Goal: Information Seeking & Learning: Learn about a topic

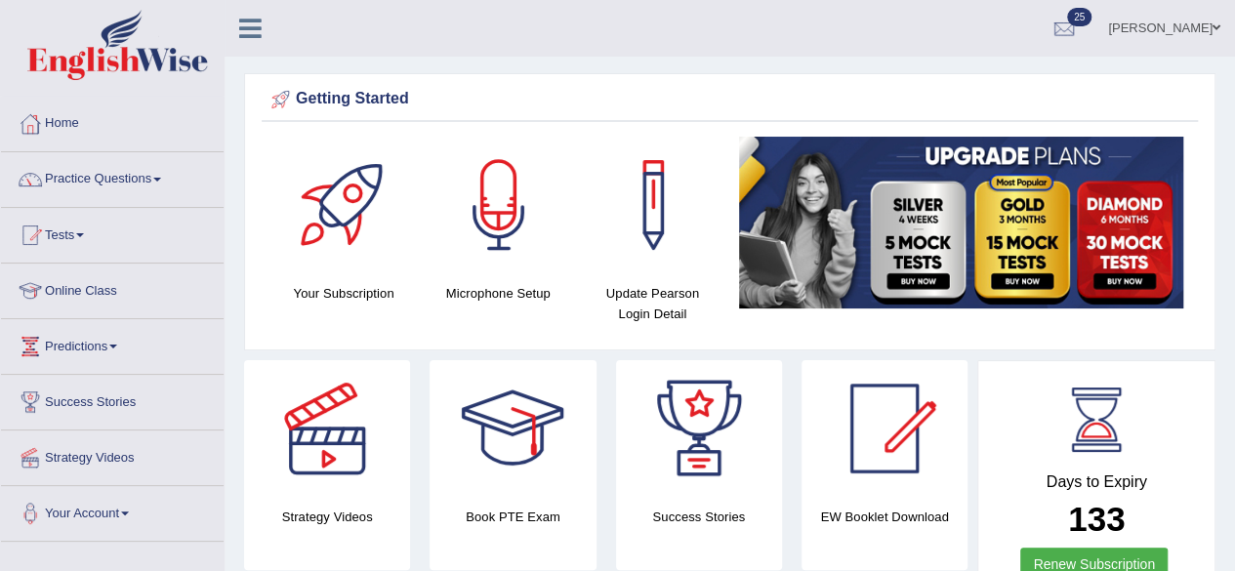
click at [161, 179] on span at bounding box center [157, 180] width 8 height 4
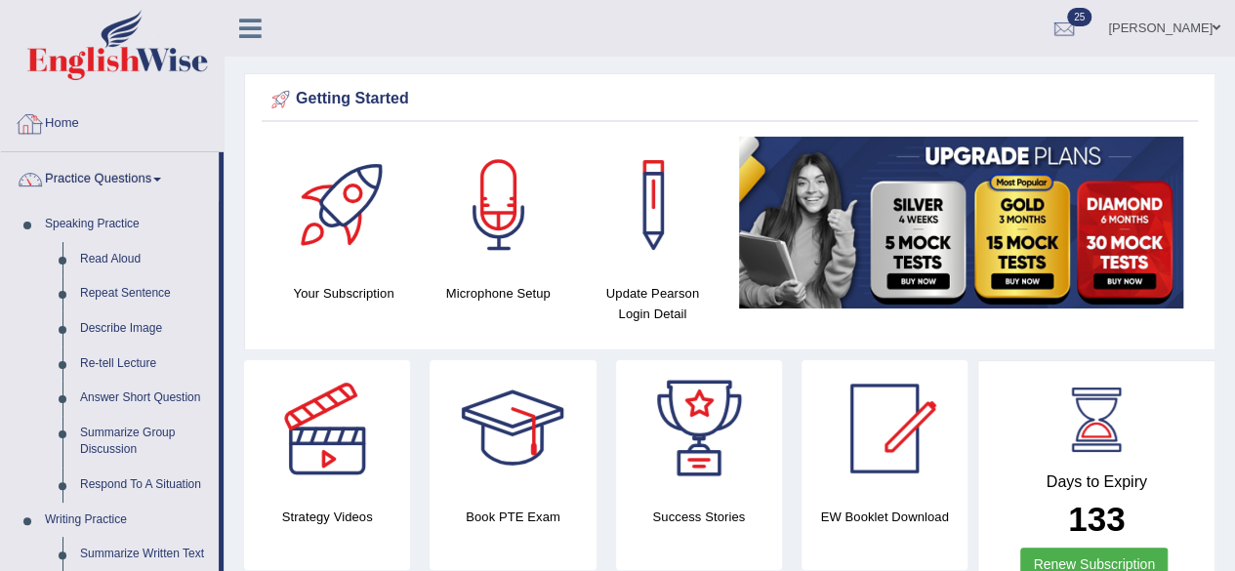
click at [135, 180] on link "Practice Questions" at bounding box center [110, 176] width 218 height 49
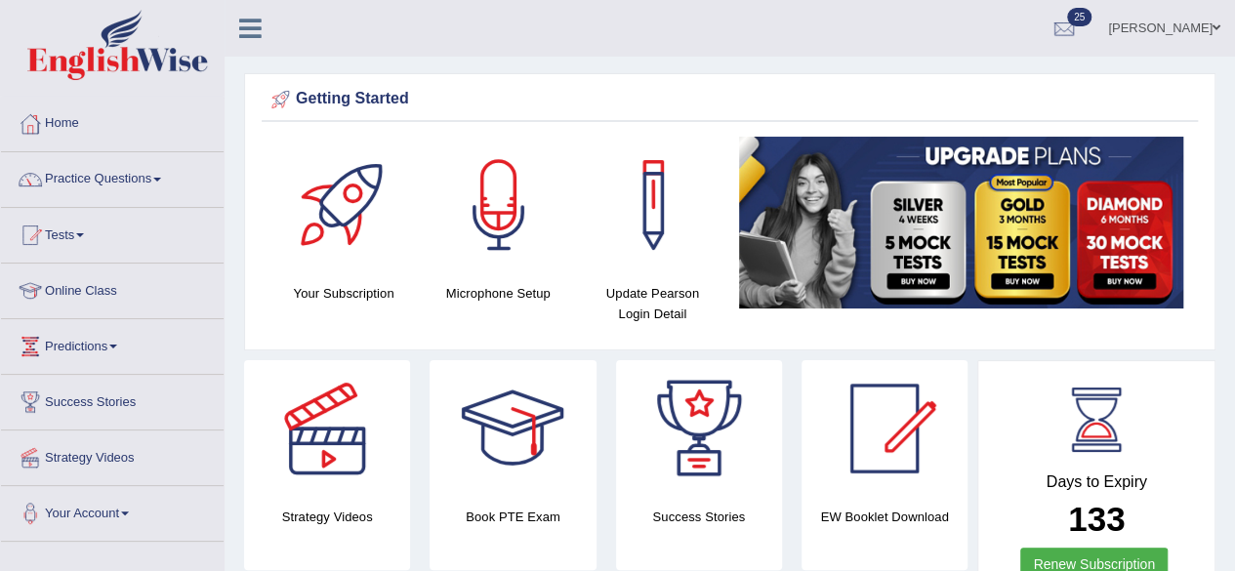
click at [152, 182] on link "Practice Questions" at bounding box center [112, 176] width 223 height 49
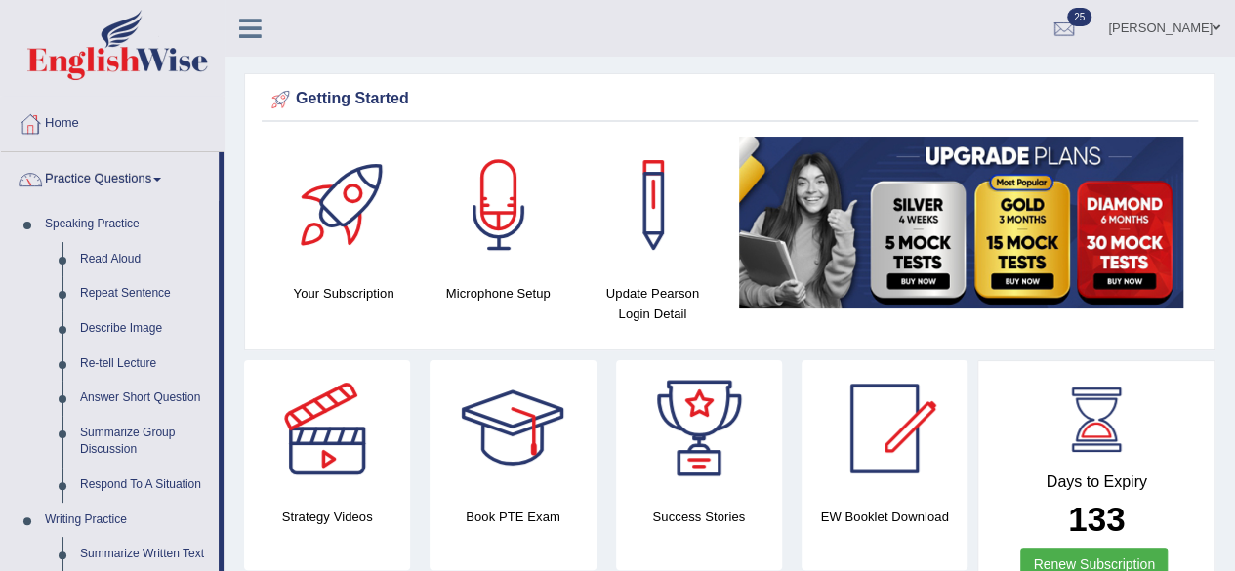
click at [152, 182] on link "Practice Questions" at bounding box center [110, 176] width 218 height 49
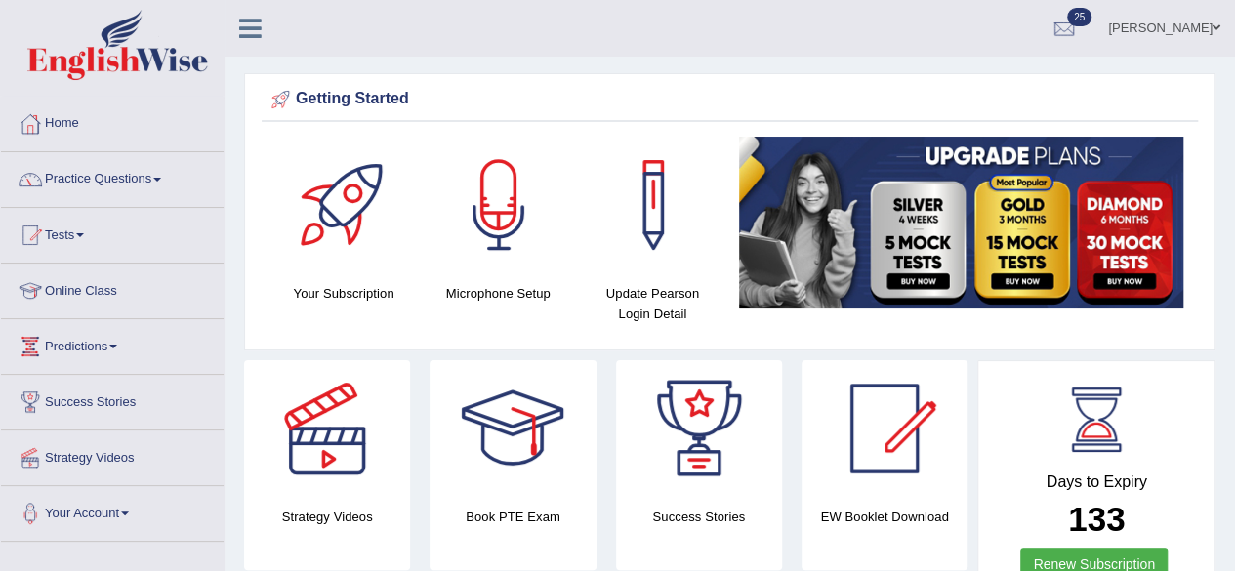
click at [152, 182] on link "Practice Questions" at bounding box center [112, 176] width 223 height 49
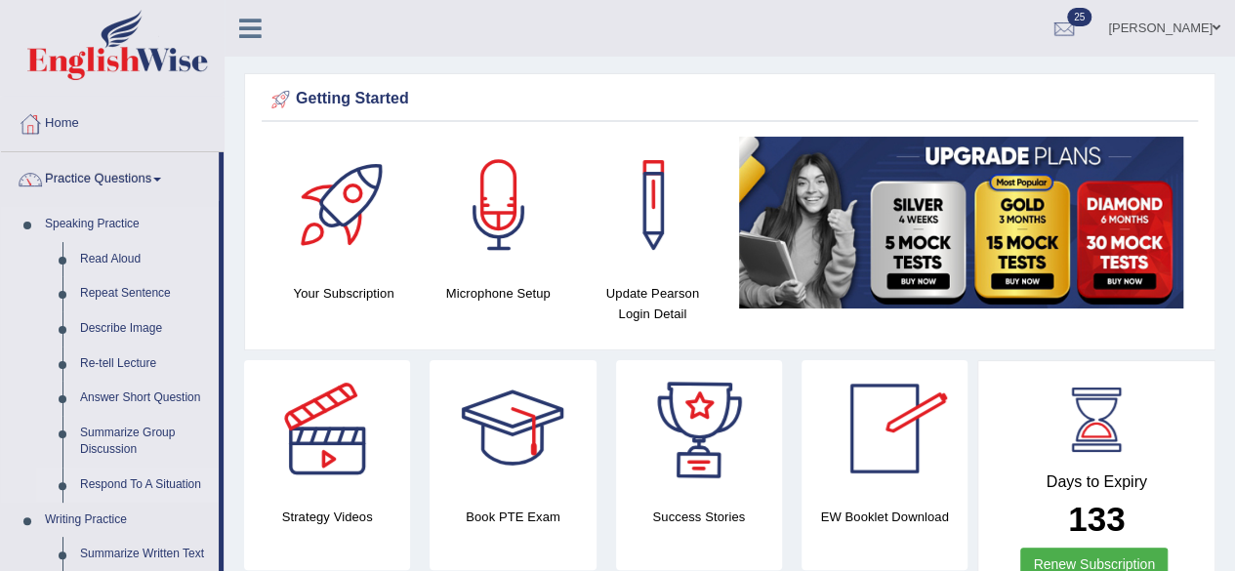
click at [146, 486] on link "Respond To A Situation" at bounding box center [144, 485] width 147 height 35
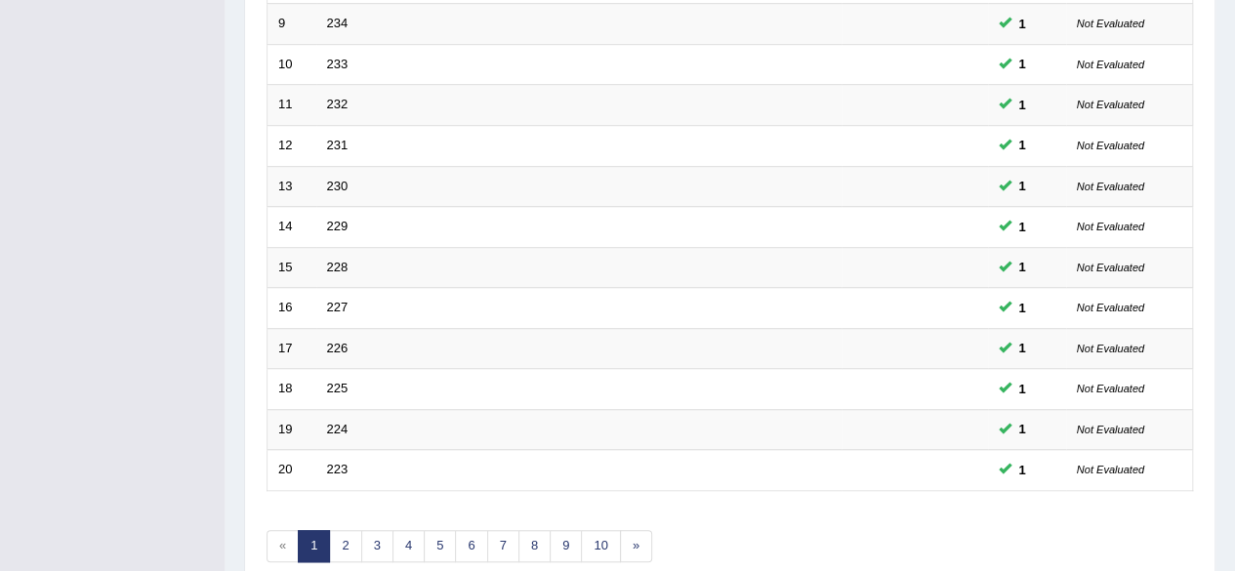
scroll to position [712, 0]
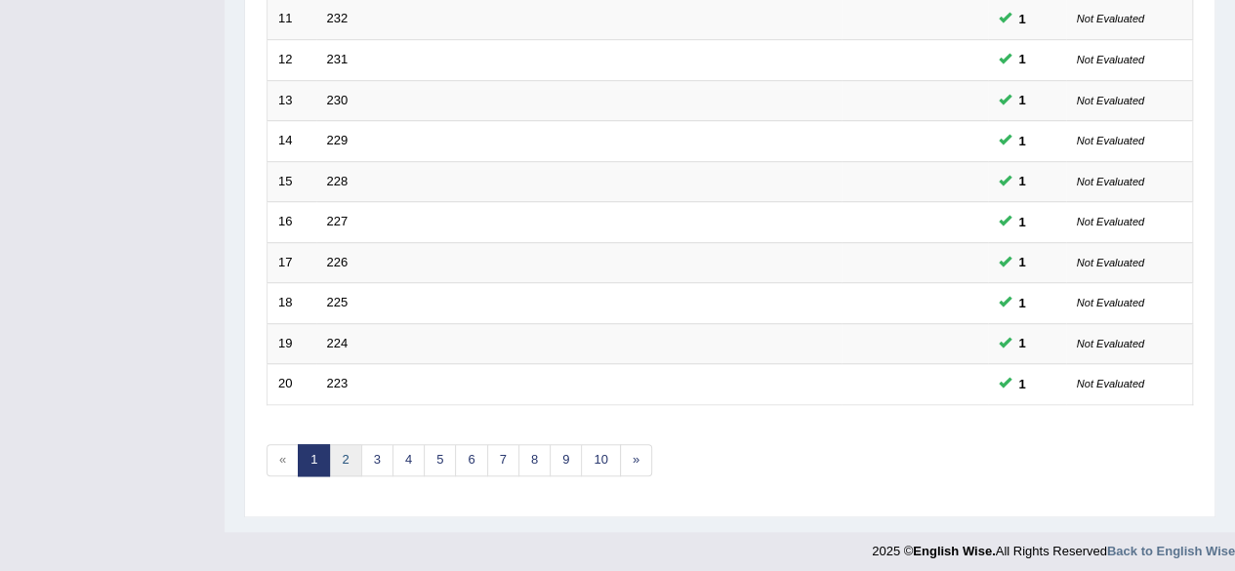
click at [341, 455] on link "2" at bounding box center [345, 460] width 32 height 32
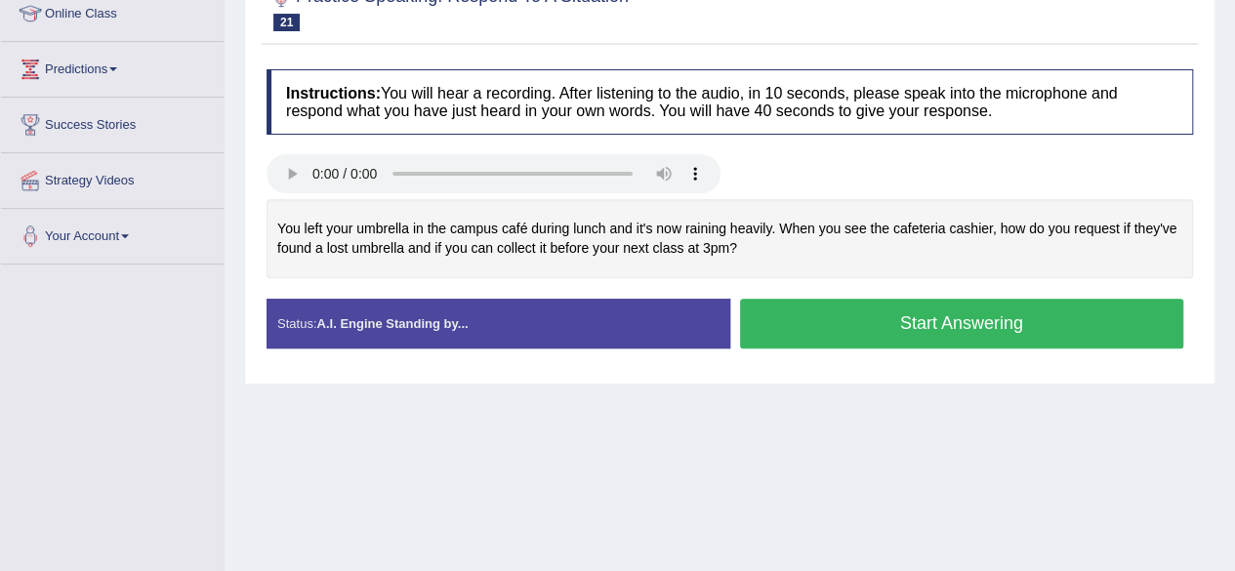
scroll to position [281, 0]
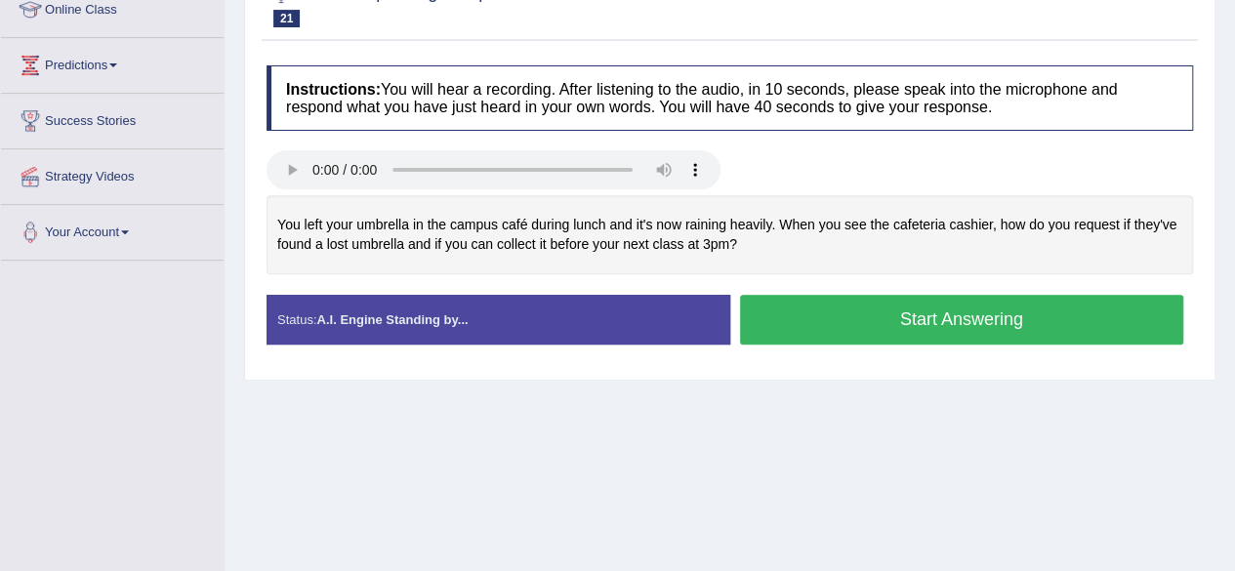
click at [969, 313] on button "Start Answering" at bounding box center [962, 320] width 444 height 50
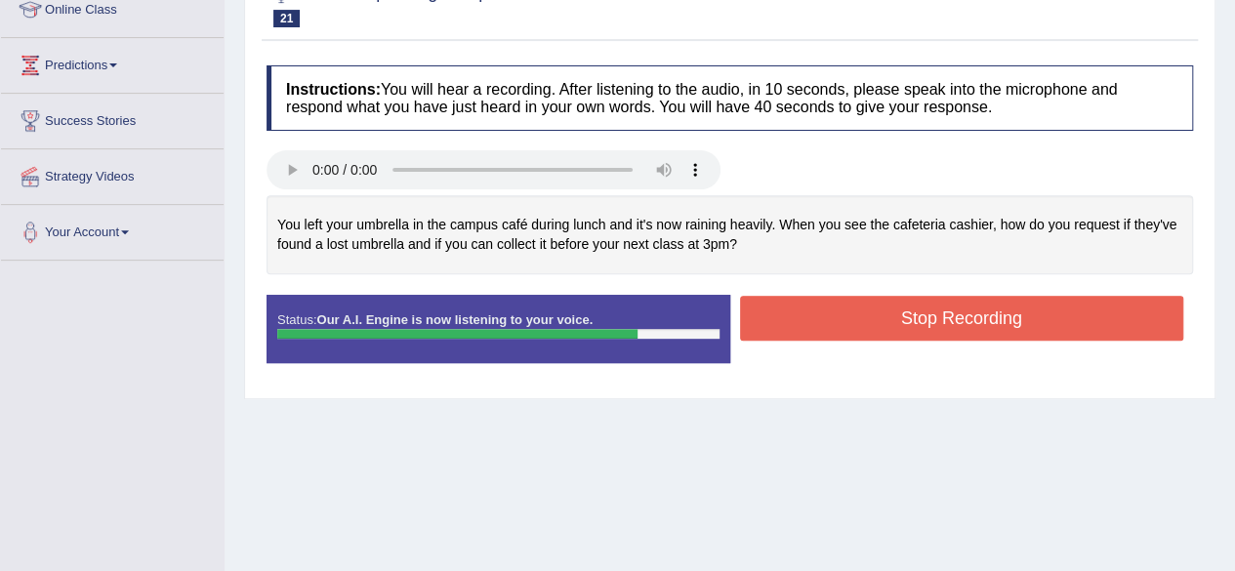
click at [1021, 315] on button "Stop Recording" at bounding box center [962, 318] width 444 height 45
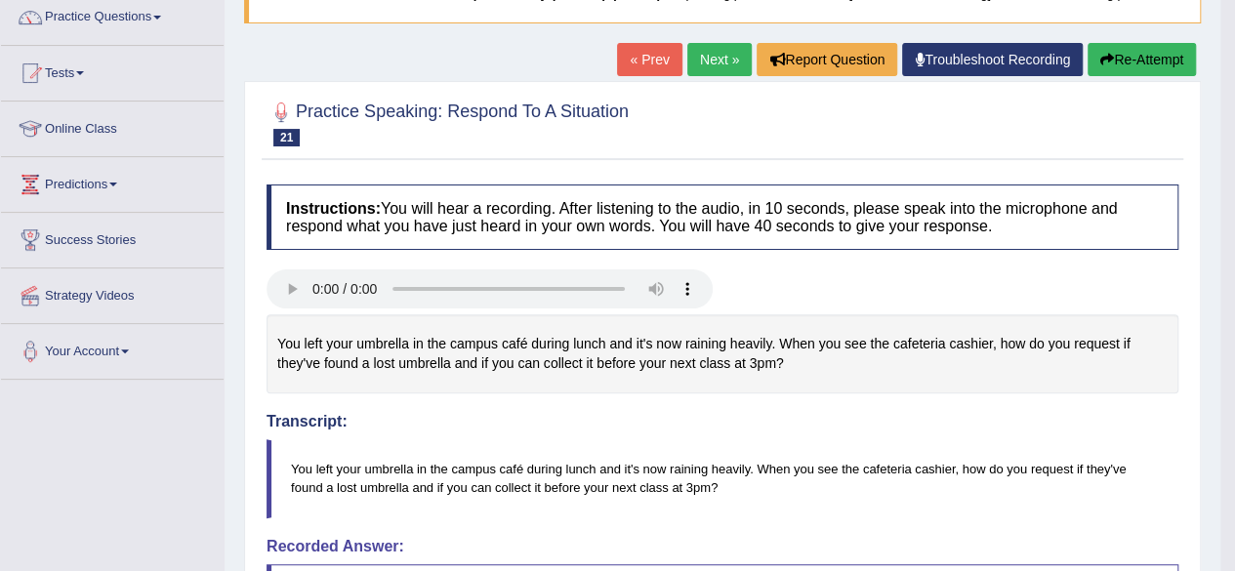
scroll to position [0, 0]
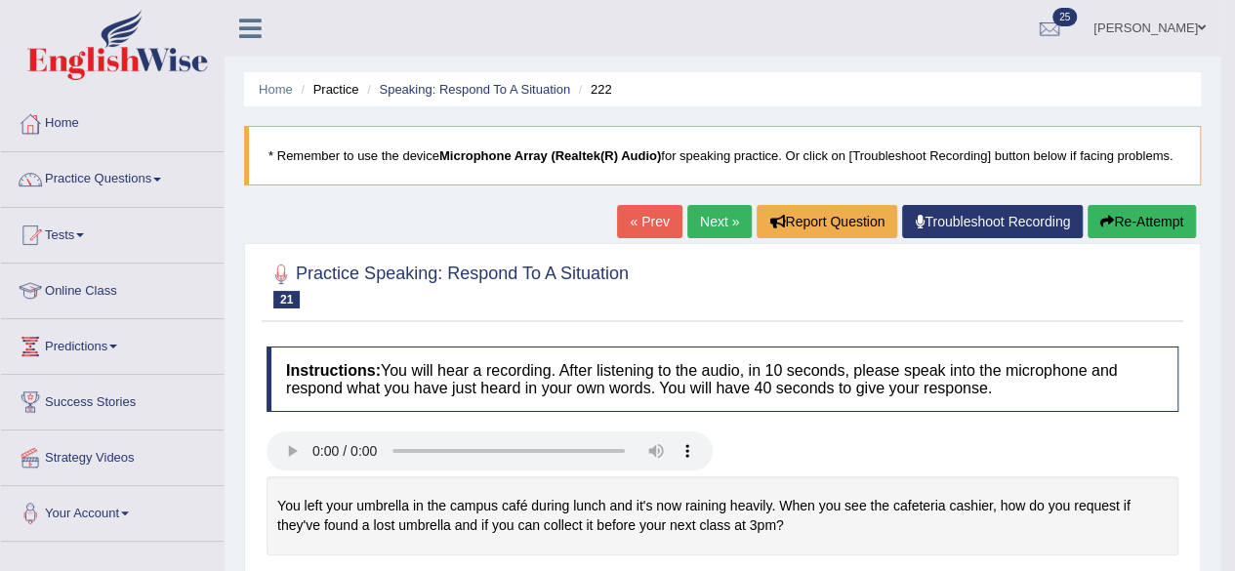
click at [710, 234] on link "Next »" at bounding box center [719, 221] width 64 height 33
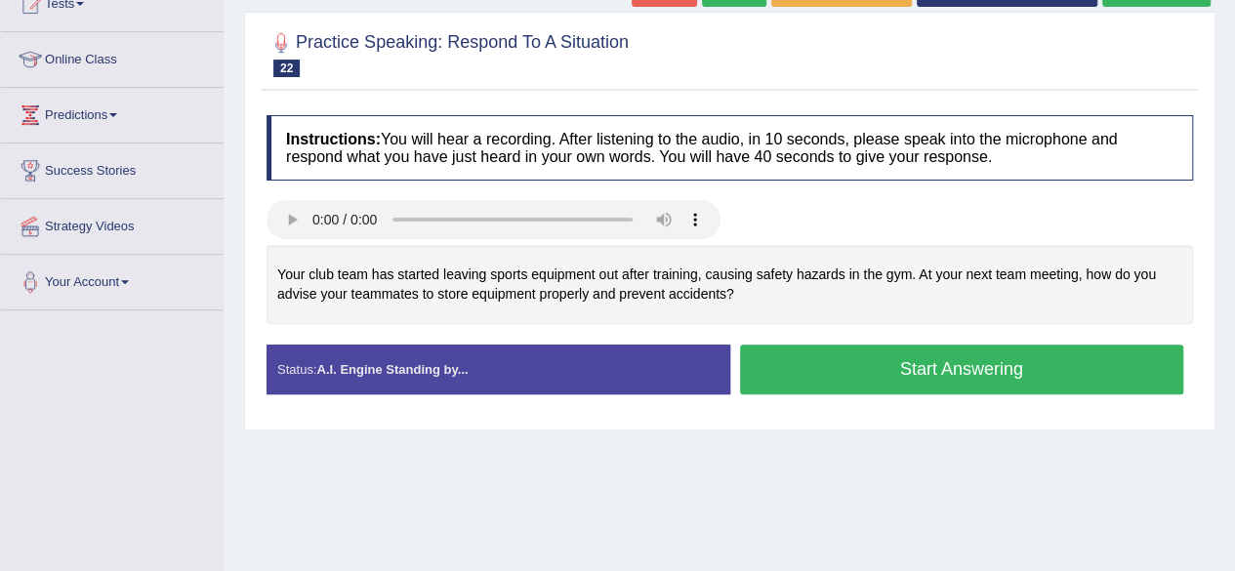
scroll to position [253, 0]
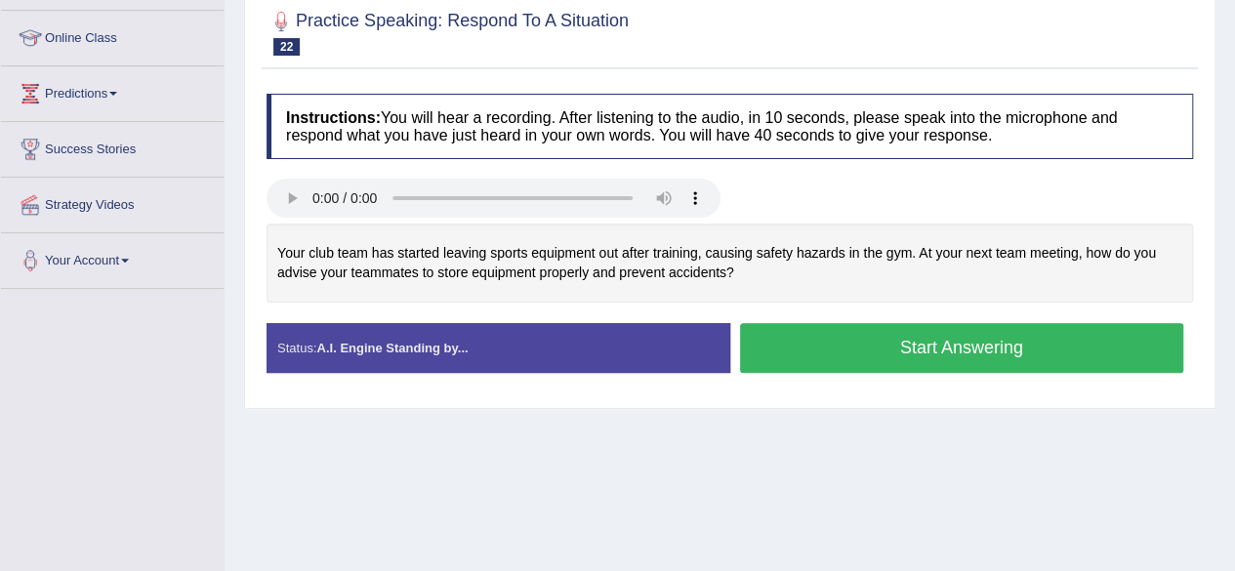
click at [992, 343] on button "Start Answering" at bounding box center [962, 348] width 444 height 50
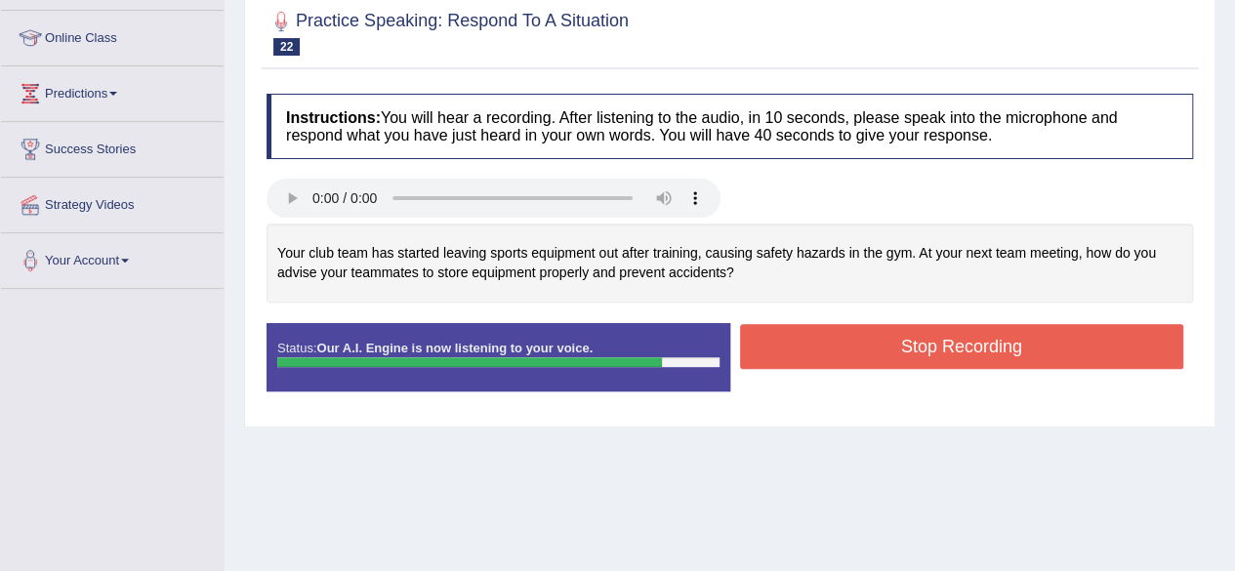
click at [1029, 349] on button "Stop Recording" at bounding box center [962, 346] width 444 height 45
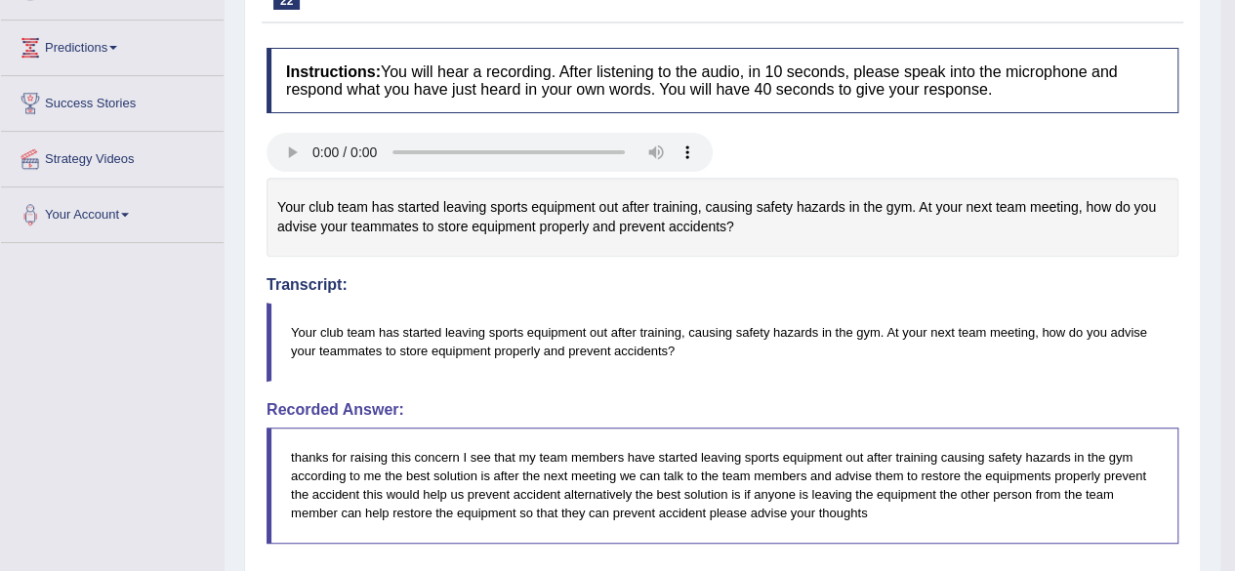
scroll to position [0, 0]
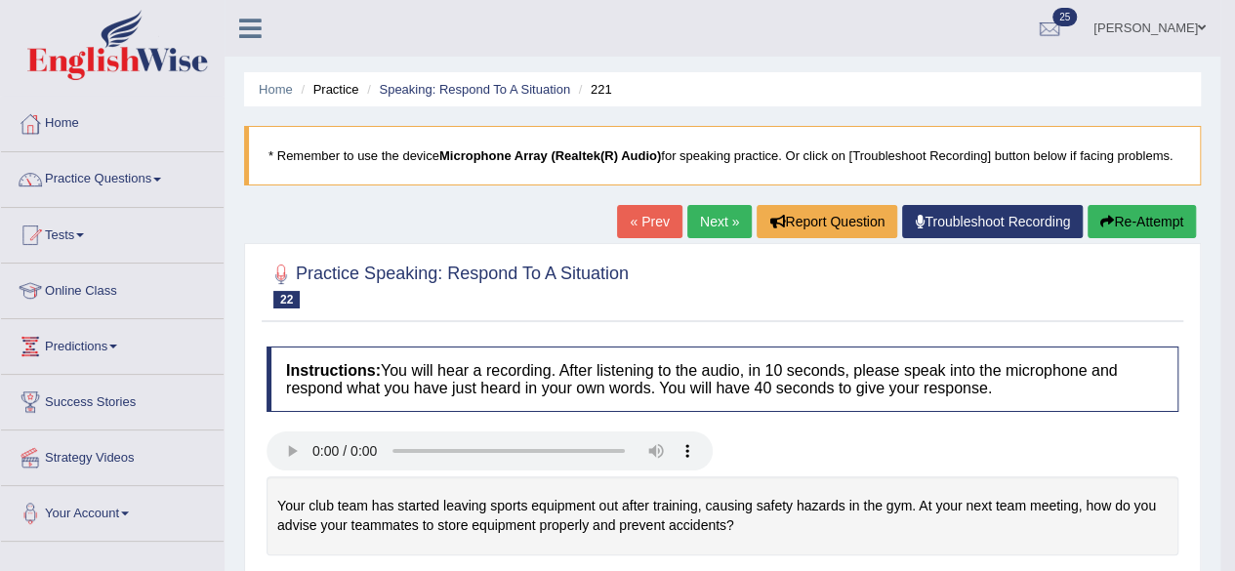
click at [709, 217] on link "Next »" at bounding box center [719, 221] width 64 height 33
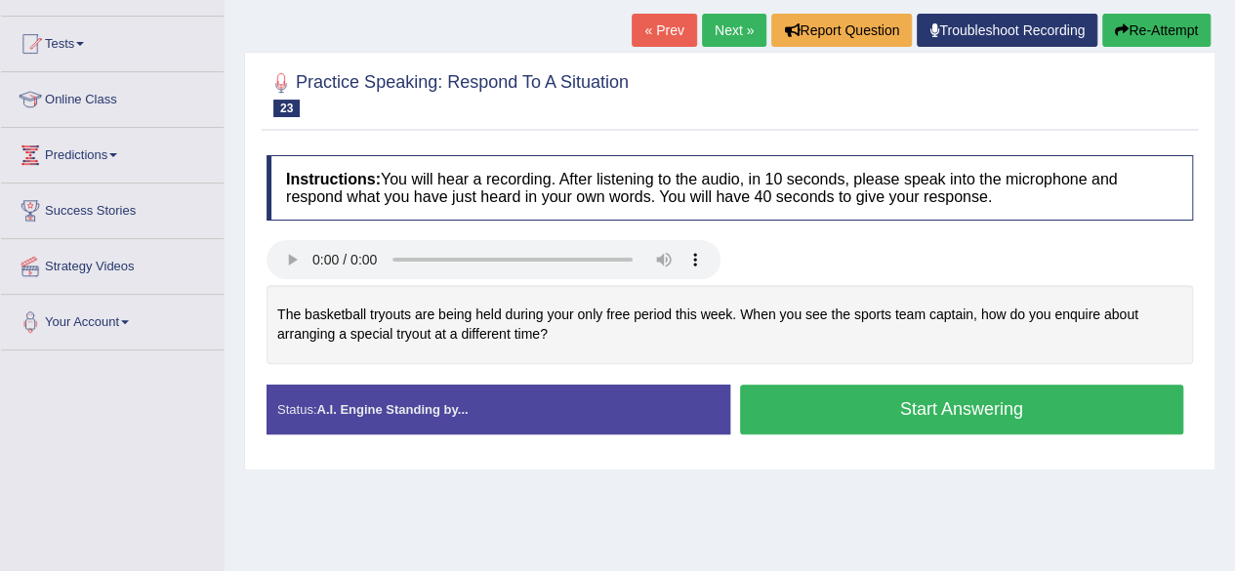
scroll to position [192, 0]
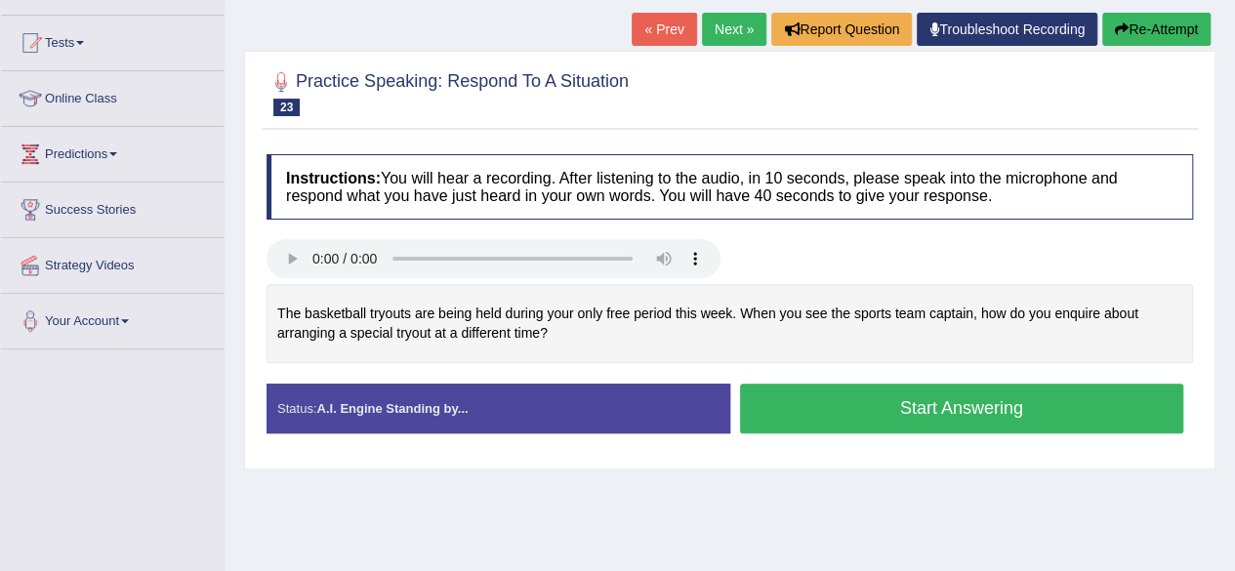
click at [1028, 404] on button "Start Answering" at bounding box center [962, 409] width 444 height 50
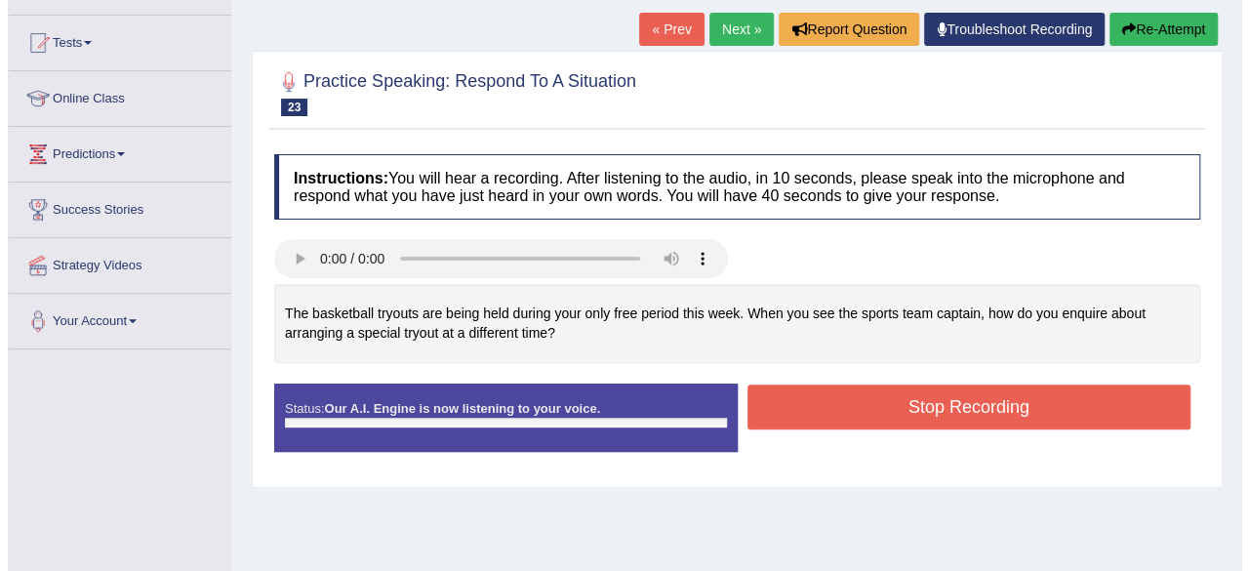
scroll to position [189, 0]
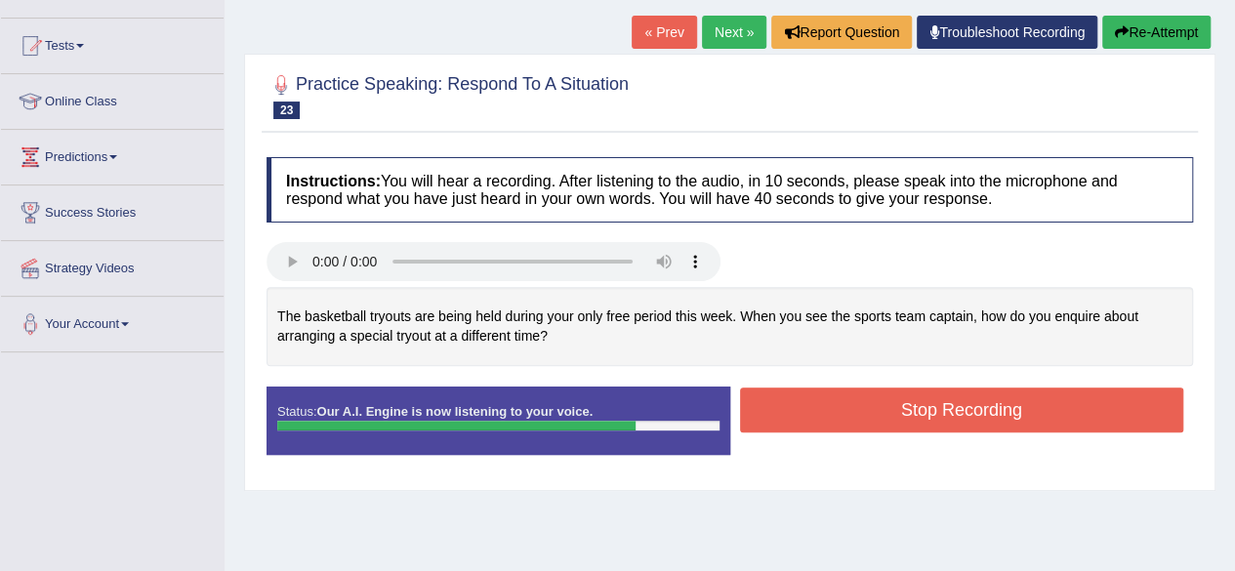
click at [1090, 408] on button "Stop Recording" at bounding box center [962, 409] width 444 height 45
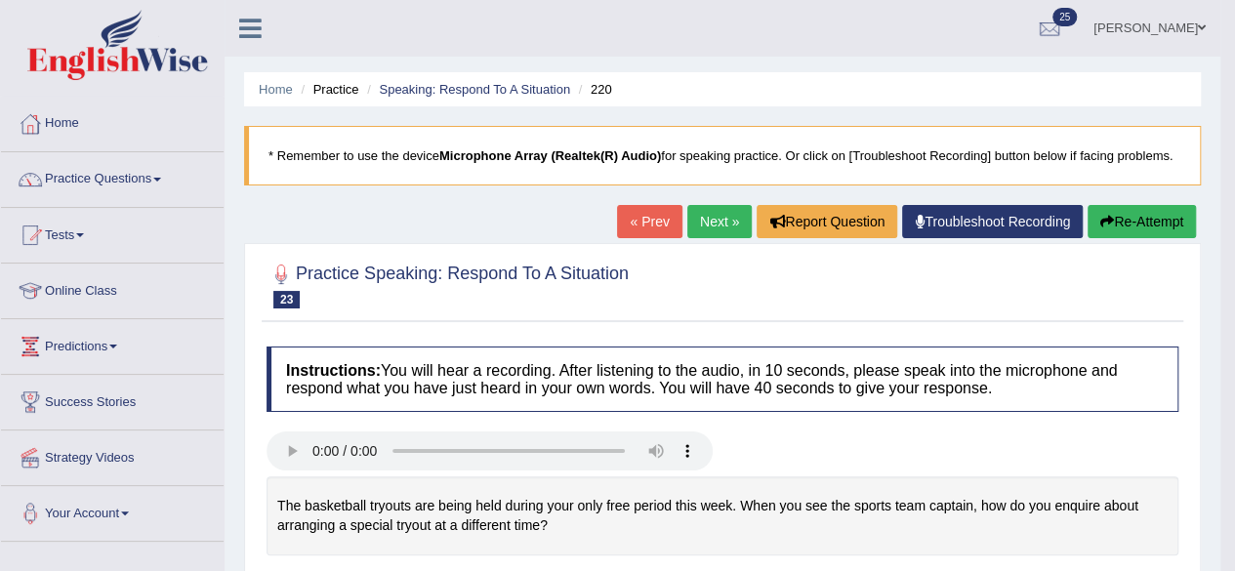
scroll to position [114, 0]
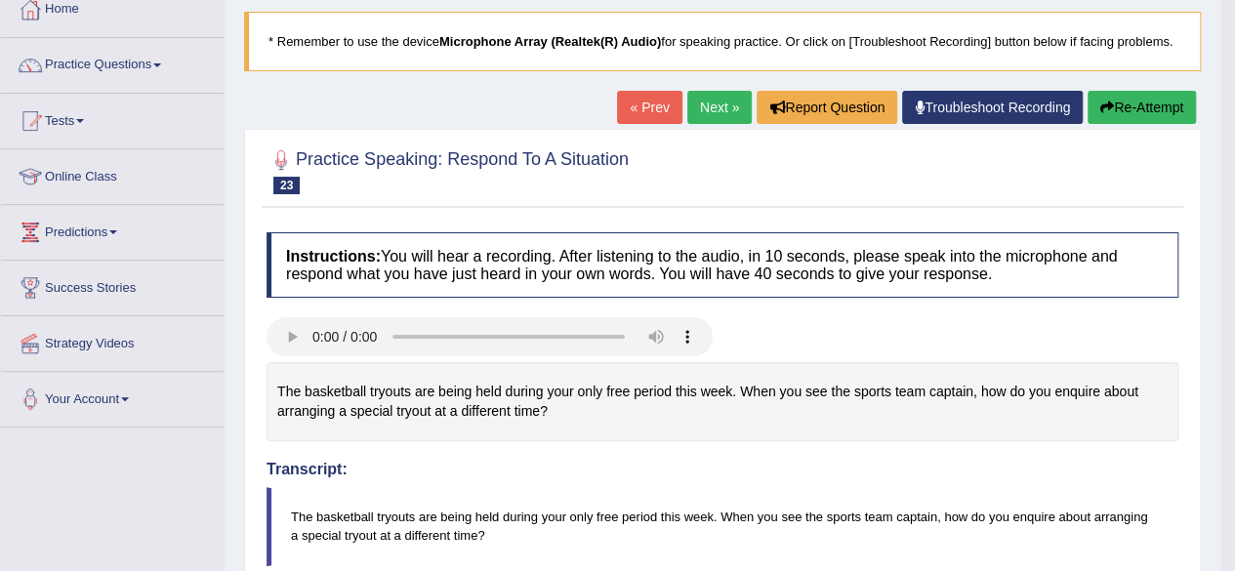
click at [712, 98] on link "Next »" at bounding box center [719, 107] width 64 height 33
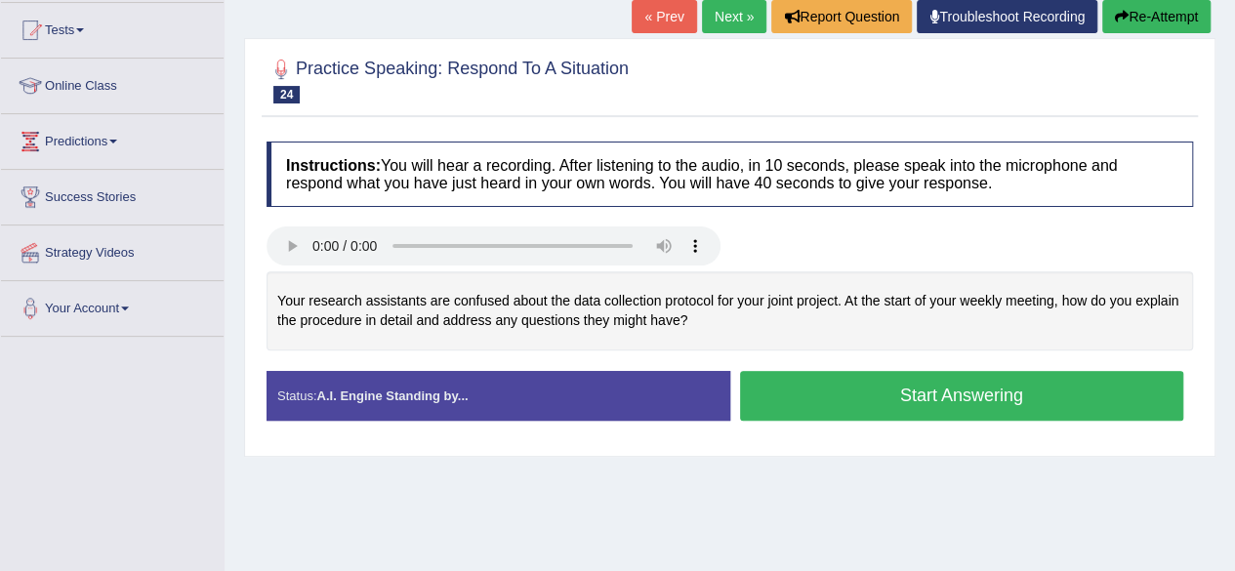
click at [919, 397] on button "Start Answering" at bounding box center [962, 396] width 444 height 50
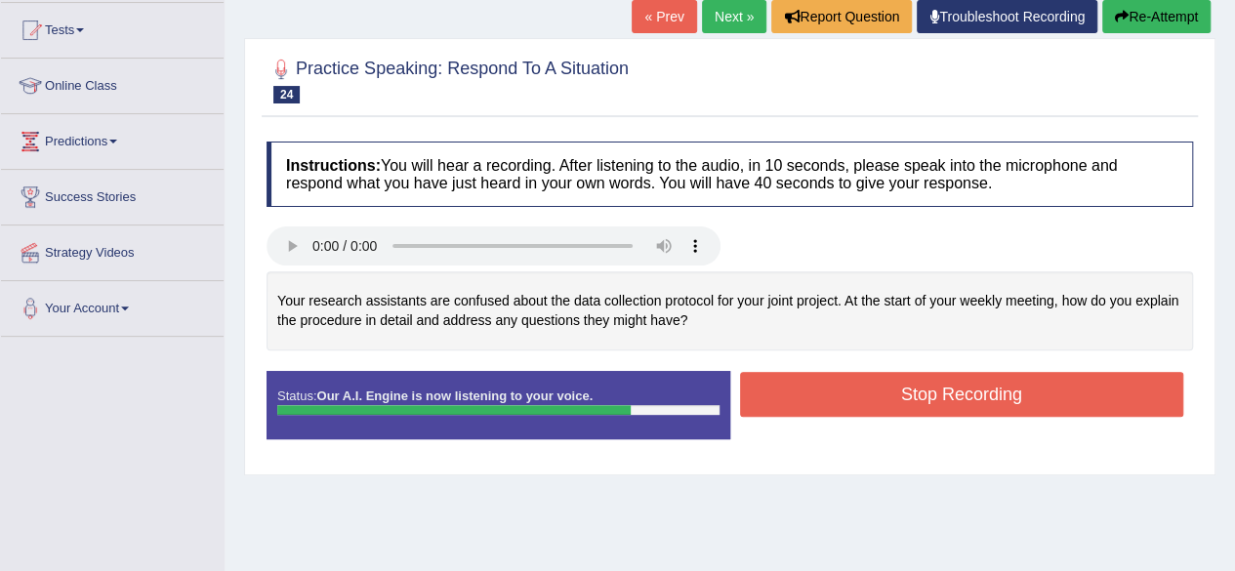
click at [988, 398] on button "Stop Recording" at bounding box center [962, 394] width 444 height 45
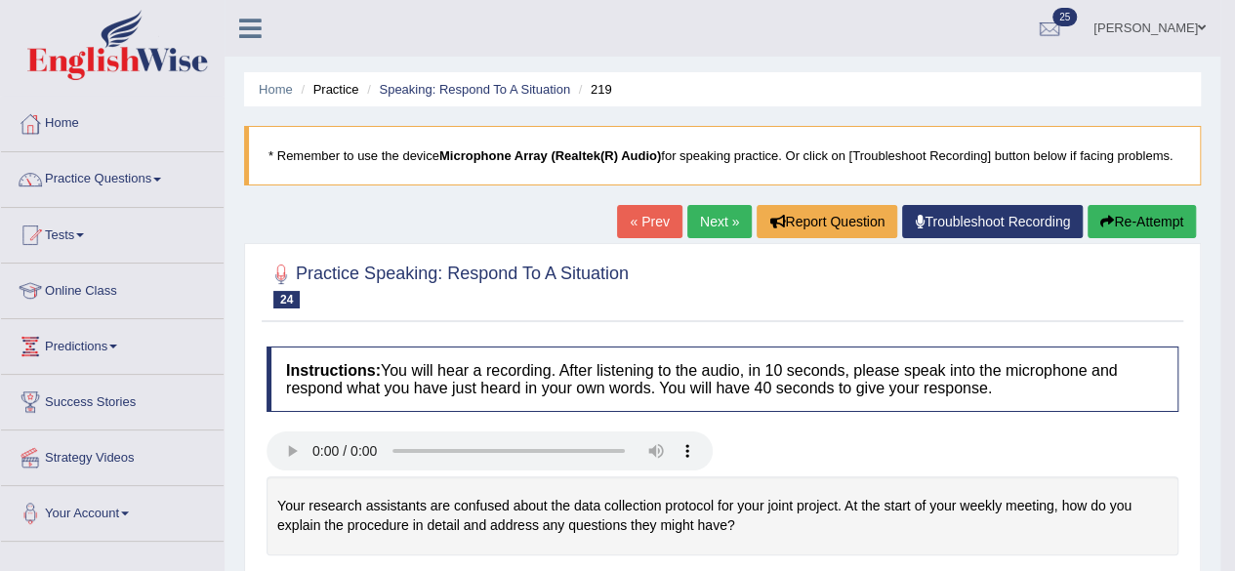
click at [121, 186] on link "Practice Questions" at bounding box center [112, 176] width 223 height 49
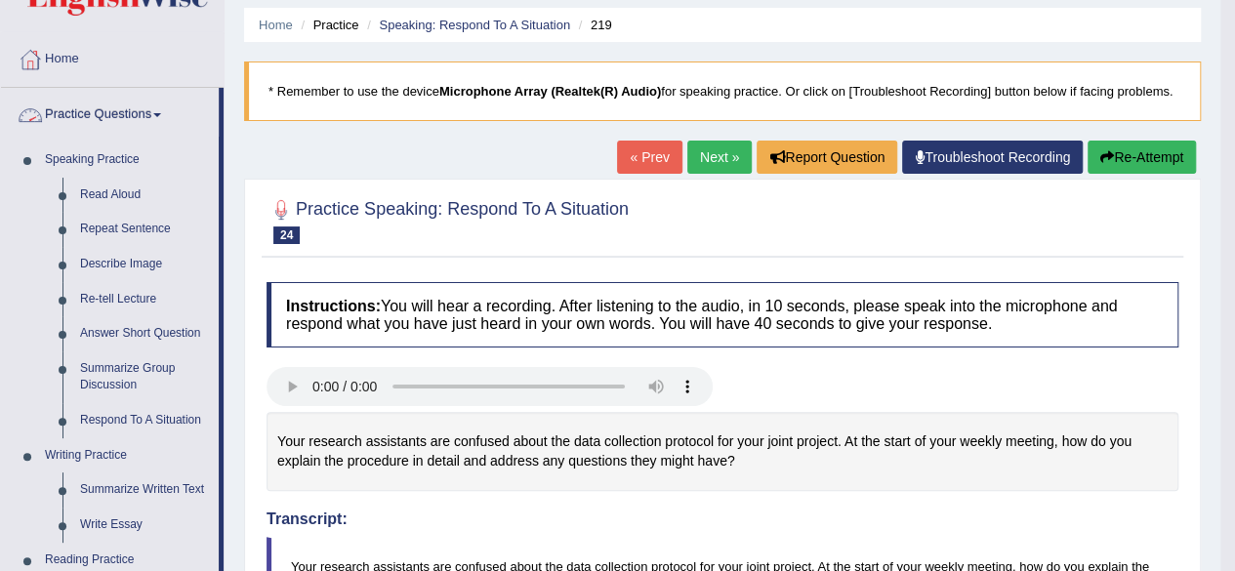
scroll to position [65, 0]
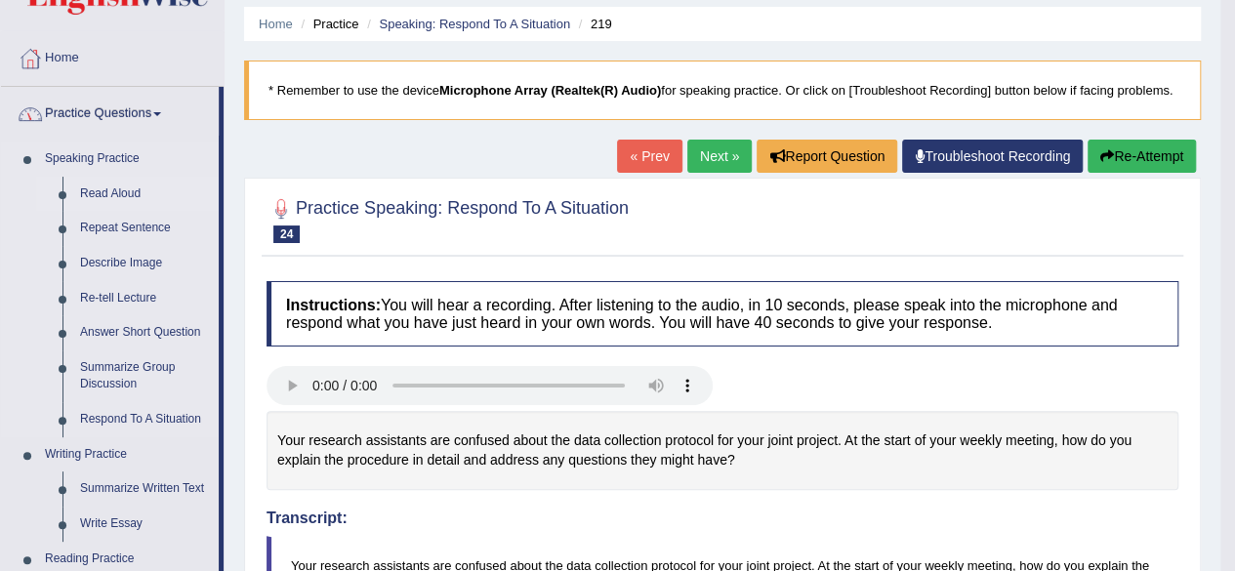
click at [123, 197] on link "Read Aloud" at bounding box center [144, 194] width 147 height 35
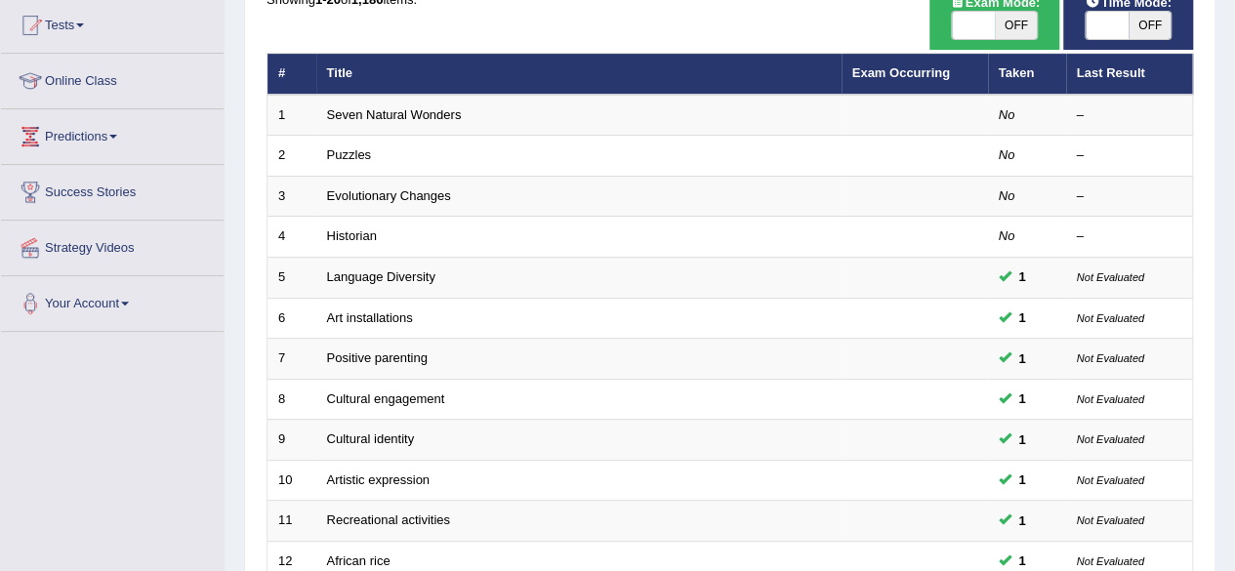
scroll to position [223, 0]
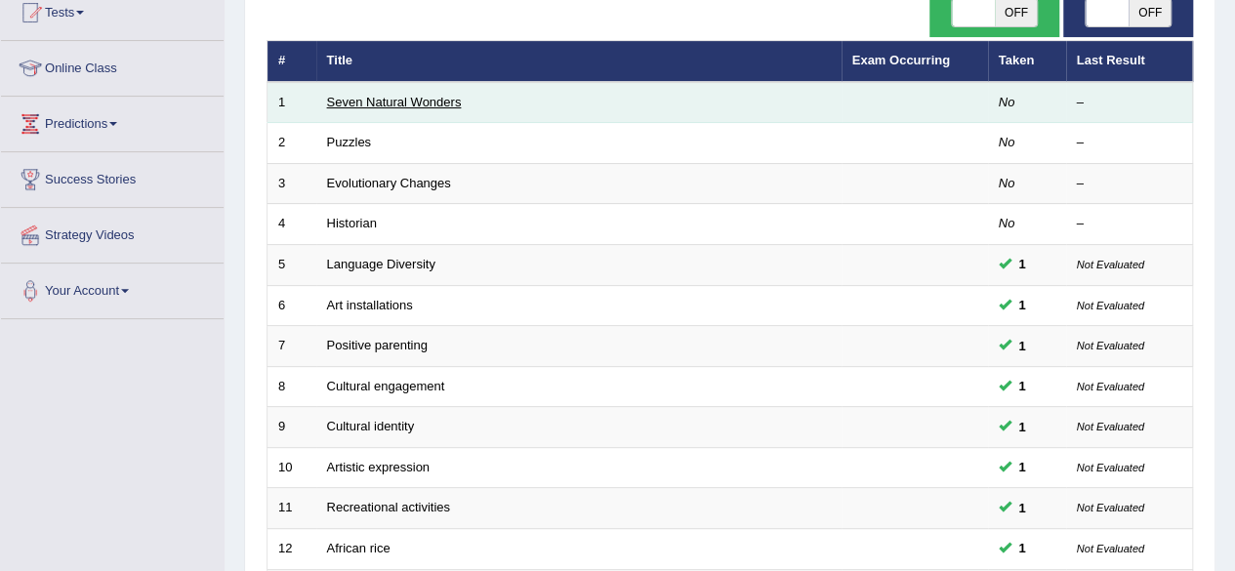
click at [414, 102] on link "Seven Natural Wonders" at bounding box center [394, 102] width 135 height 15
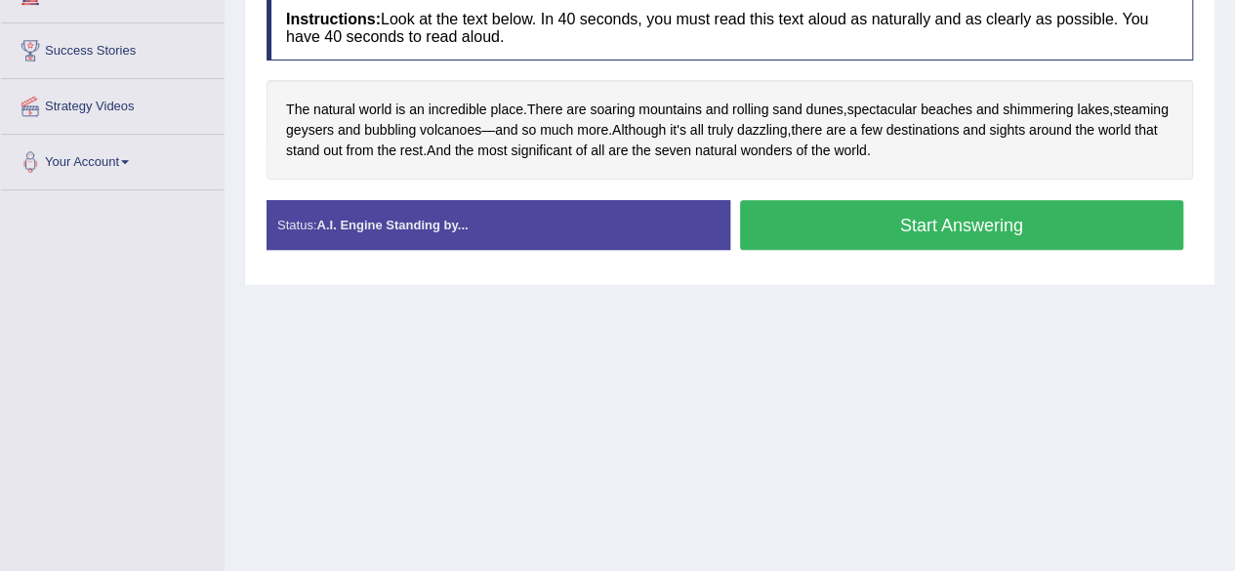
scroll to position [349, 0]
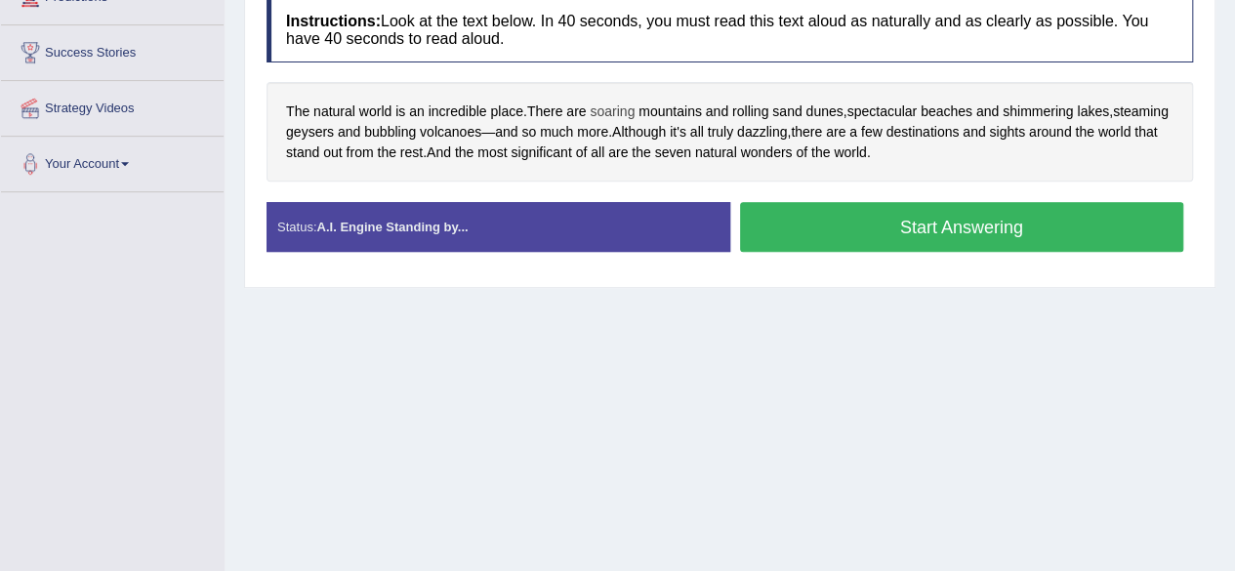
click at [618, 109] on span "soaring" at bounding box center [612, 112] width 45 height 20
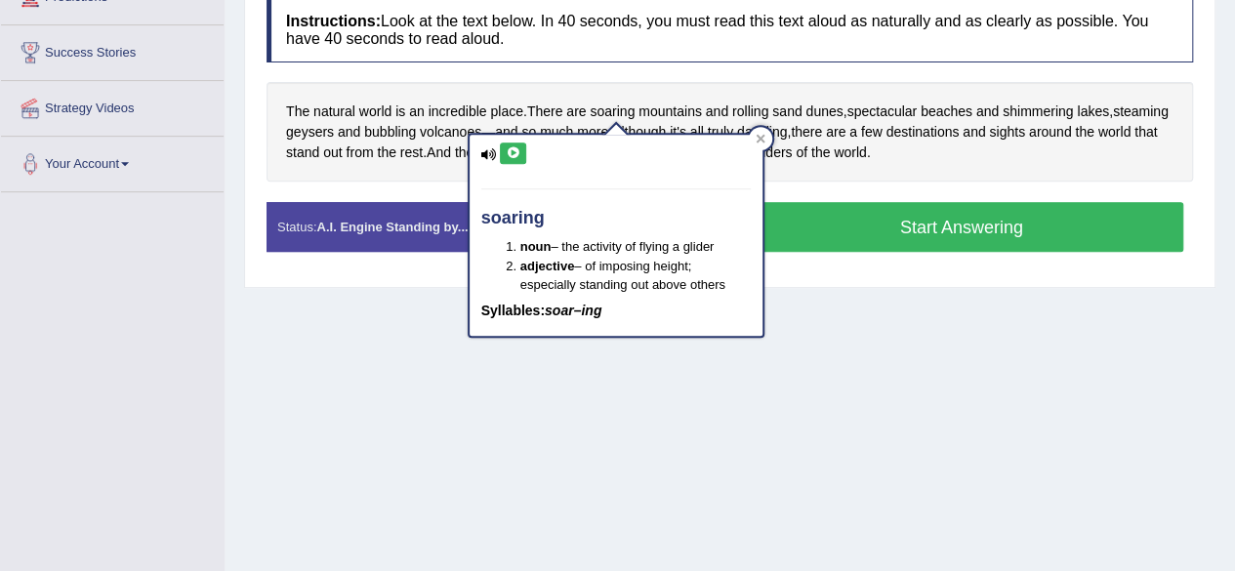
click at [514, 151] on icon at bounding box center [513, 153] width 15 height 12
click at [759, 138] on icon at bounding box center [759, 138] width 9 height 9
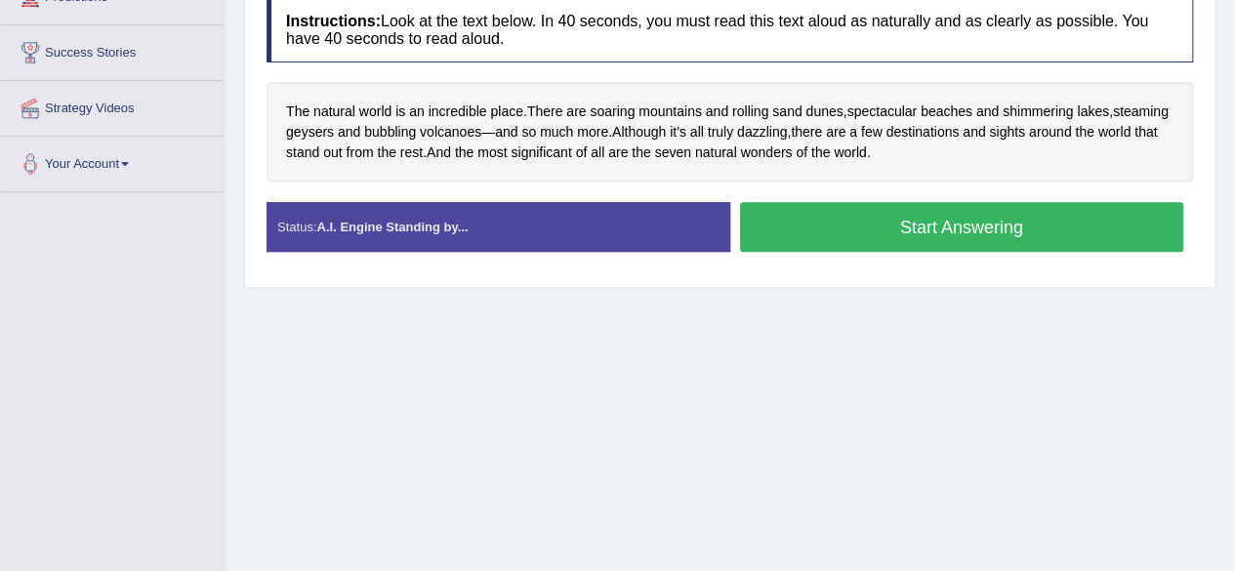
click at [334, 124] on span "geysers" at bounding box center [310, 132] width 48 height 20
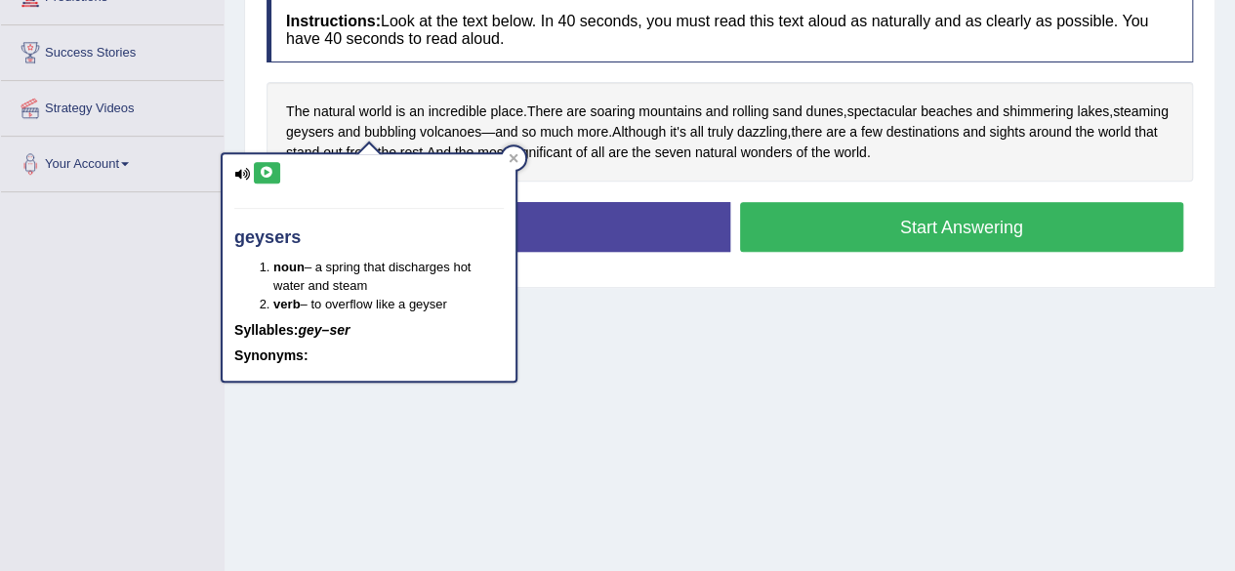
click at [267, 169] on icon at bounding box center [267, 173] width 15 height 12
click at [506, 158] on div at bounding box center [513, 157] width 23 height 23
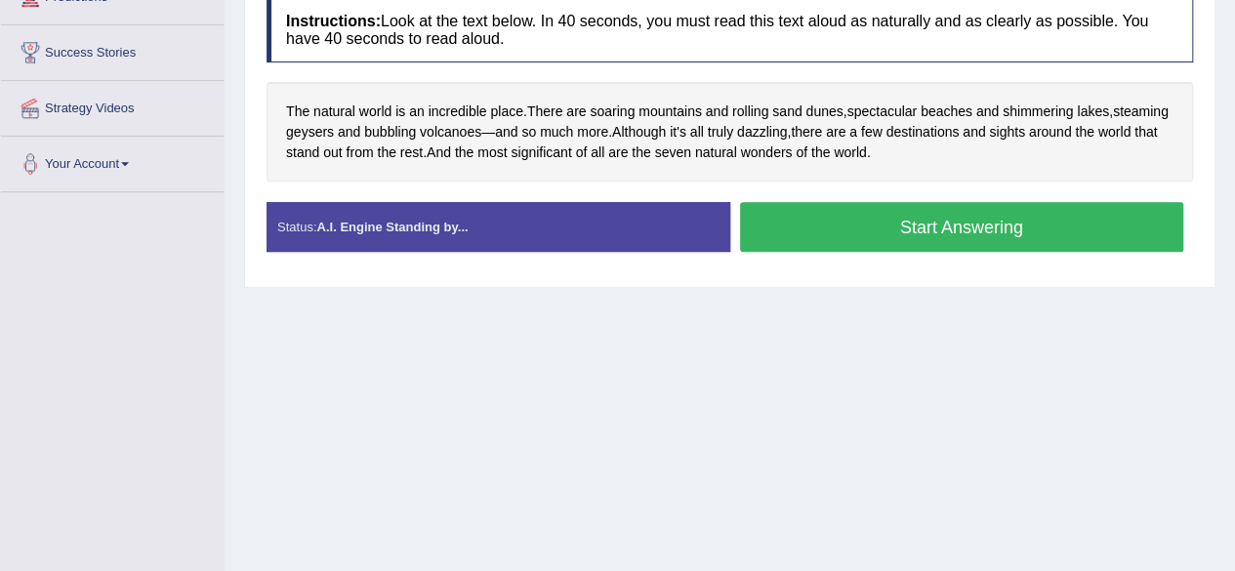
click at [947, 228] on button "Start Answering" at bounding box center [962, 227] width 444 height 50
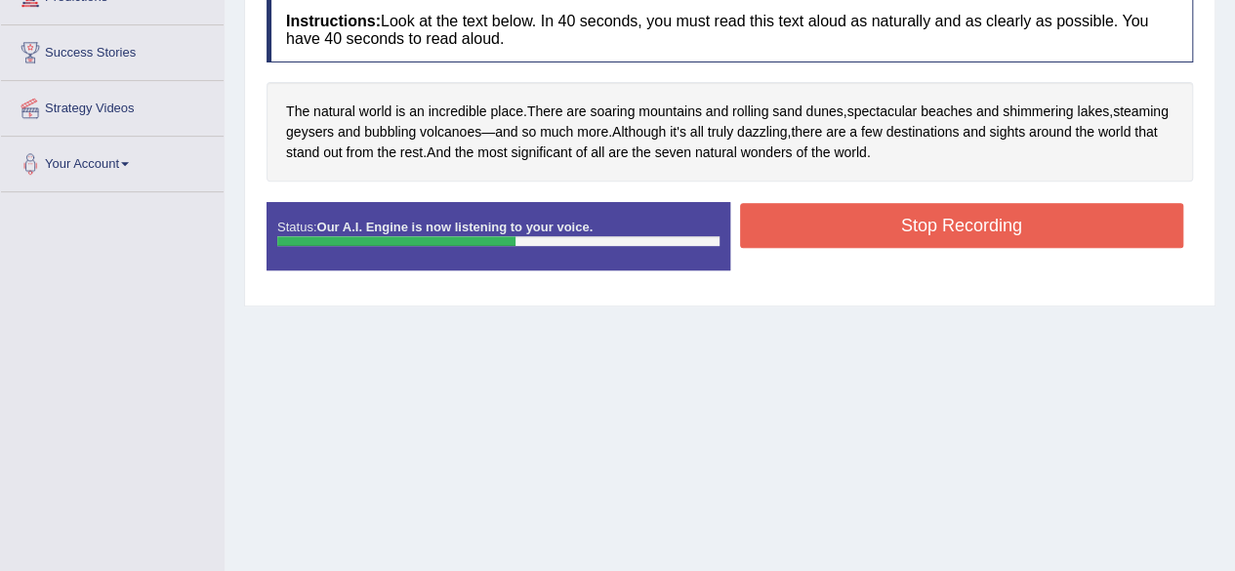
click at [966, 216] on button "Stop Recording" at bounding box center [962, 225] width 444 height 45
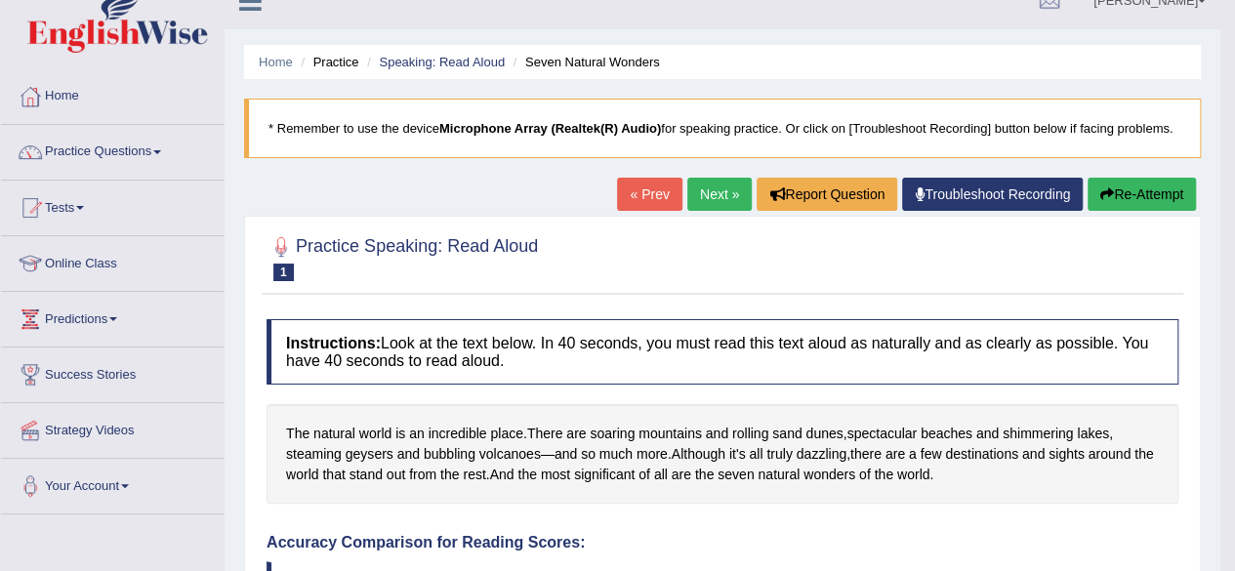
scroll to position [0, 0]
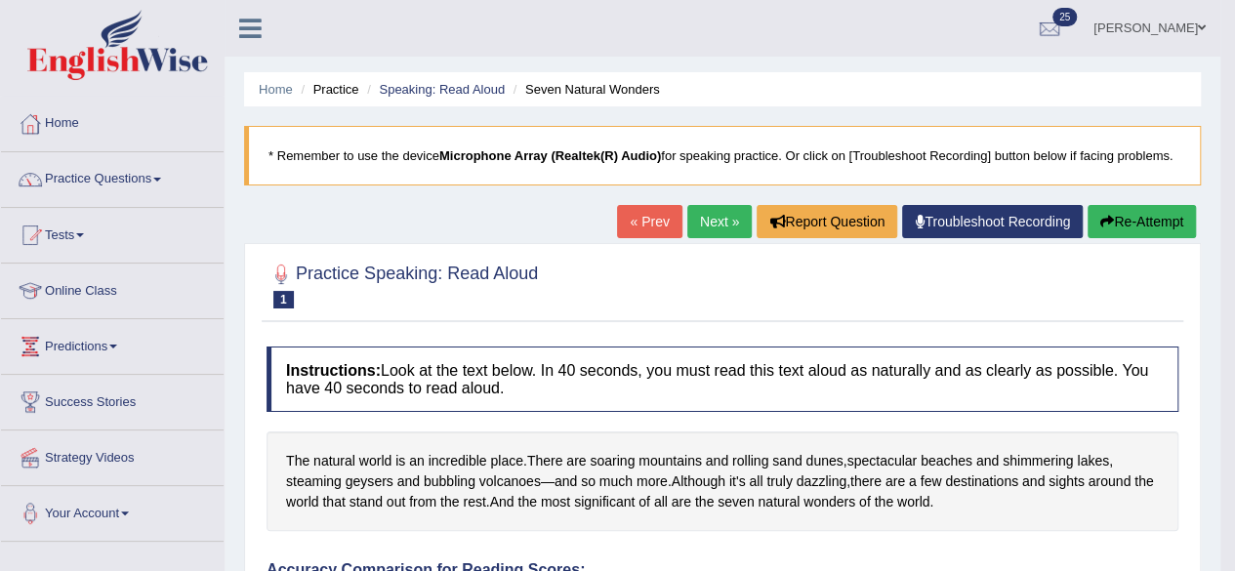
click at [160, 179] on span at bounding box center [157, 180] width 8 height 4
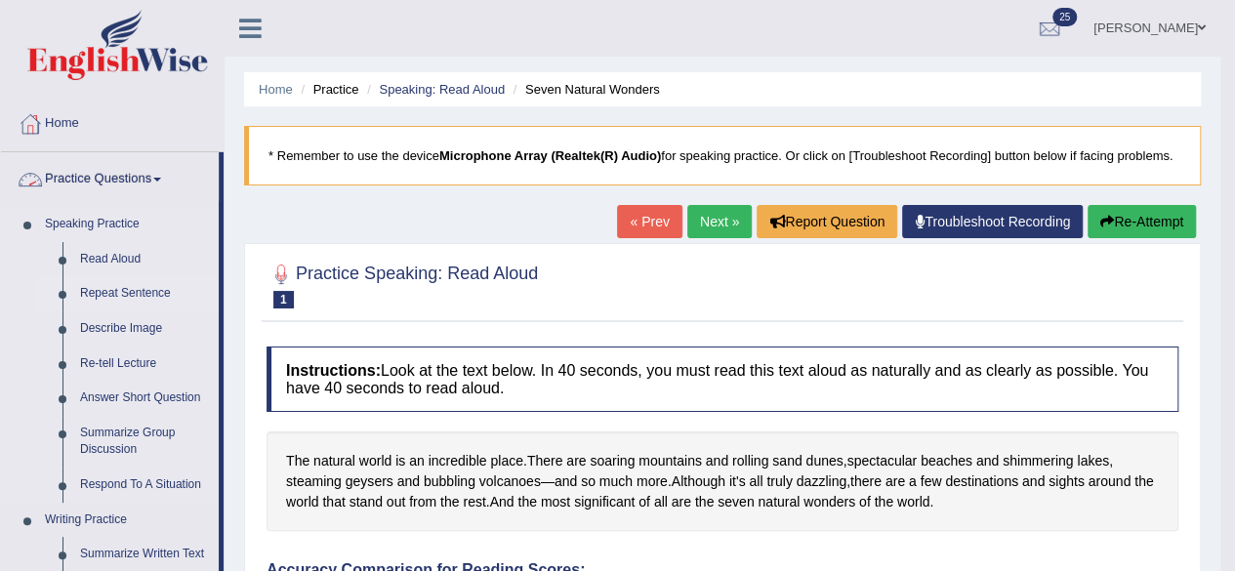
click at [149, 299] on link "Repeat Sentence" at bounding box center [144, 293] width 147 height 35
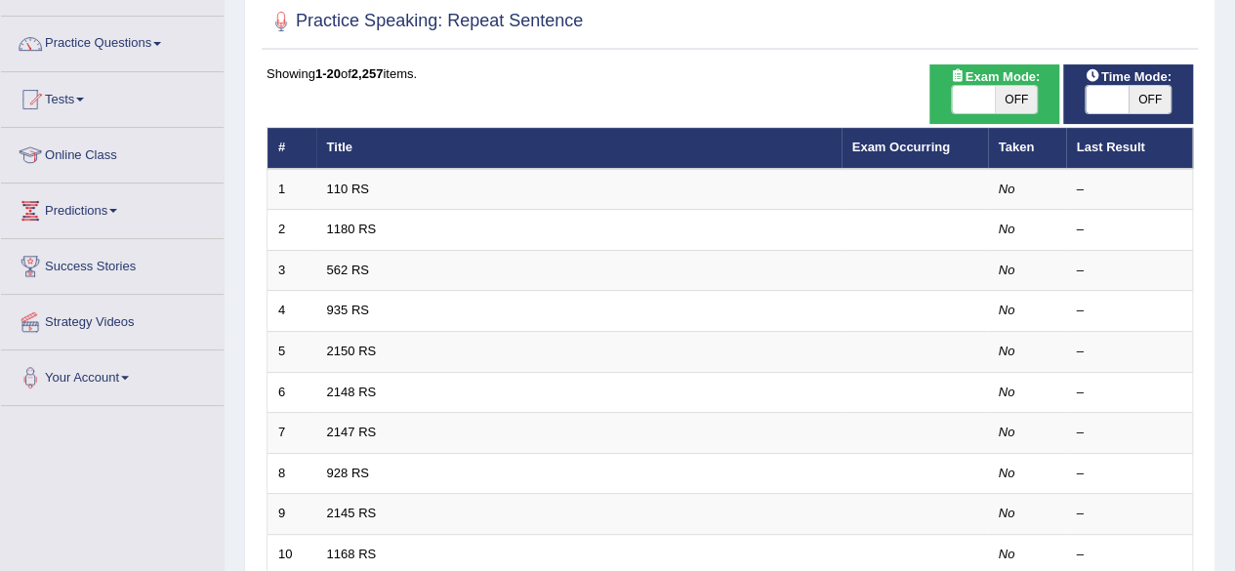
scroll to position [148, 0]
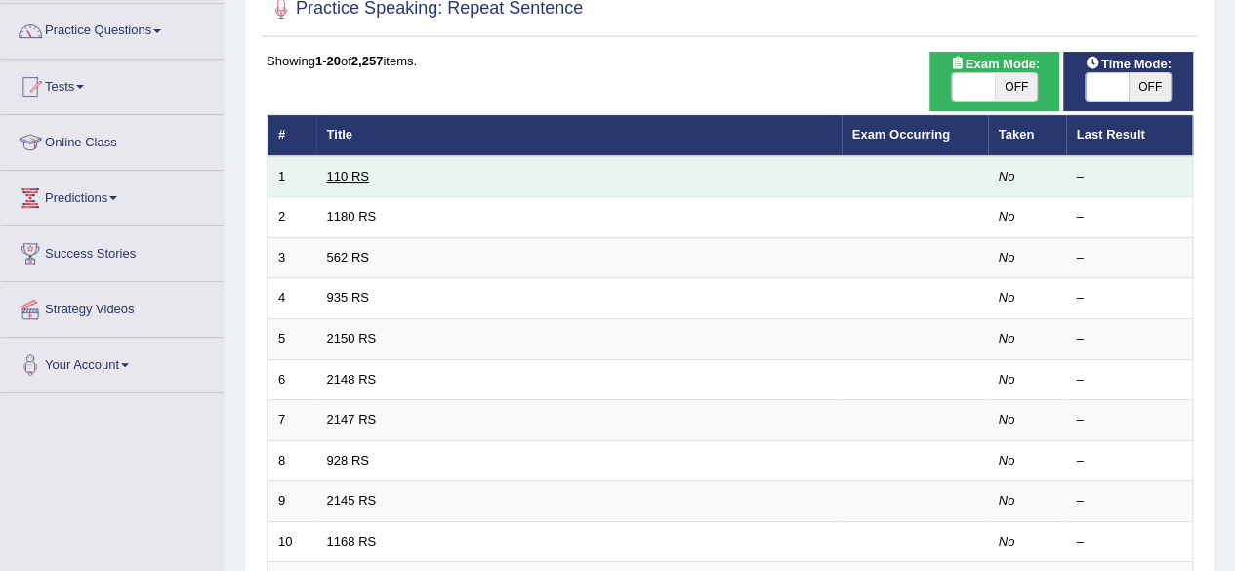
click at [355, 174] on link "110 RS" at bounding box center [348, 176] width 42 height 15
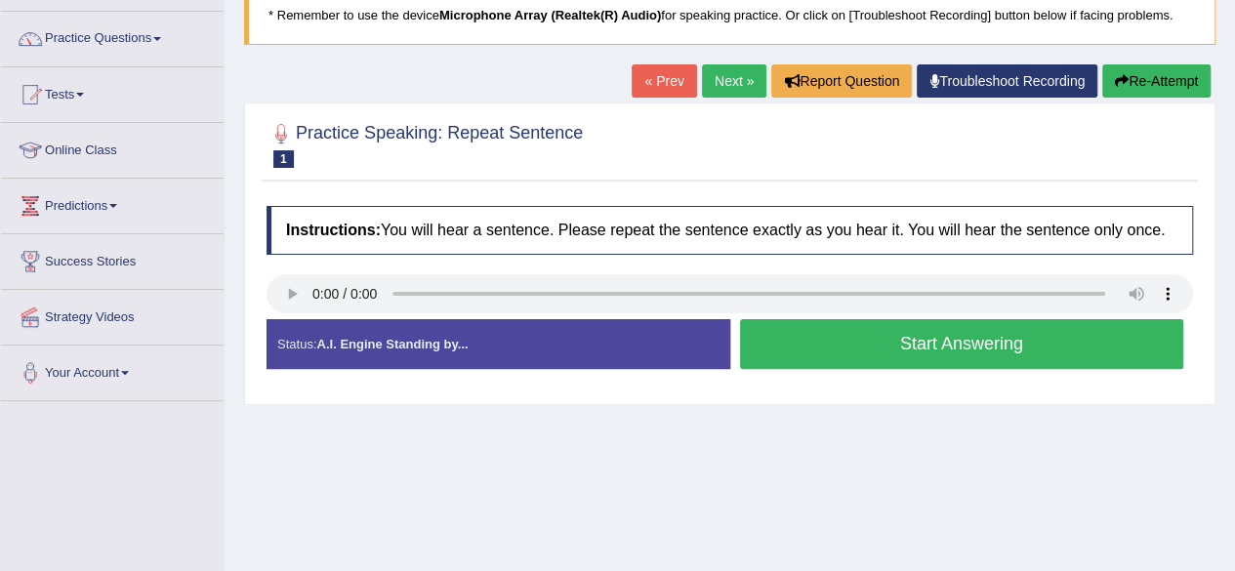
scroll to position [142, 0]
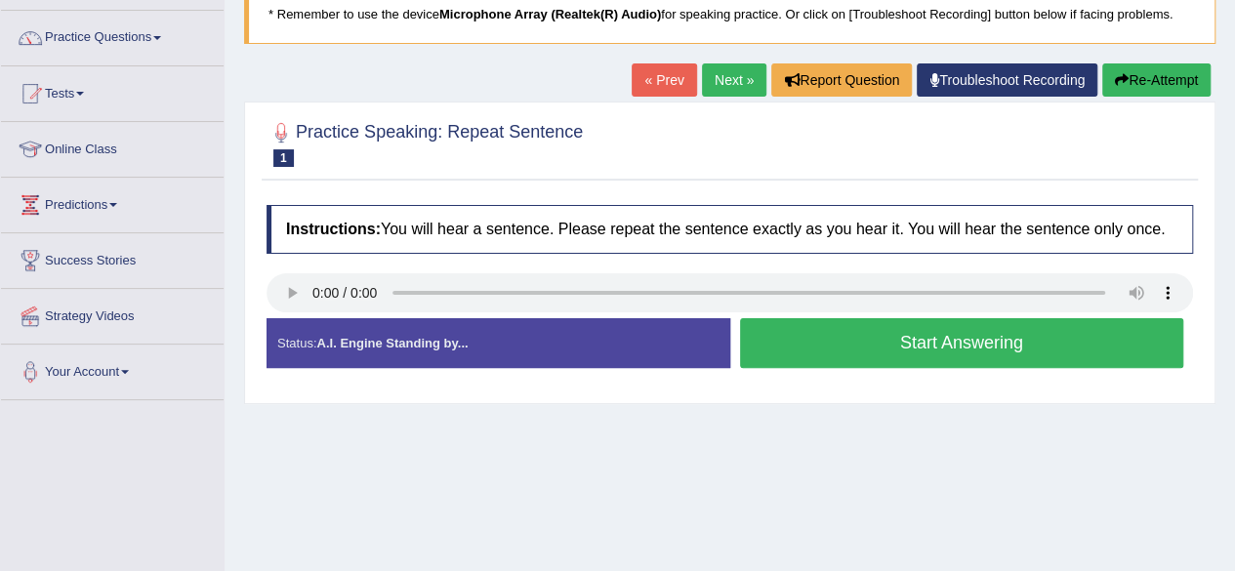
click at [949, 343] on button "Start Answering" at bounding box center [962, 343] width 444 height 50
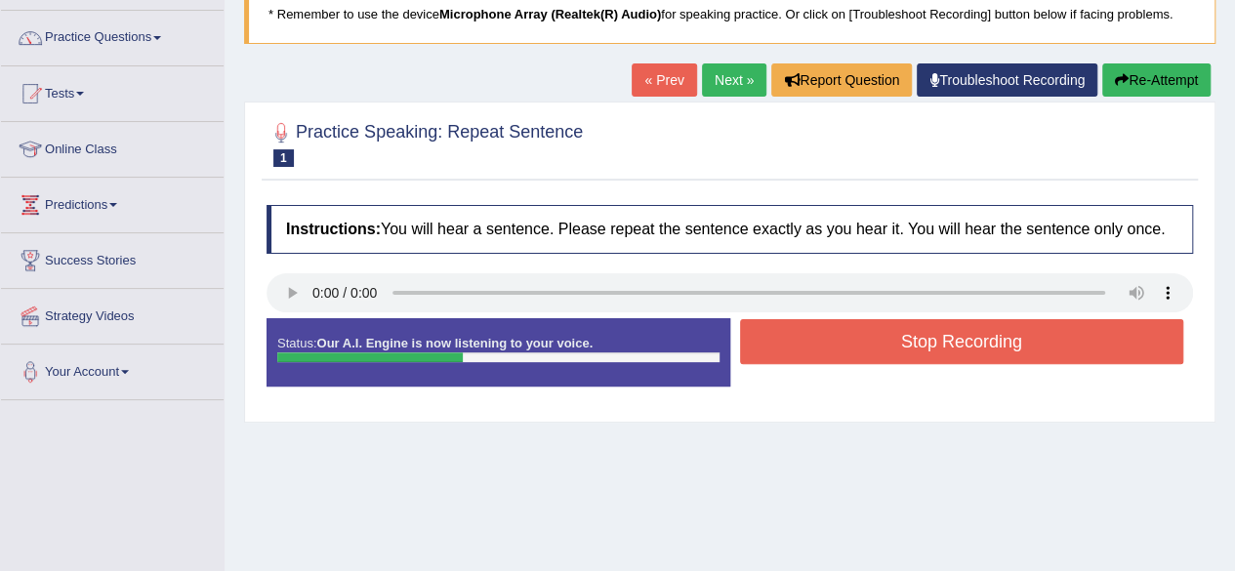
click at [951, 342] on button "Stop Recording" at bounding box center [962, 341] width 444 height 45
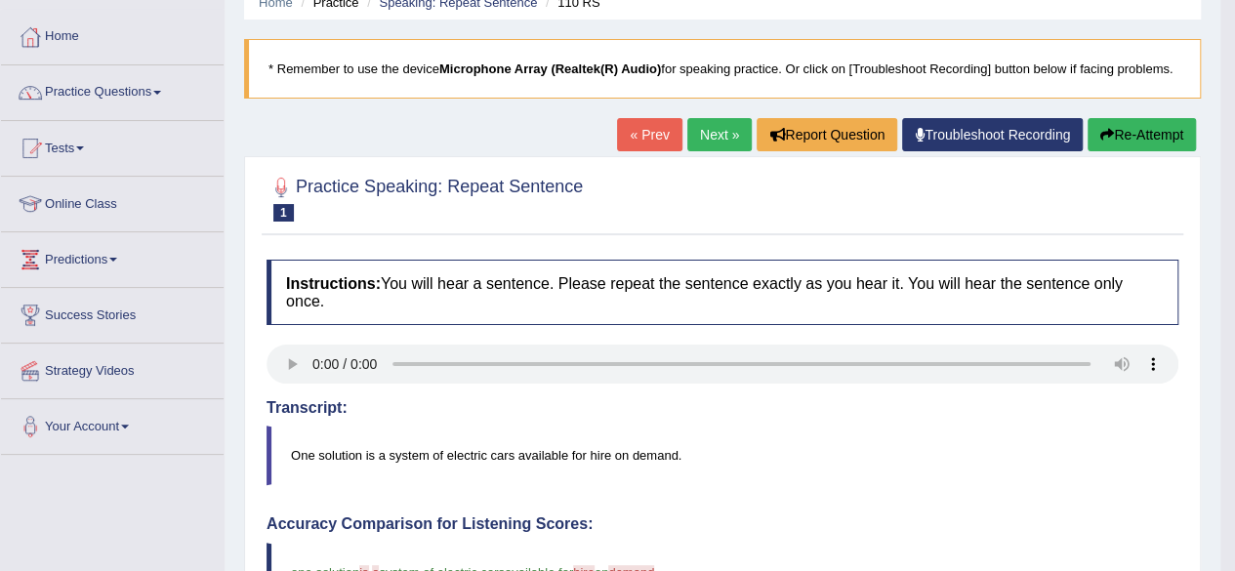
scroll to position [0, 0]
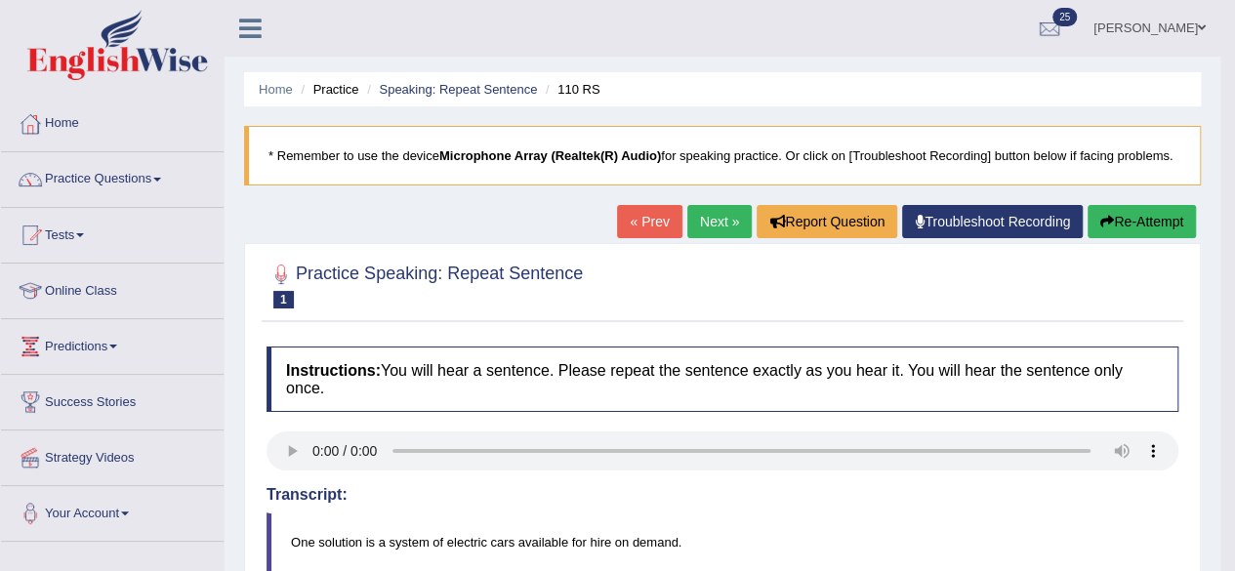
click at [717, 222] on link "Next »" at bounding box center [719, 221] width 64 height 33
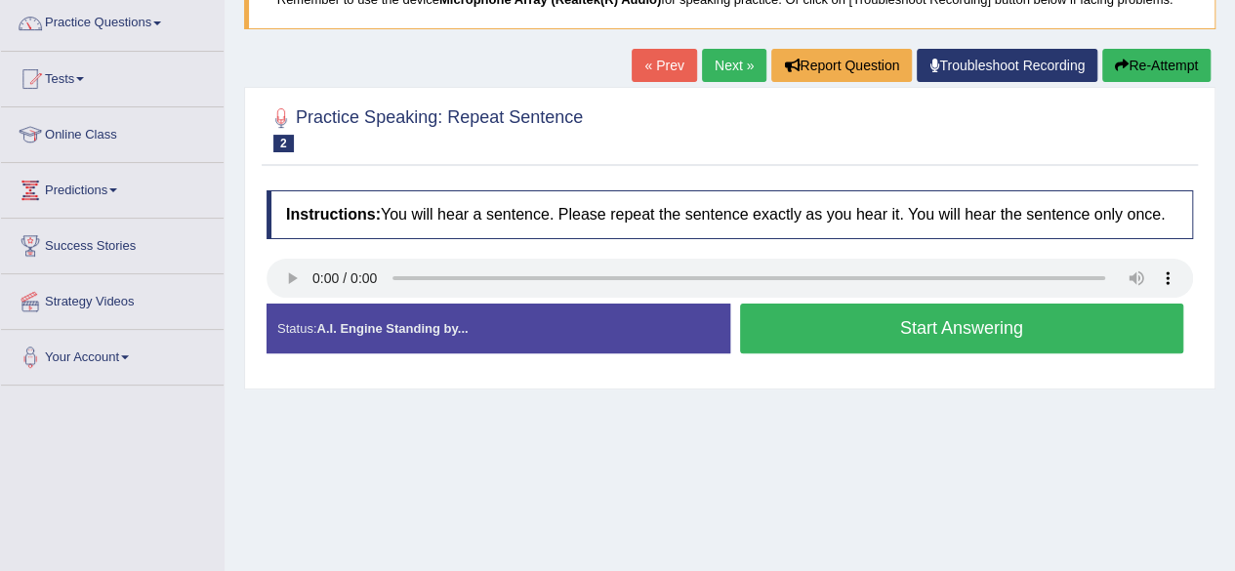
click at [857, 325] on button "Start Answering" at bounding box center [962, 329] width 444 height 50
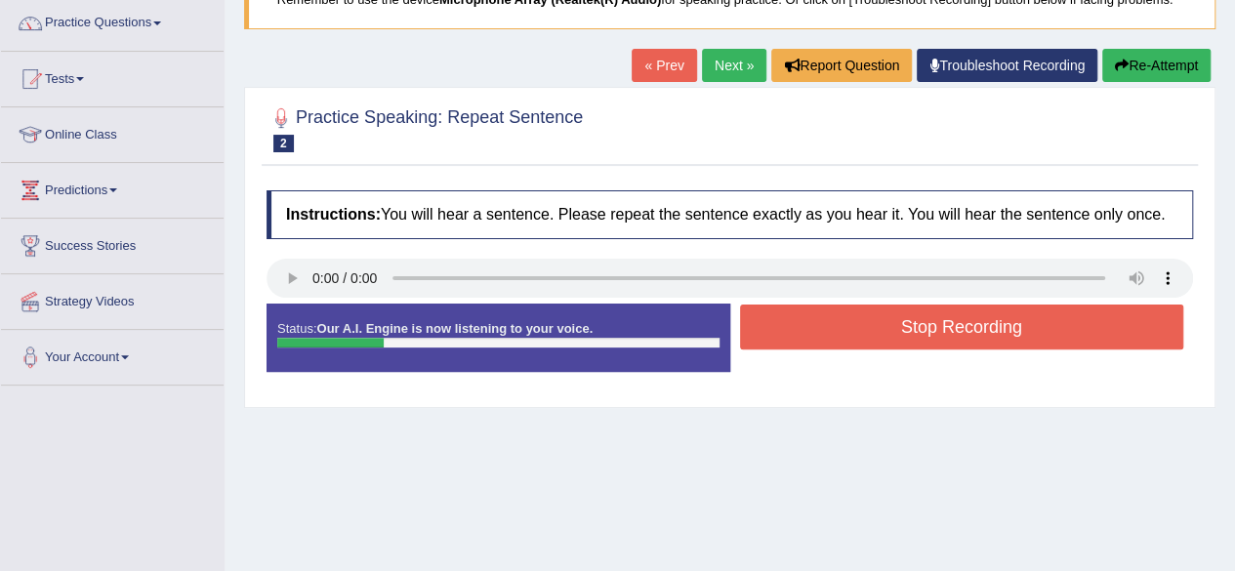
click at [927, 311] on button "Stop Recording" at bounding box center [962, 327] width 444 height 45
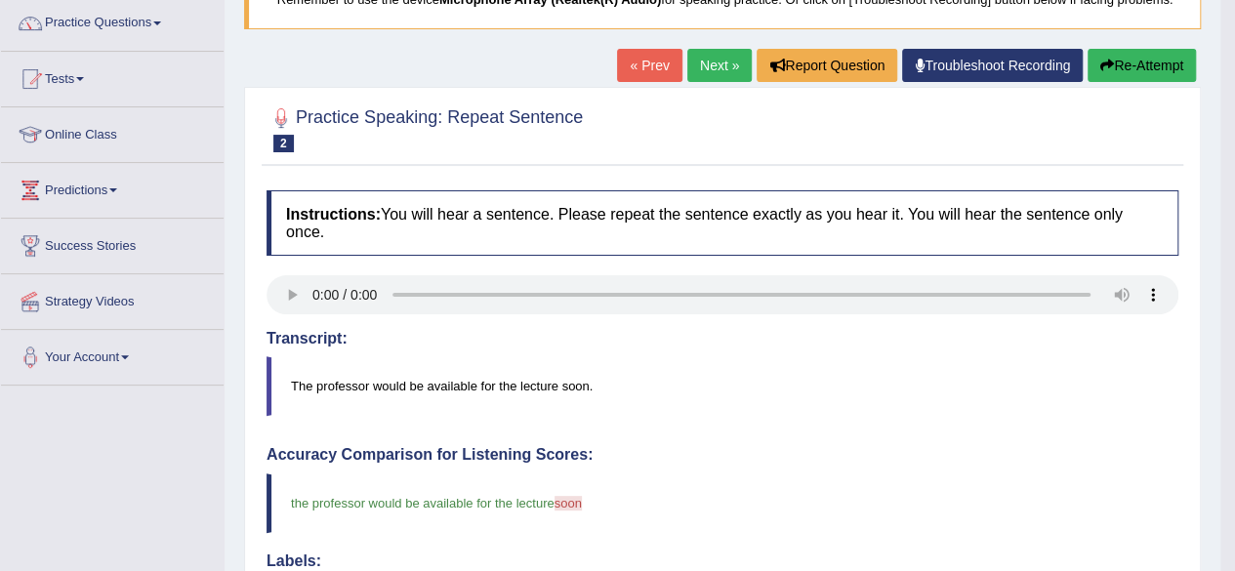
click at [716, 67] on link "Next »" at bounding box center [719, 65] width 64 height 33
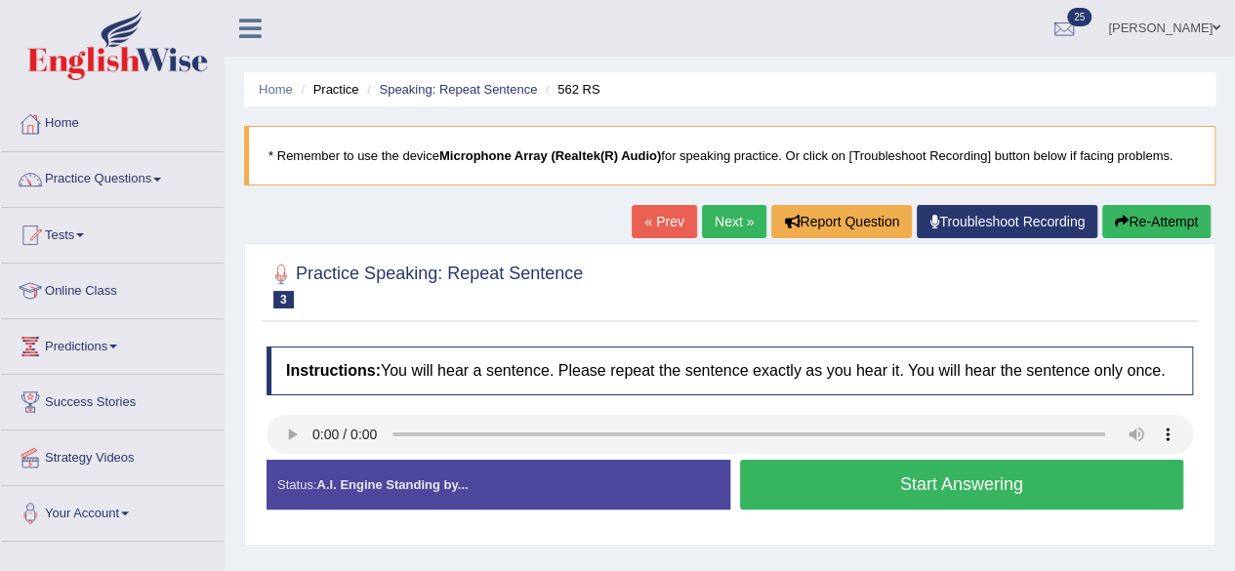
click at [845, 498] on button "Start Answering" at bounding box center [962, 485] width 444 height 50
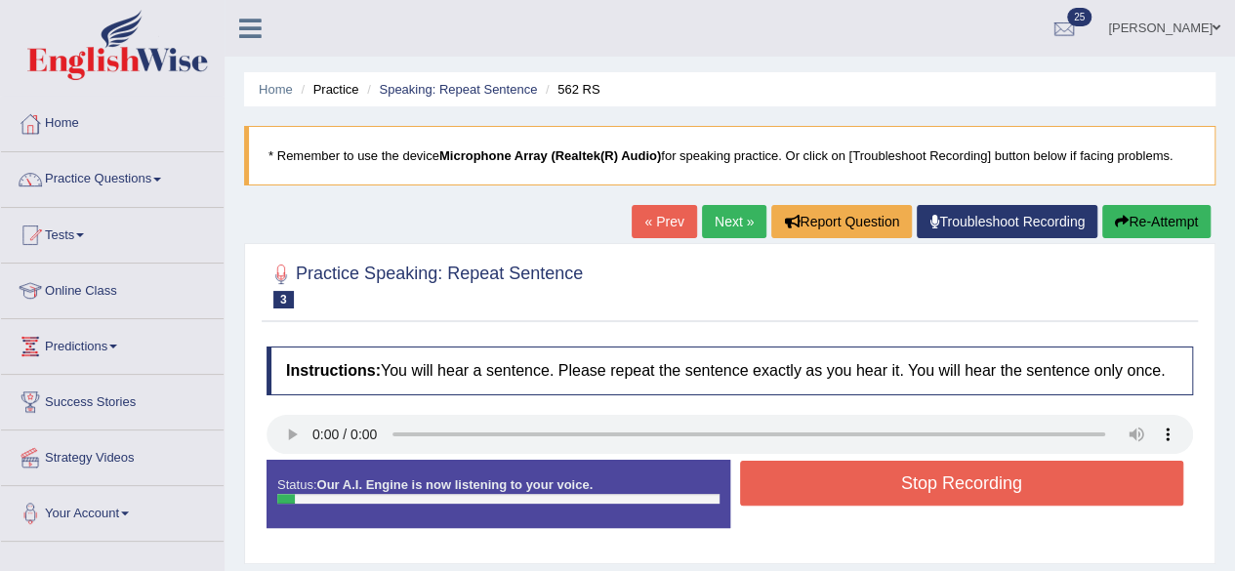
click at [859, 486] on button "Stop Recording" at bounding box center [962, 483] width 444 height 45
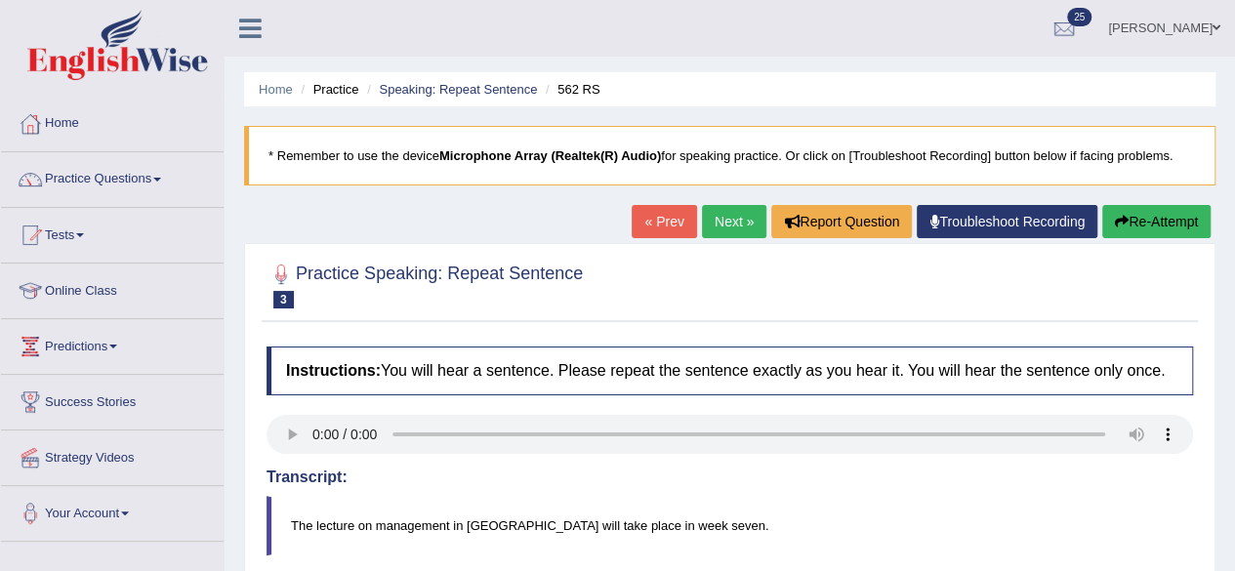
click at [723, 230] on link "Next »" at bounding box center [734, 221] width 64 height 33
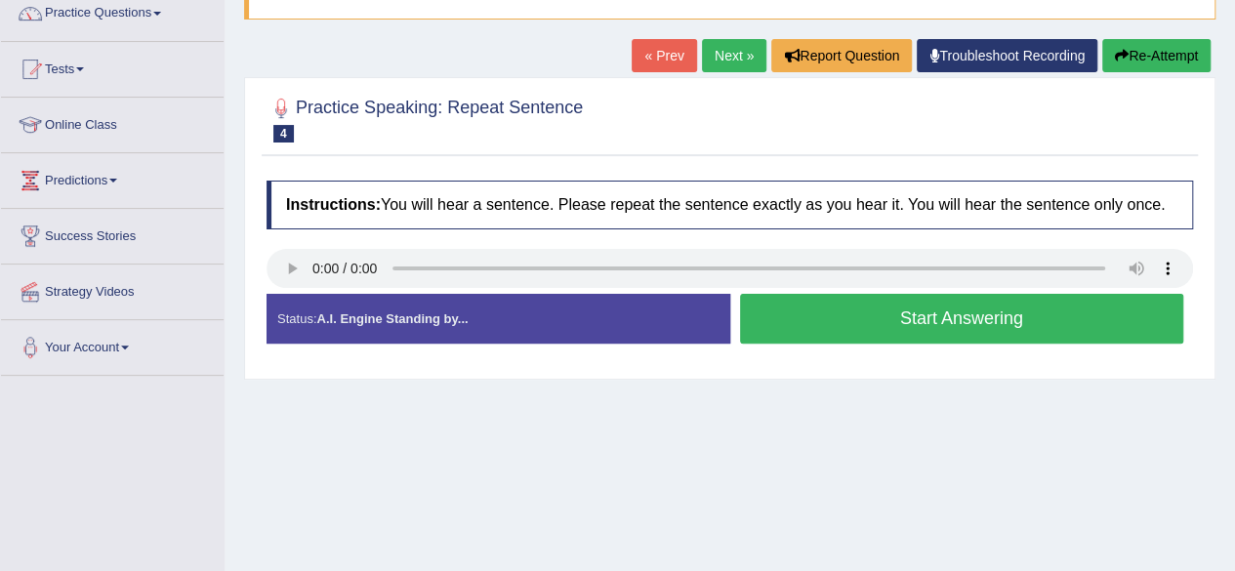
click at [966, 325] on button "Start Answering" at bounding box center [962, 319] width 444 height 50
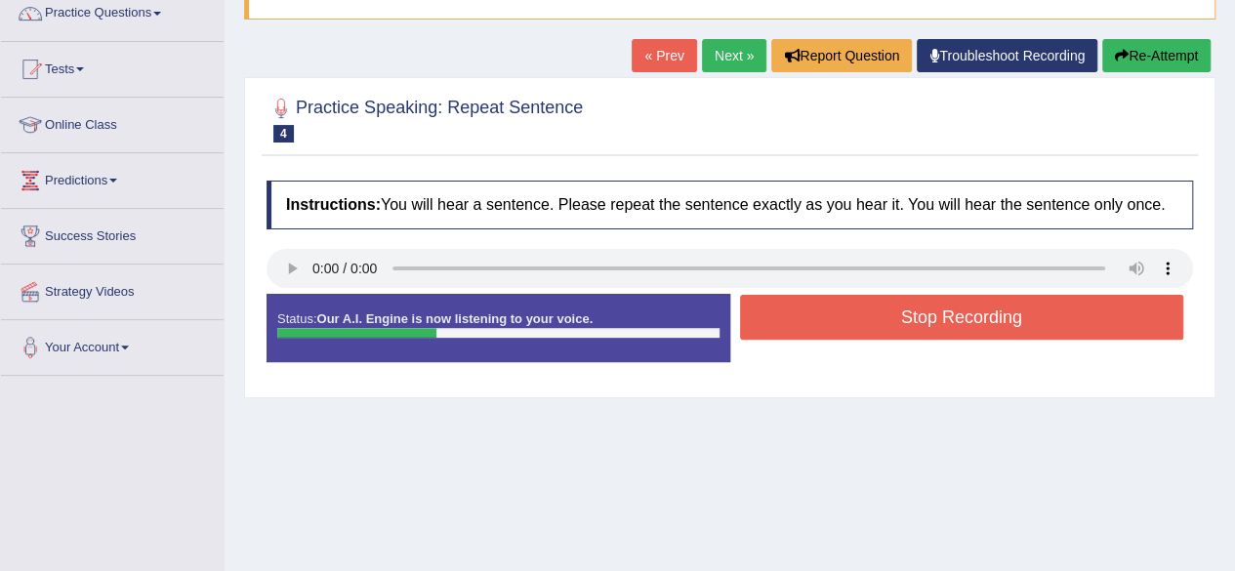
click at [980, 312] on button "Stop Recording" at bounding box center [962, 317] width 444 height 45
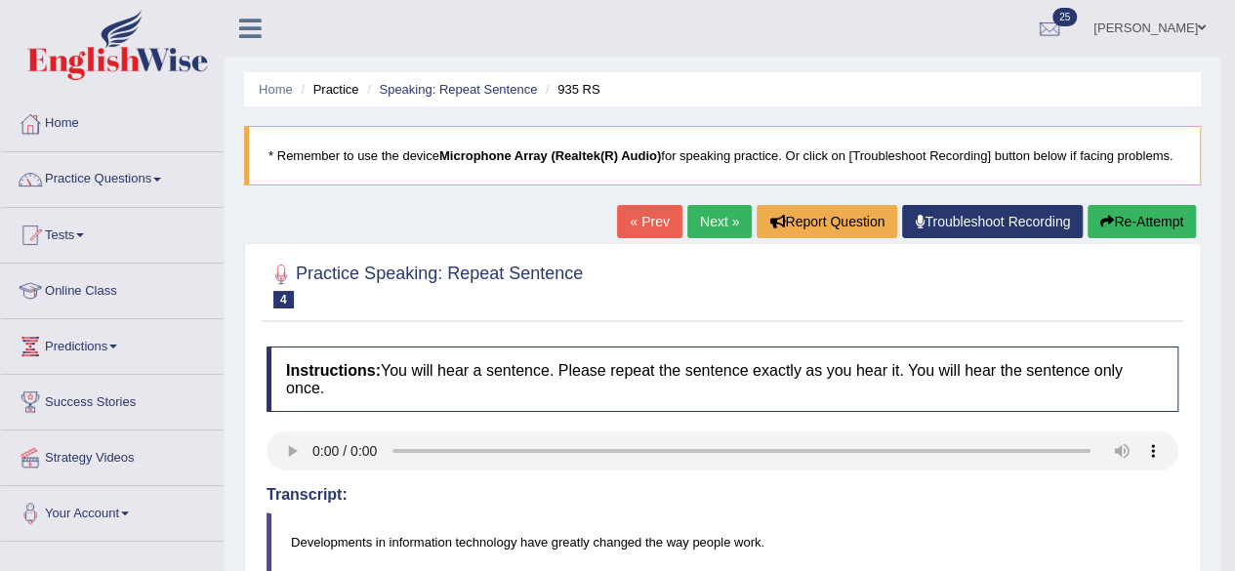
click at [712, 225] on link "Next »" at bounding box center [719, 221] width 64 height 33
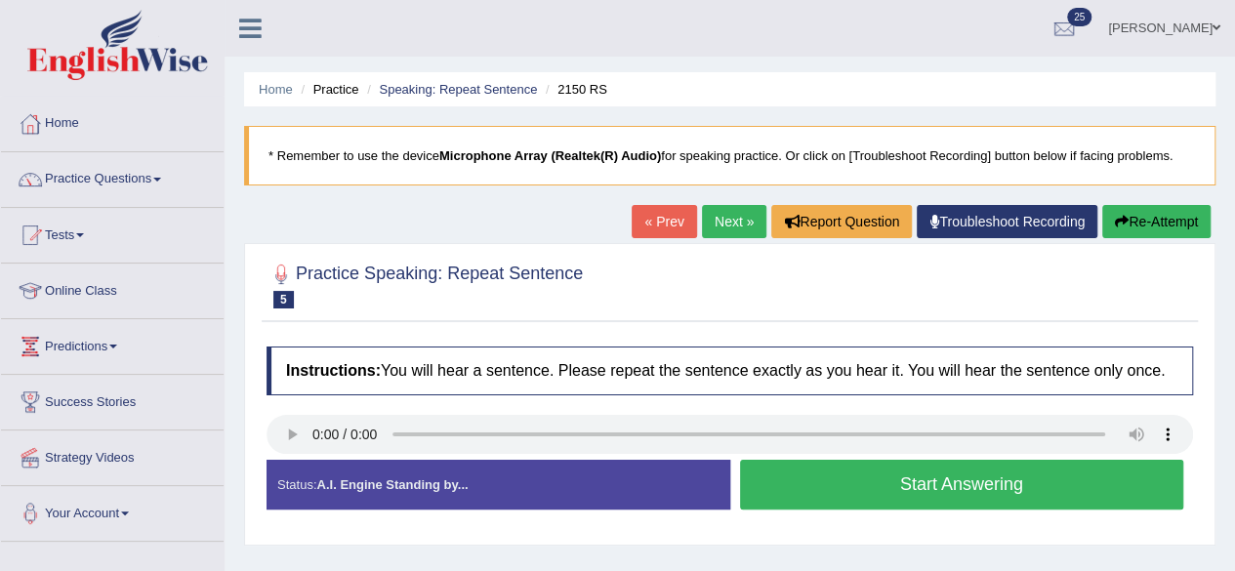
click at [970, 484] on button "Start Answering" at bounding box center [962, 485] width 444 height 50
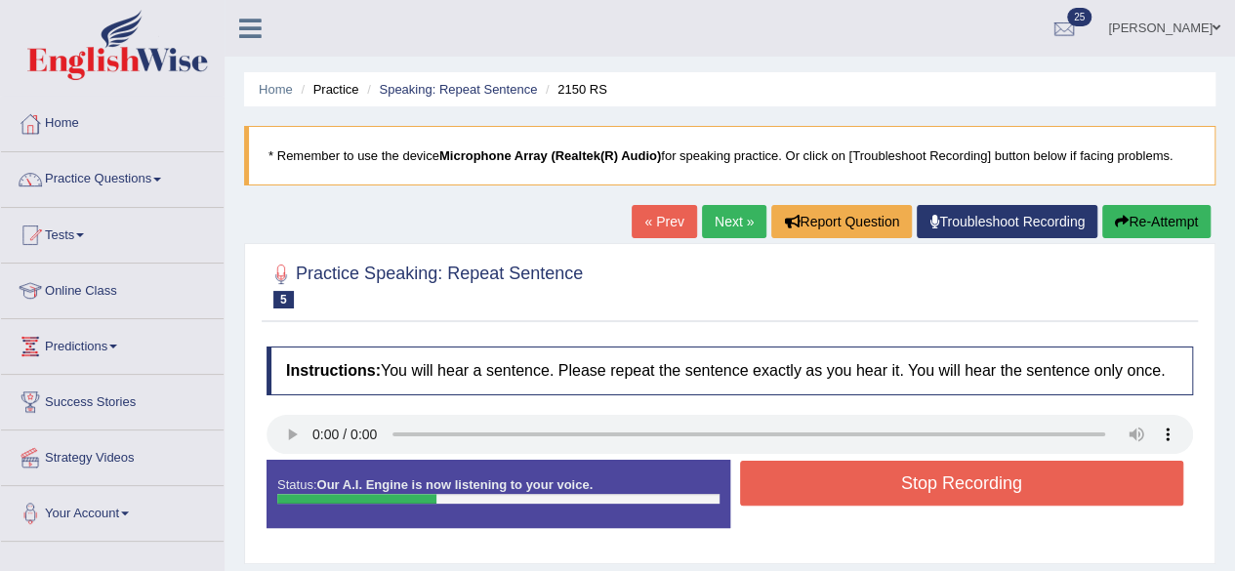
click at [973, 484] on button "Stop Recording" at bounding box center [962, 483] width 444 height 45
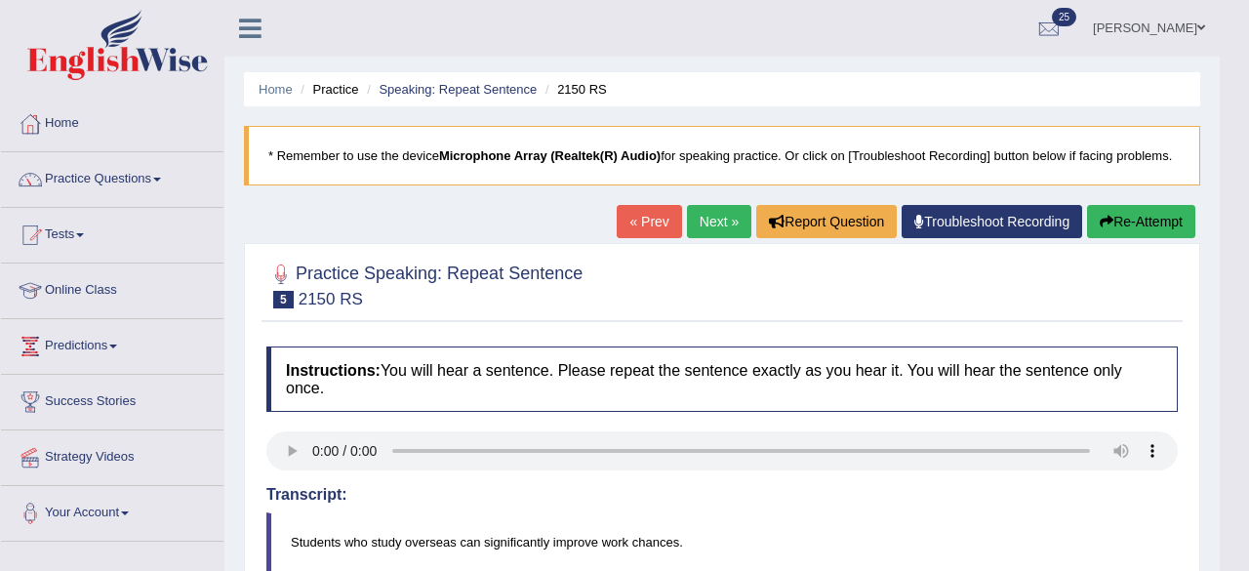
click at [0, 0] on div "Updating answer..." at bounding box center [0, 0] width 0 height 0
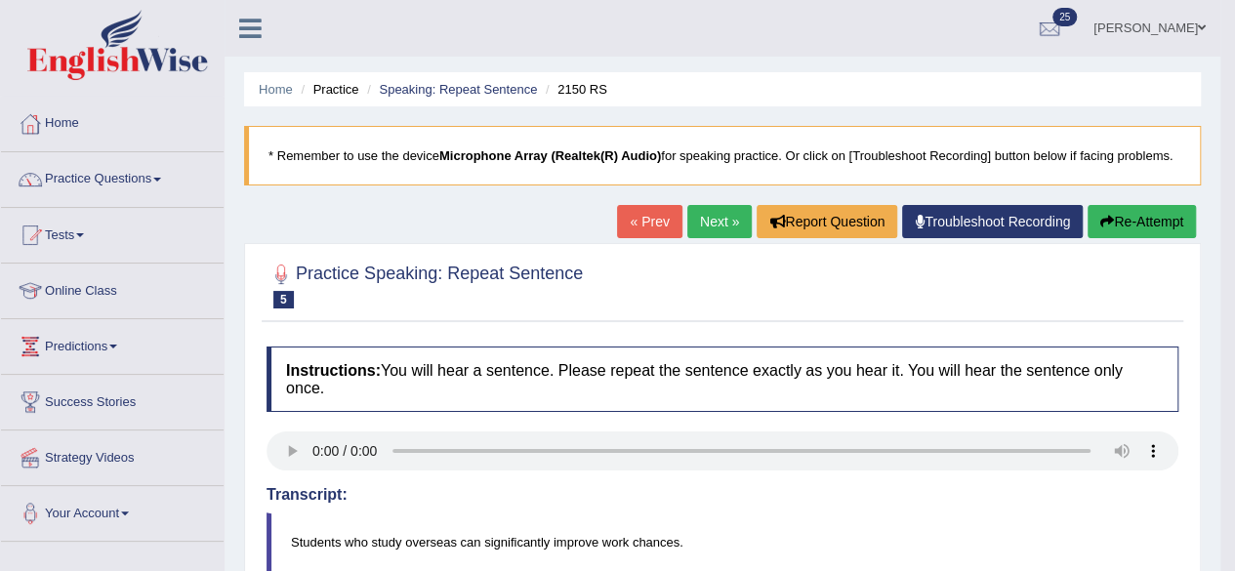
click at [701, 219] on link "Next »" at bounding box center [719, 221] width 64 height 33
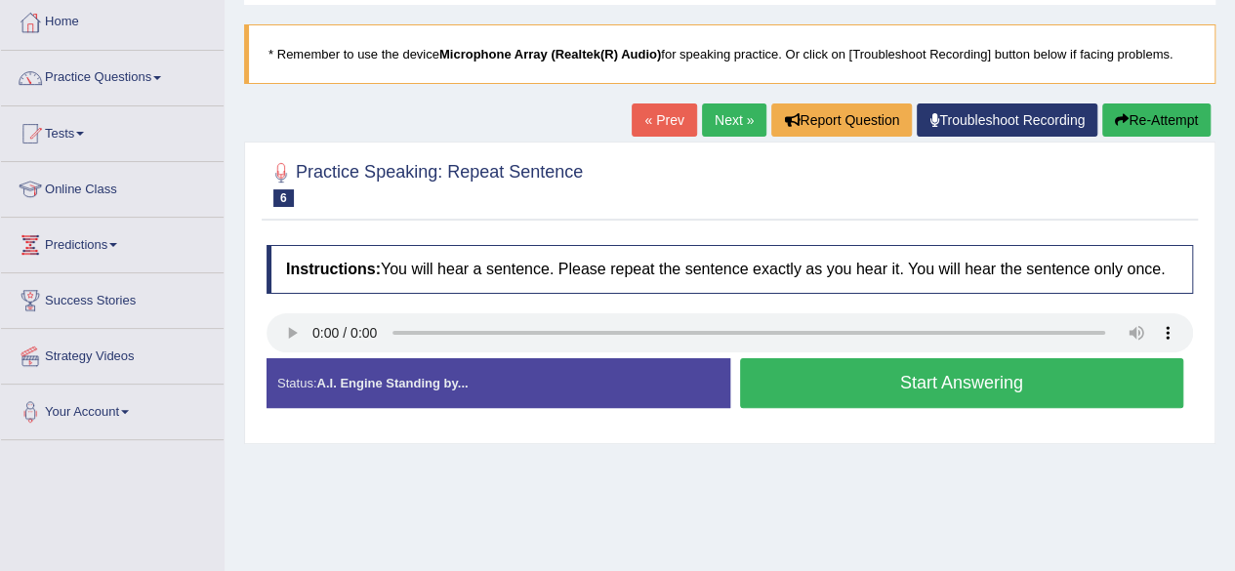
click at [935, 386] on button "Start Answering" at bounding box center [962, 383] width 444 height 50
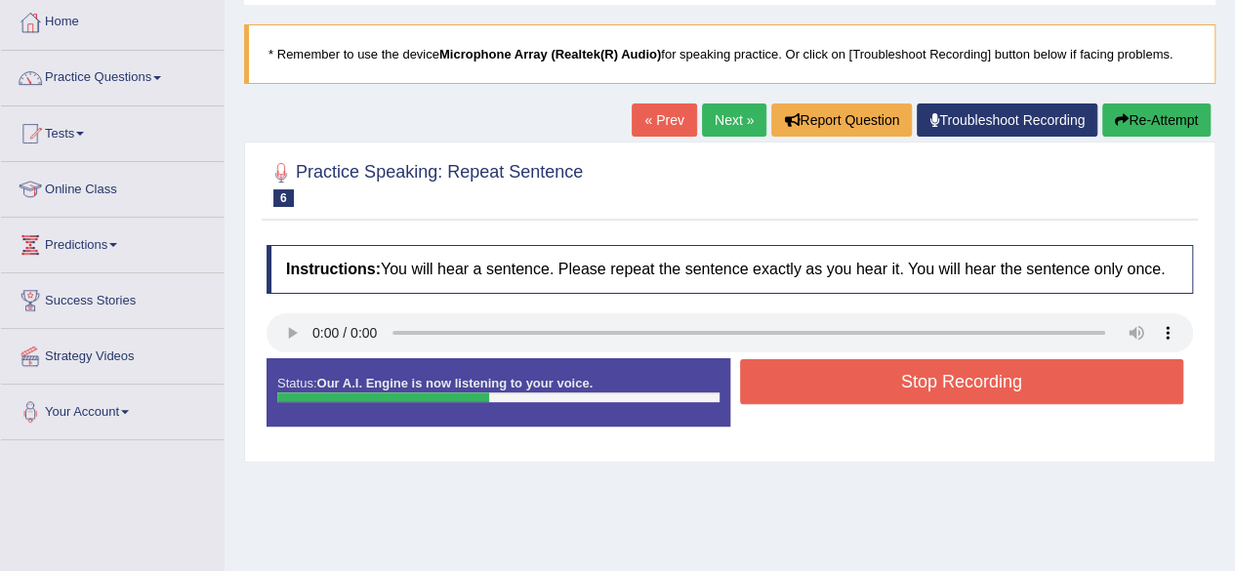
click at [955, 386] on button "Stop Recording" at bounding box center [962, 381] width 444 height 45
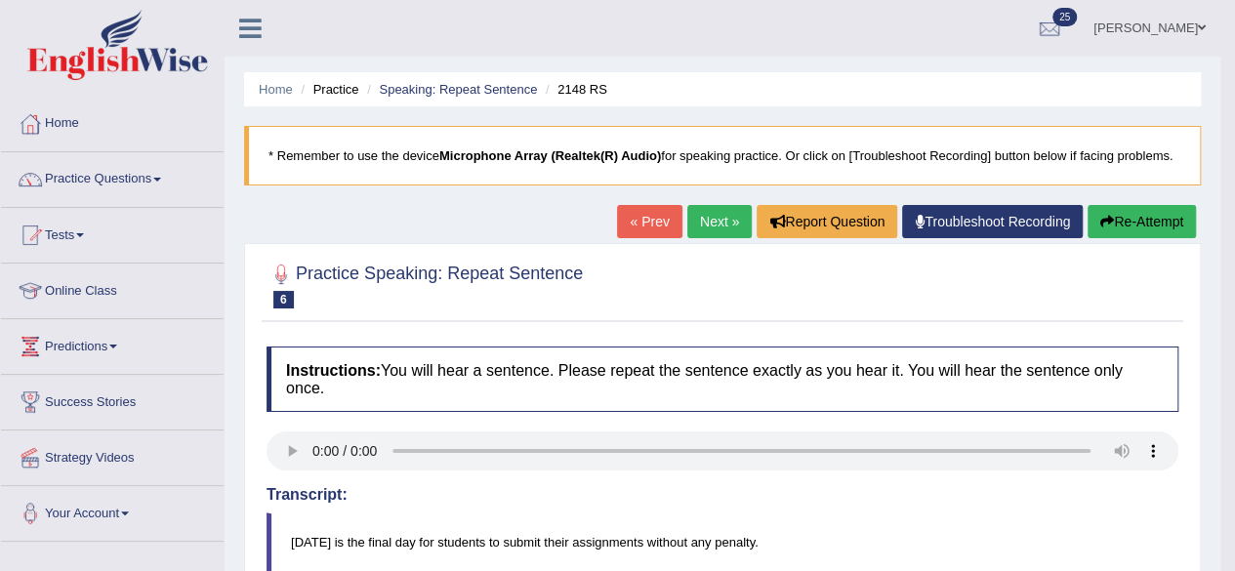
click at [148, 183] on link "Practice Questions" at bounding box center [112, 176] width 223 height 49
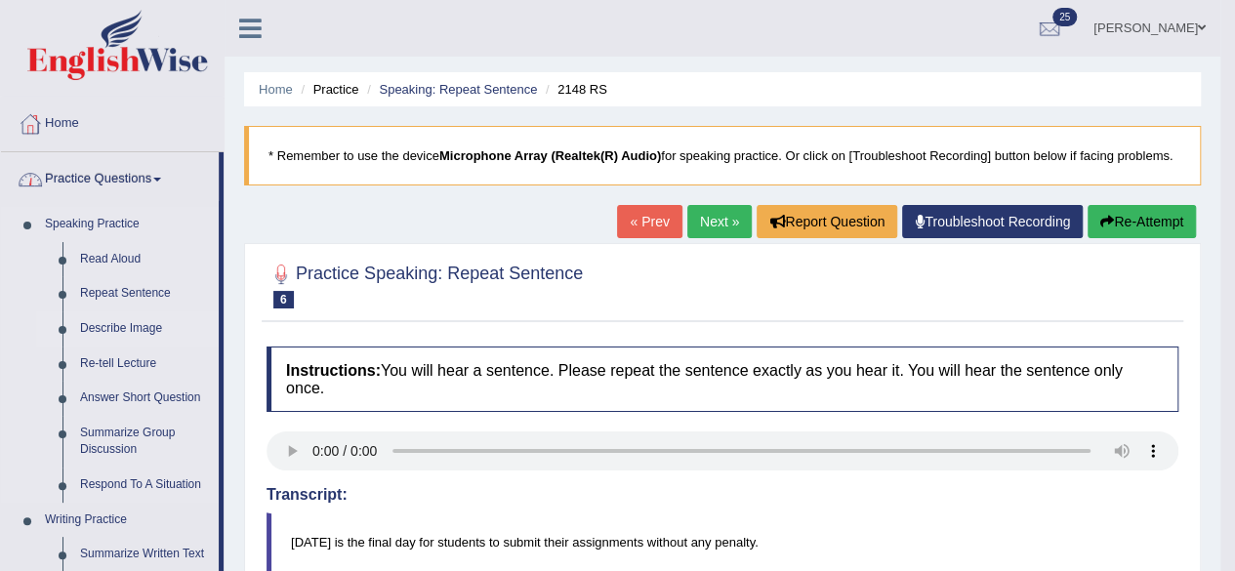
click at [139, 335] on link "Describe Image" at bounding box center [144, 328] width 147 height 35
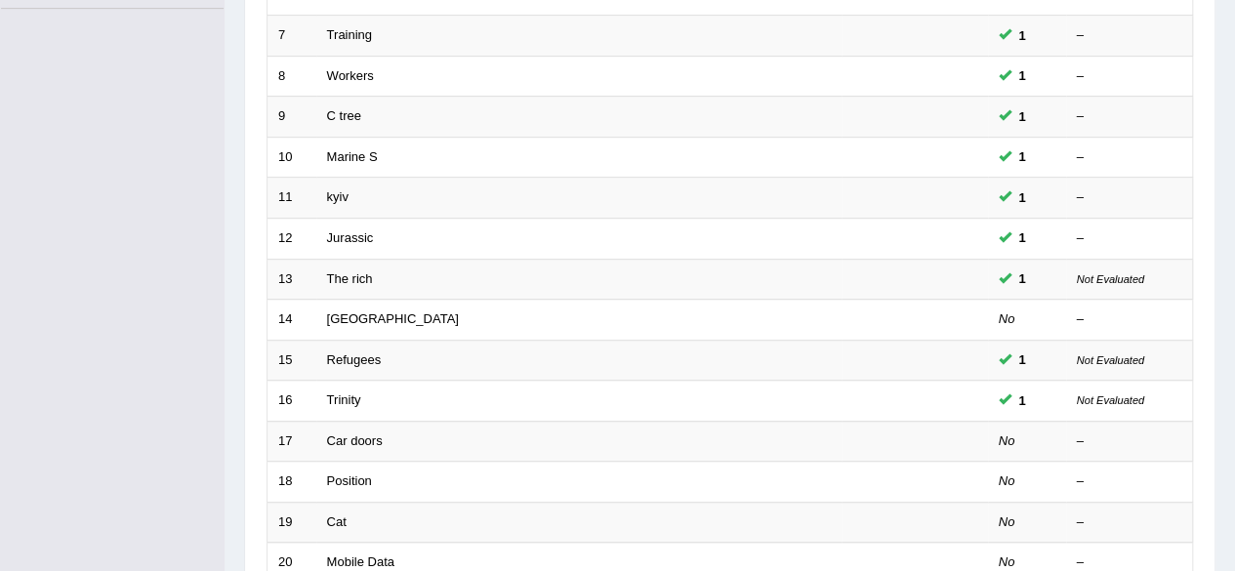
scroll to position [712, 0]
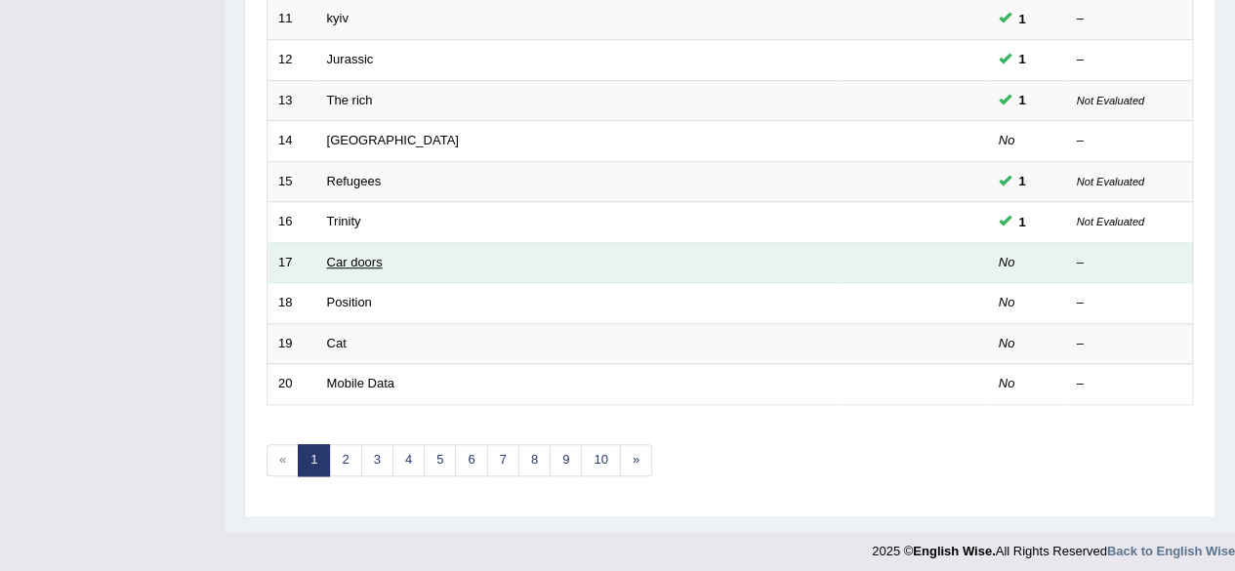
click at [357, 260] on link "Car doors" at bounding box center [355, 262] width 56 height 15
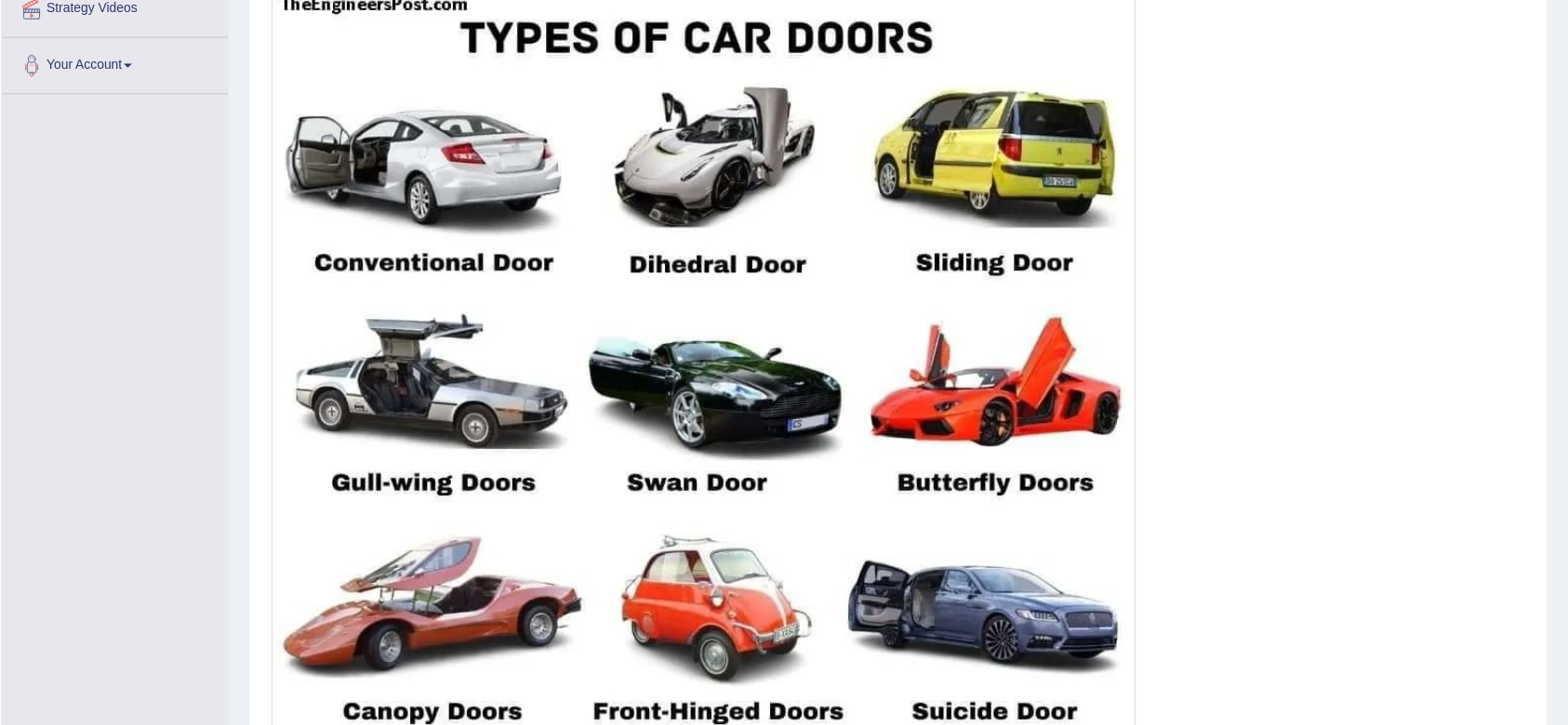
scroll to position [428, 0]
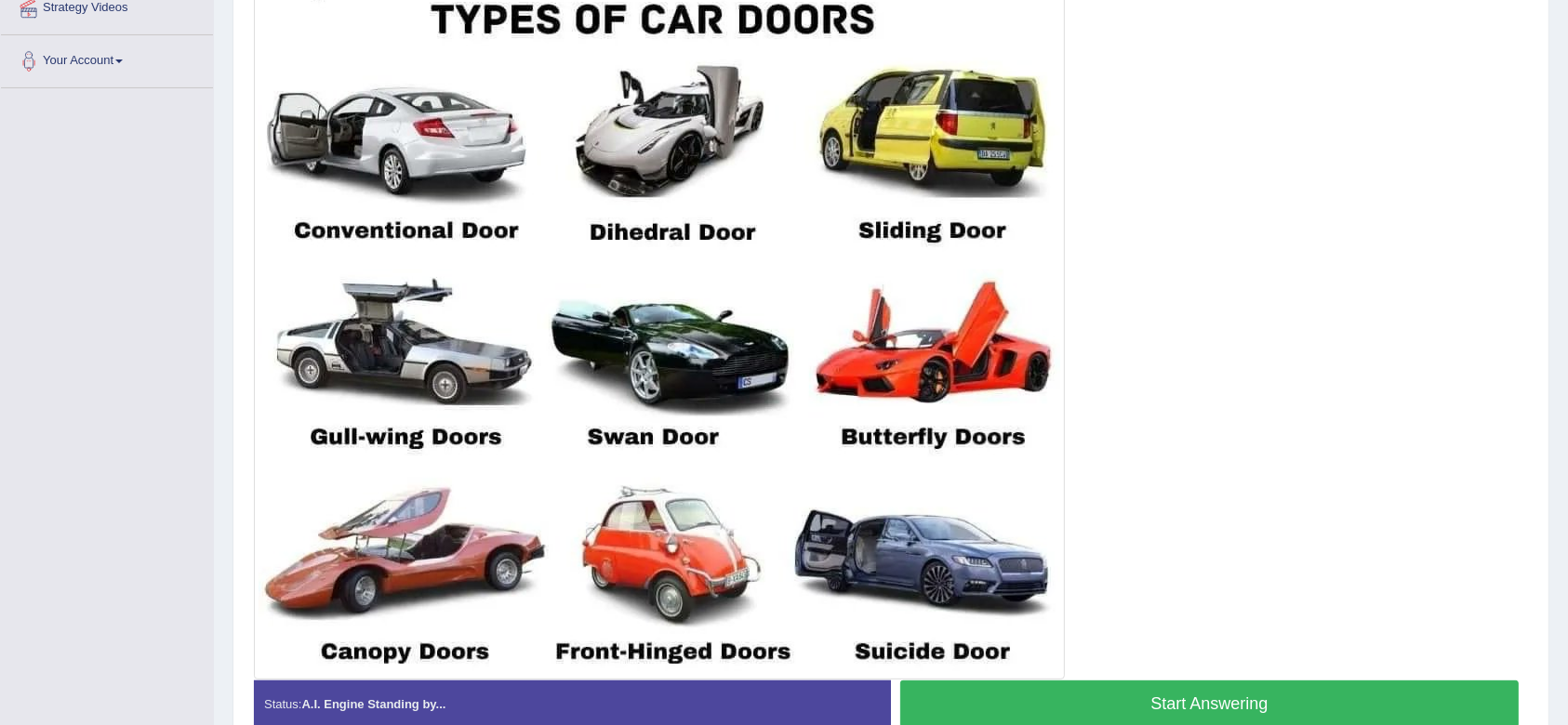
click at [1034, 216] on img at bounding box center [658, 324] width 801 height 703
click at [1176, 543] on button "Start Answering" at bounding box center [1209, 704] width 618 height 48
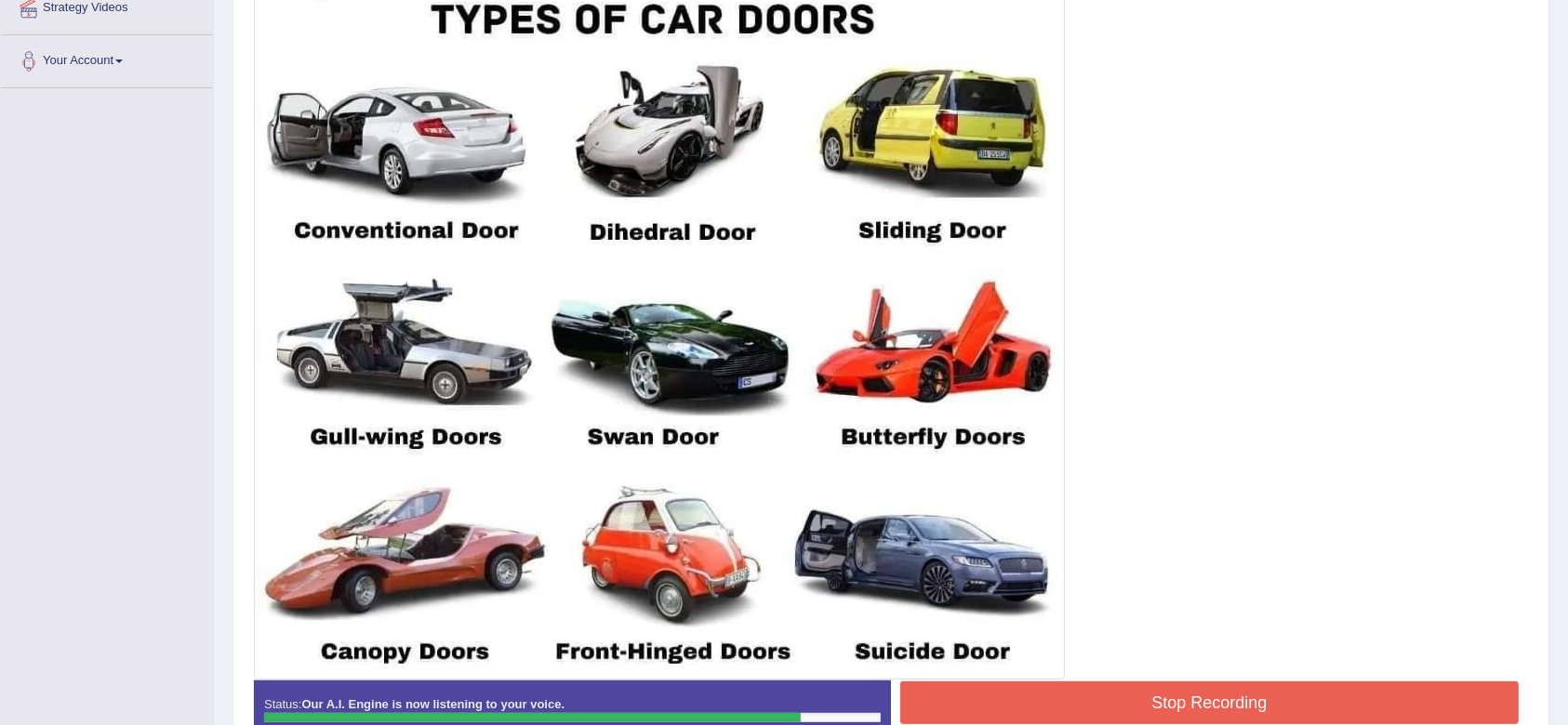
click at [1176, 543] on button "Stop Recording" at bounding box center [1209, 702] width 618 height 43
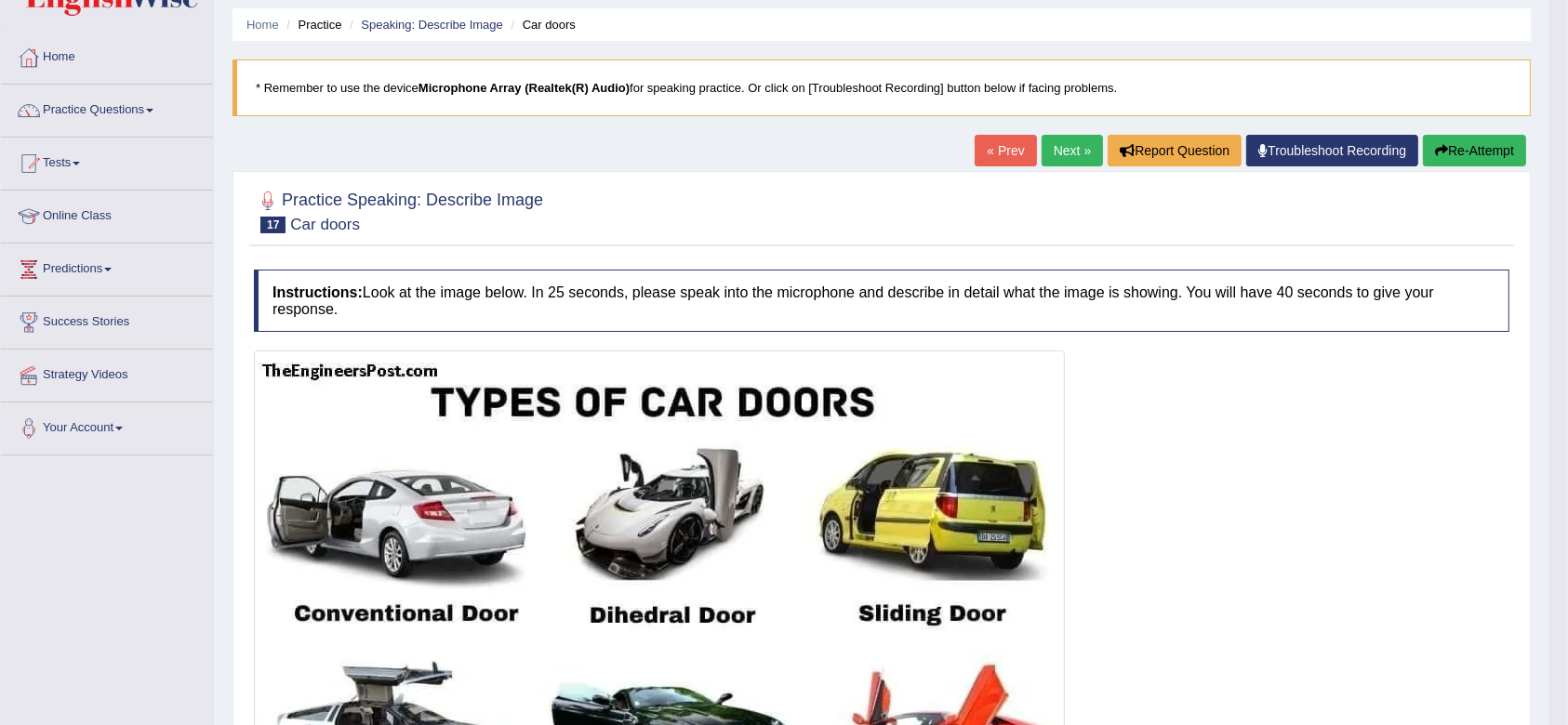
scroll to position [0, 0]
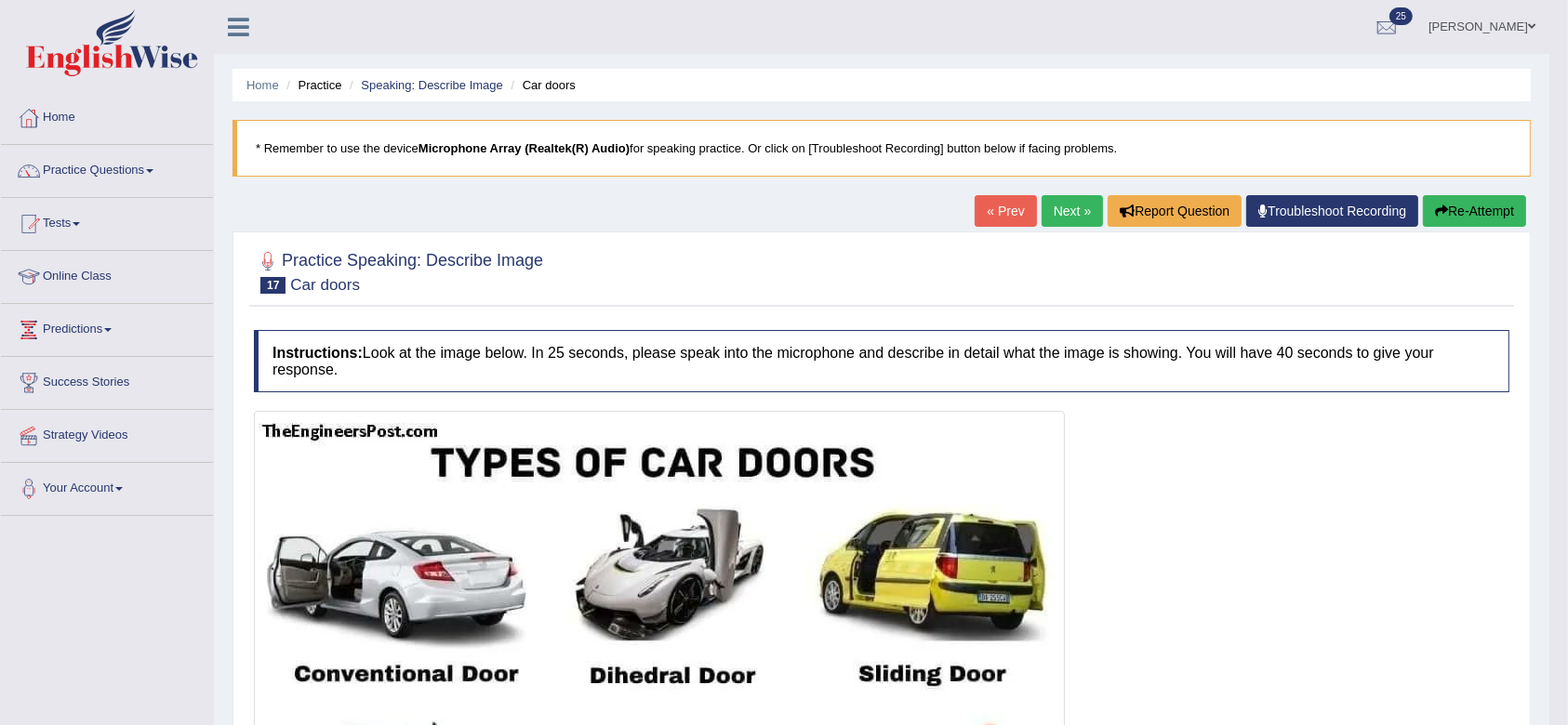
click at [1064, 215] on link "Next »" at bounding box center [1072, 211] width 61 height 31
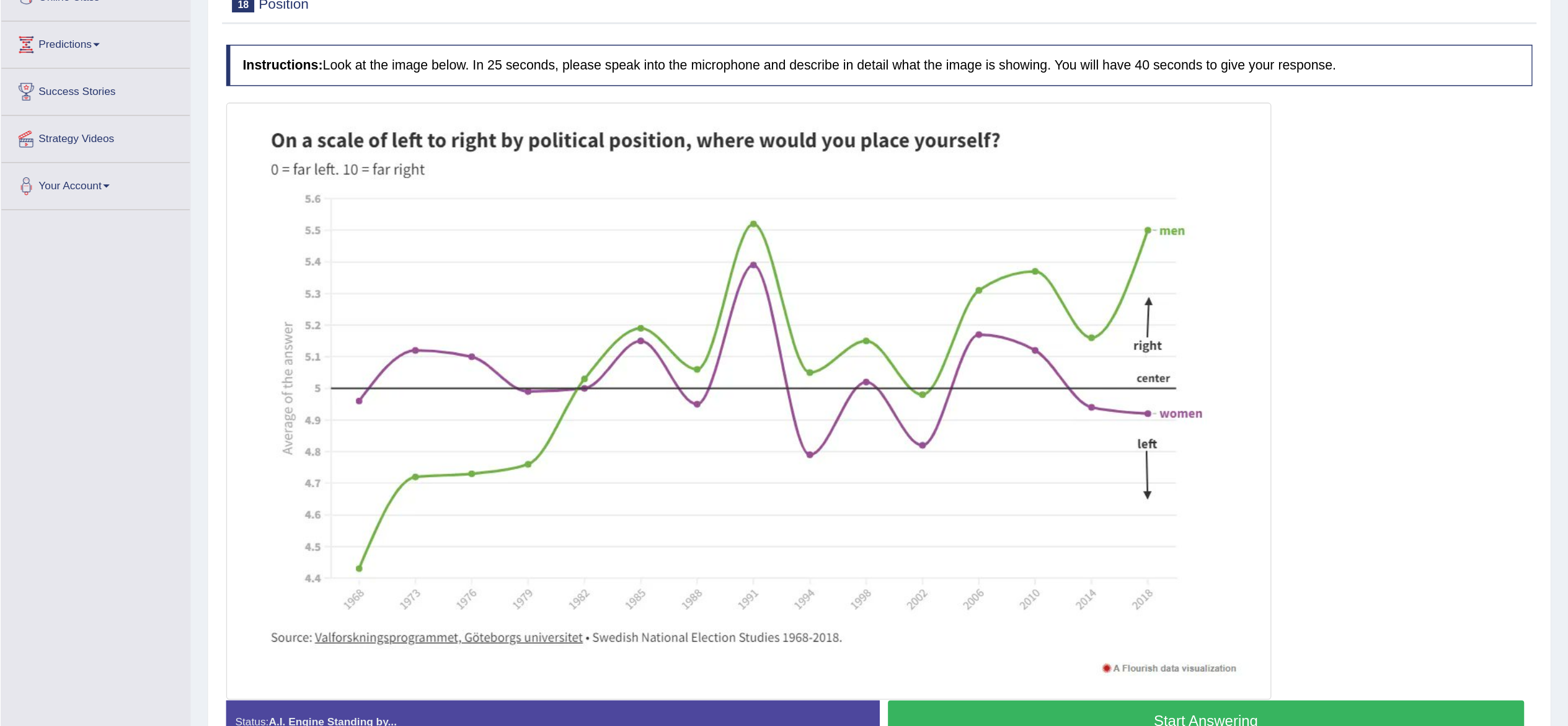
scroll to position [83, 0]
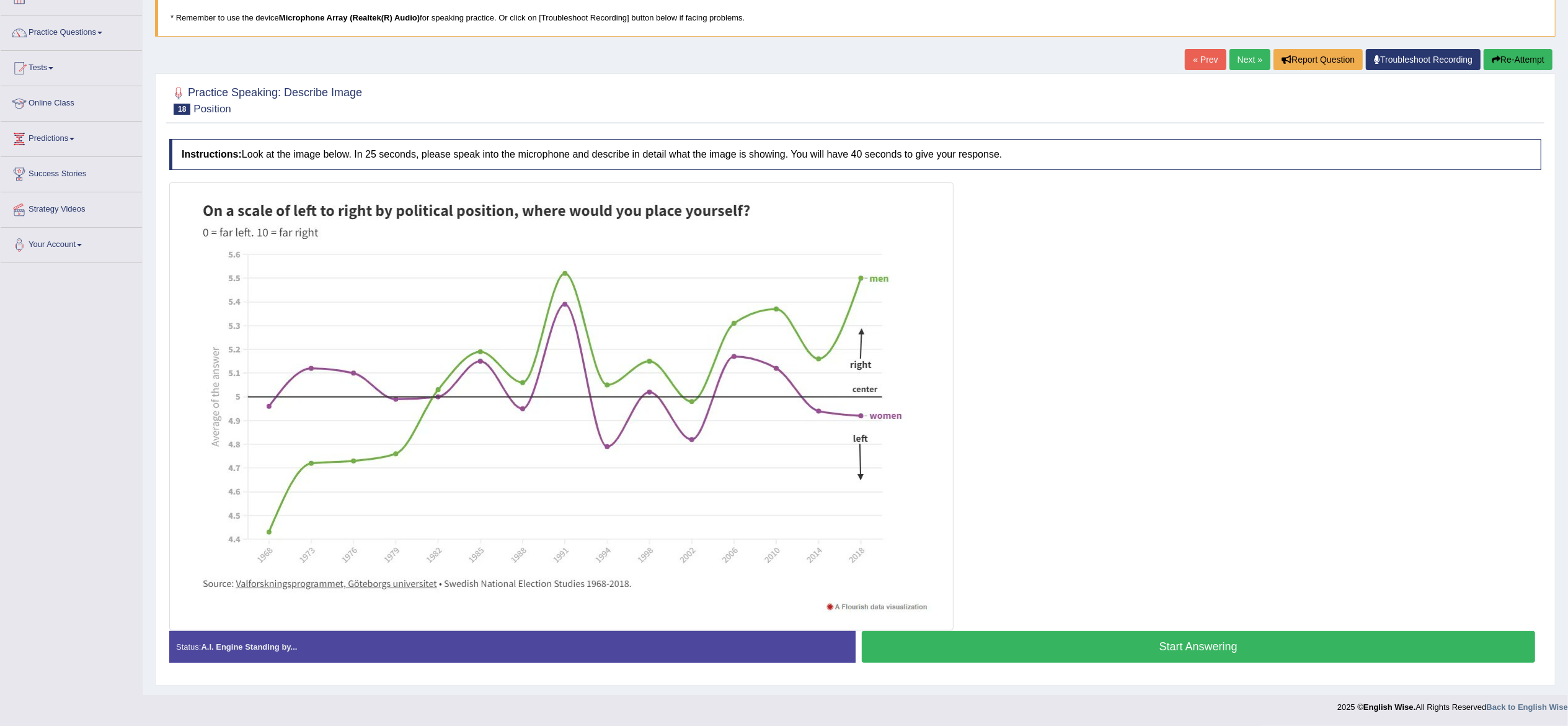
click at [1042, 233] on div at bounding box center [855, 406] width 1372 height 448
click at [1045, 483] on button "Start Answering" at bounding box center [1199, 647] width 674 height 32
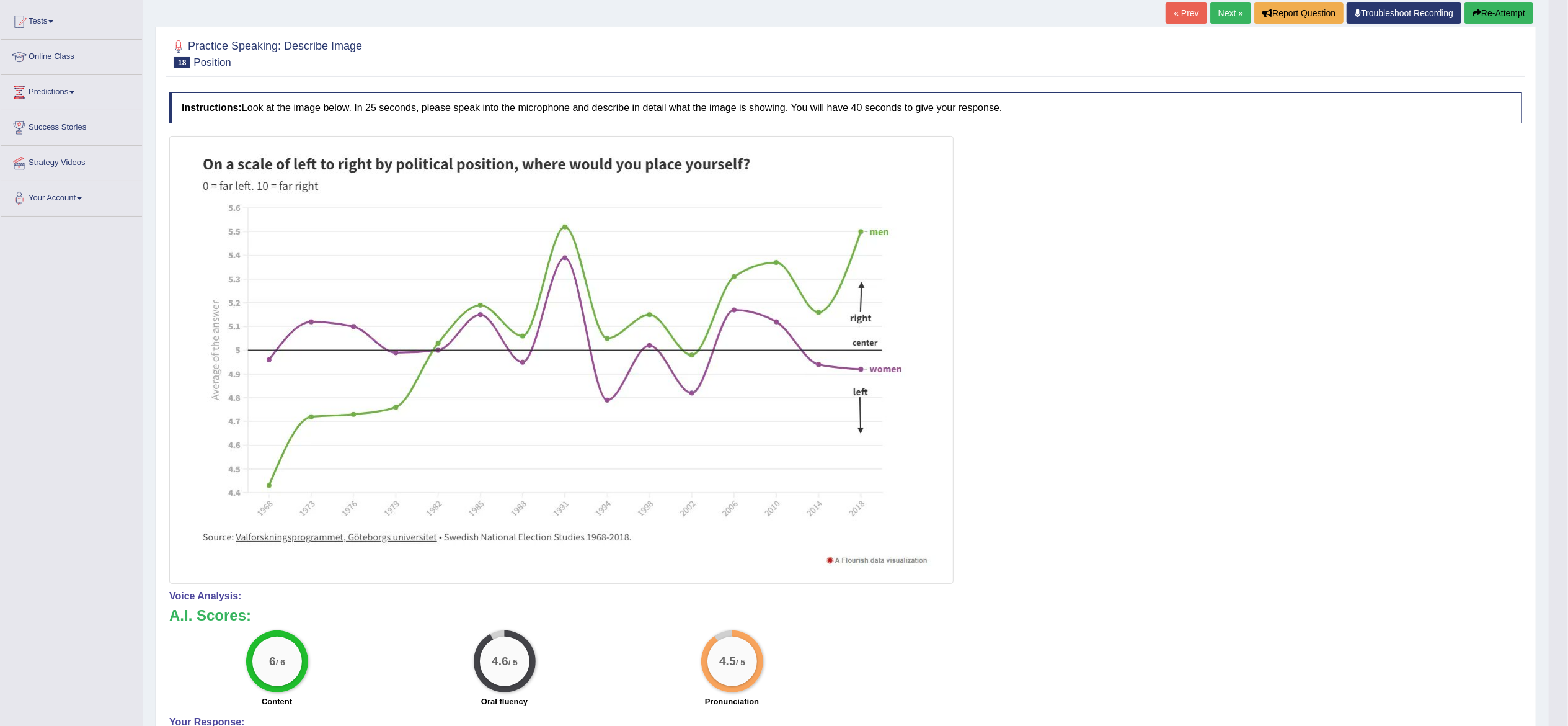
scroll to position [0, 0]
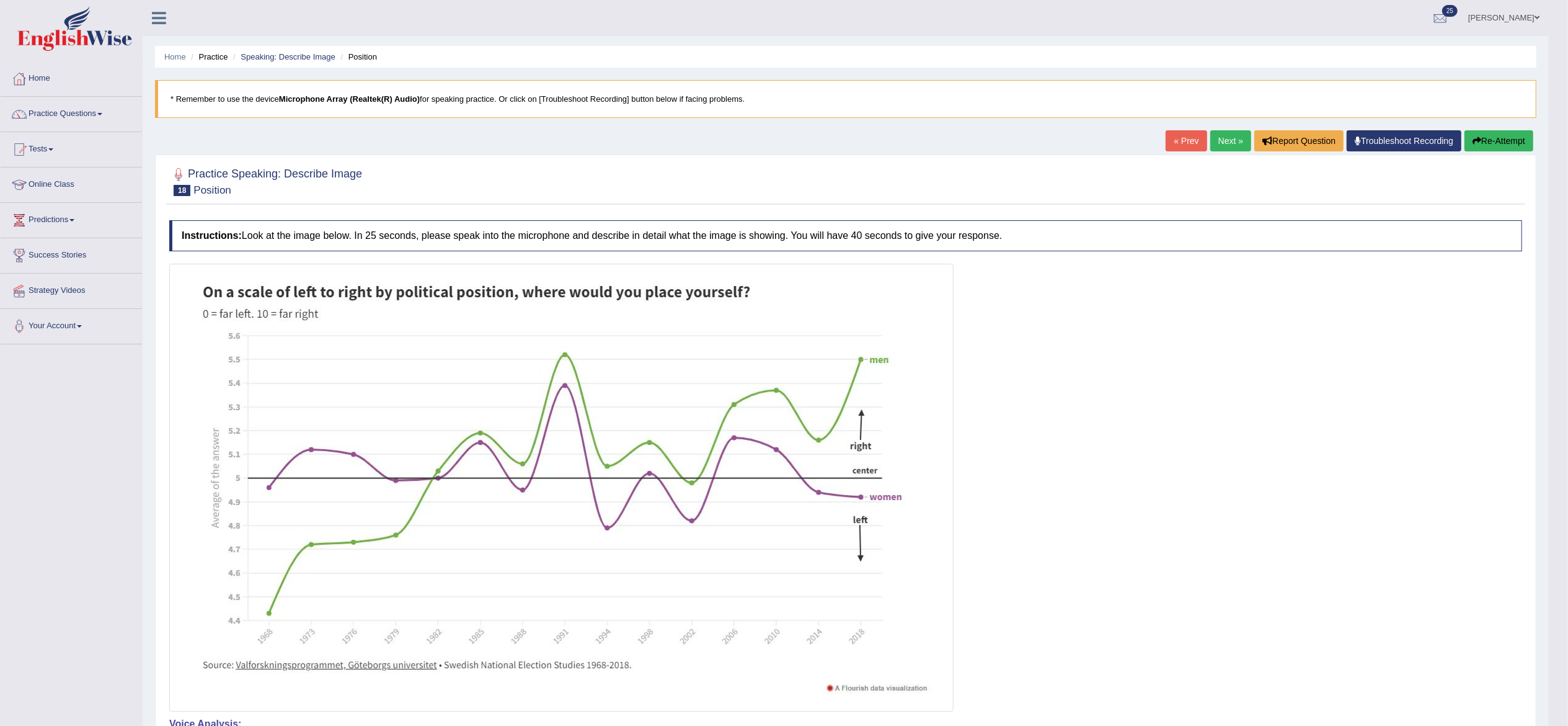
click at [1045, 140] on link "Next »" at bounding box center [1231, 140] width 41 height 21
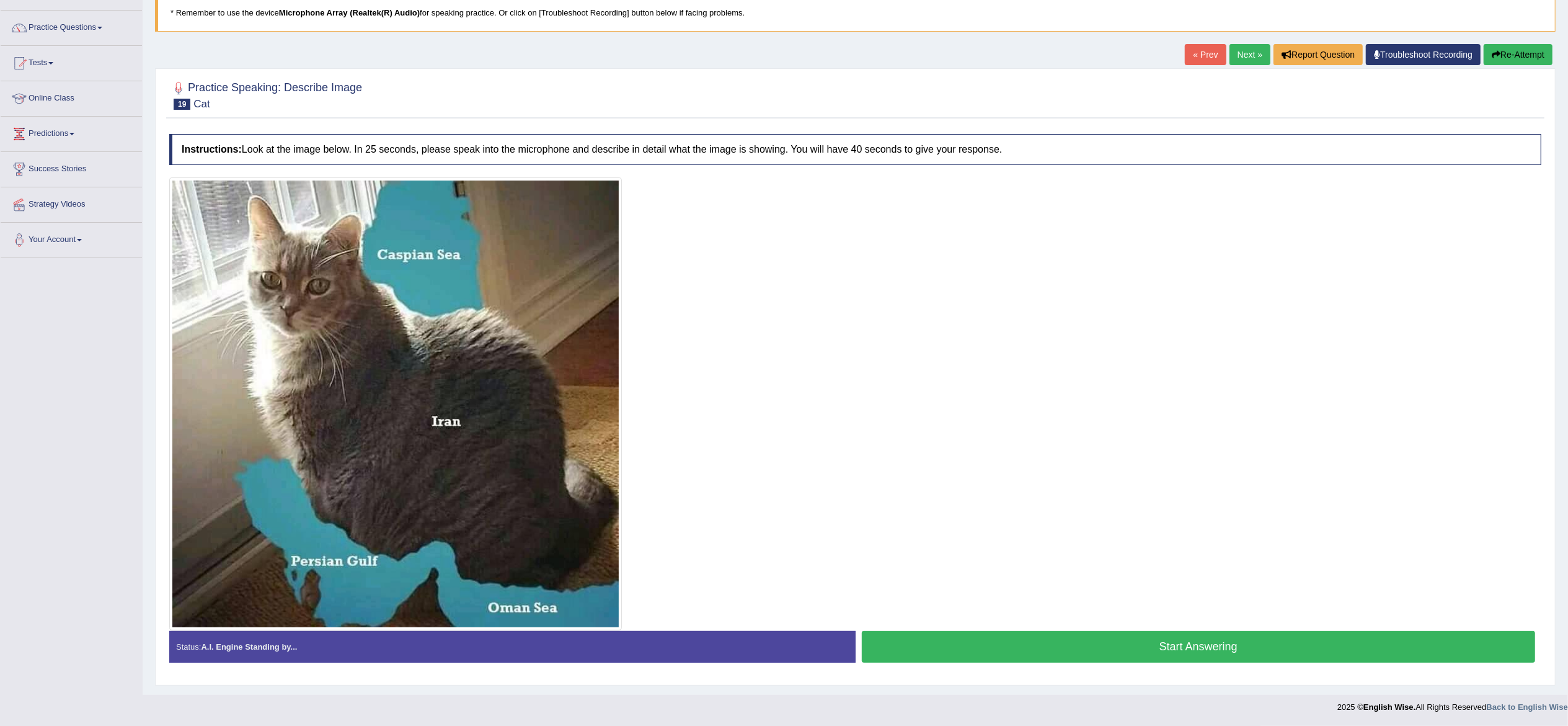
click at [1323, 650] on button "Start Answering" at bounding box center [1199, 647] width 674 height 32
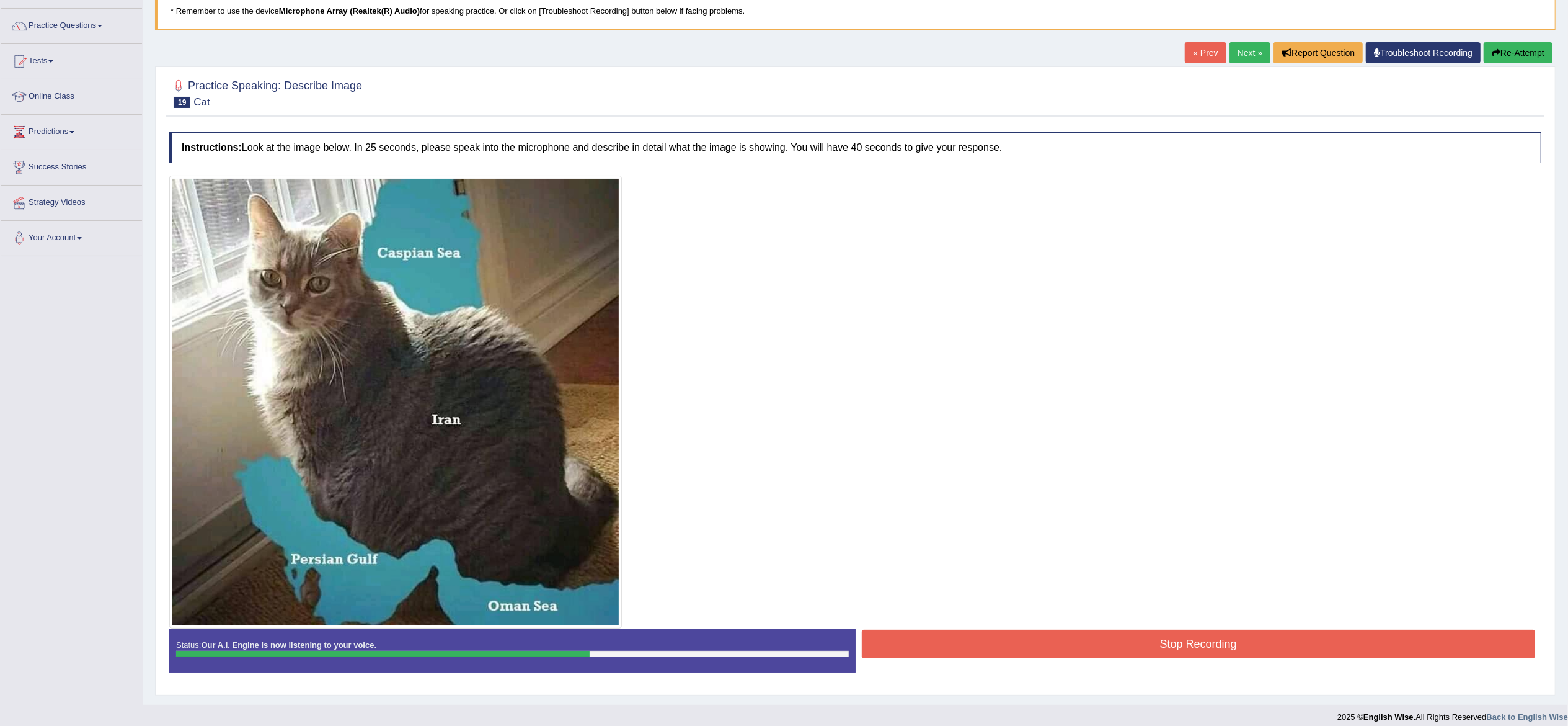
click at [1211, 645] on button "Stop Recording" at bounding box center [1199, 644] width 674 height 29
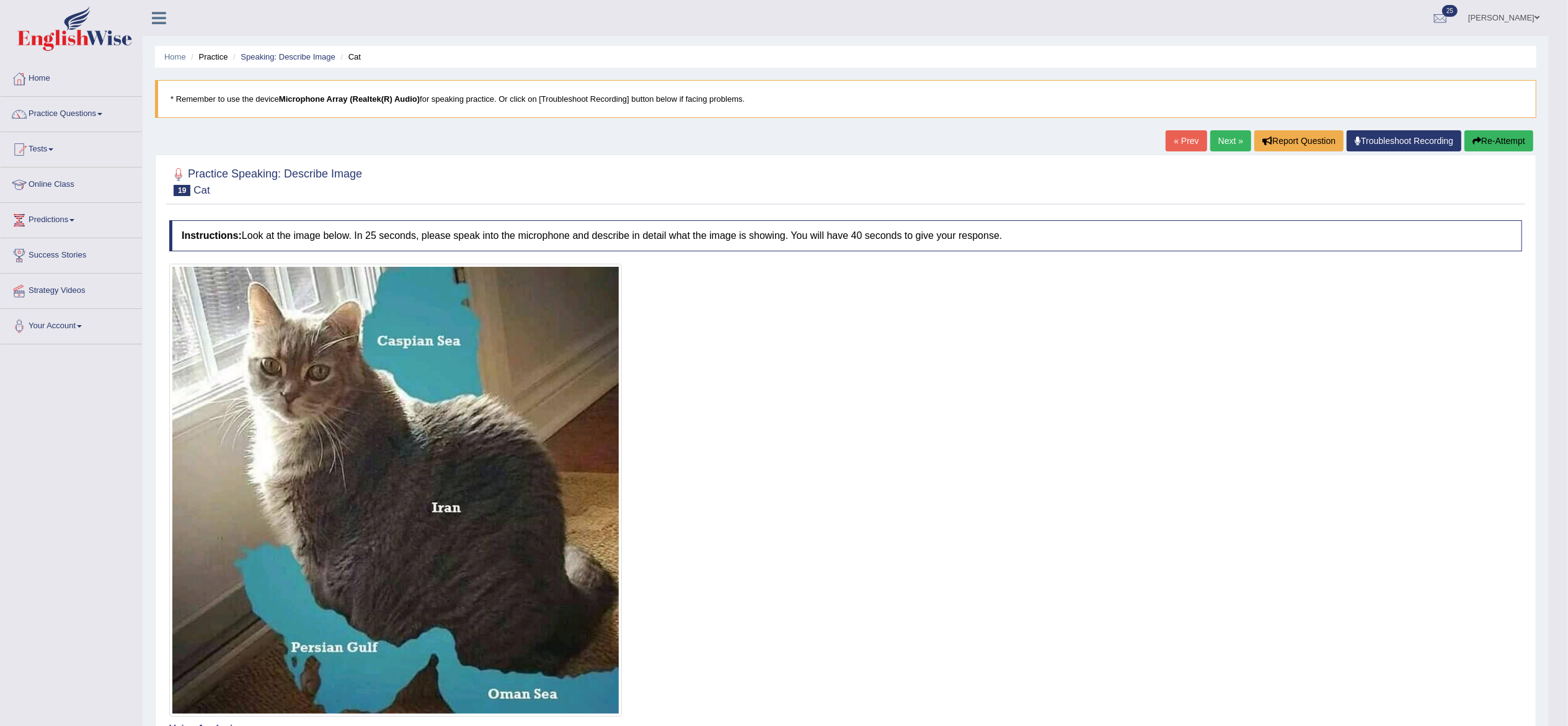
click at [109, 121] on link "Practice Questions" at bounding box center [71, 112] width 142 height 31
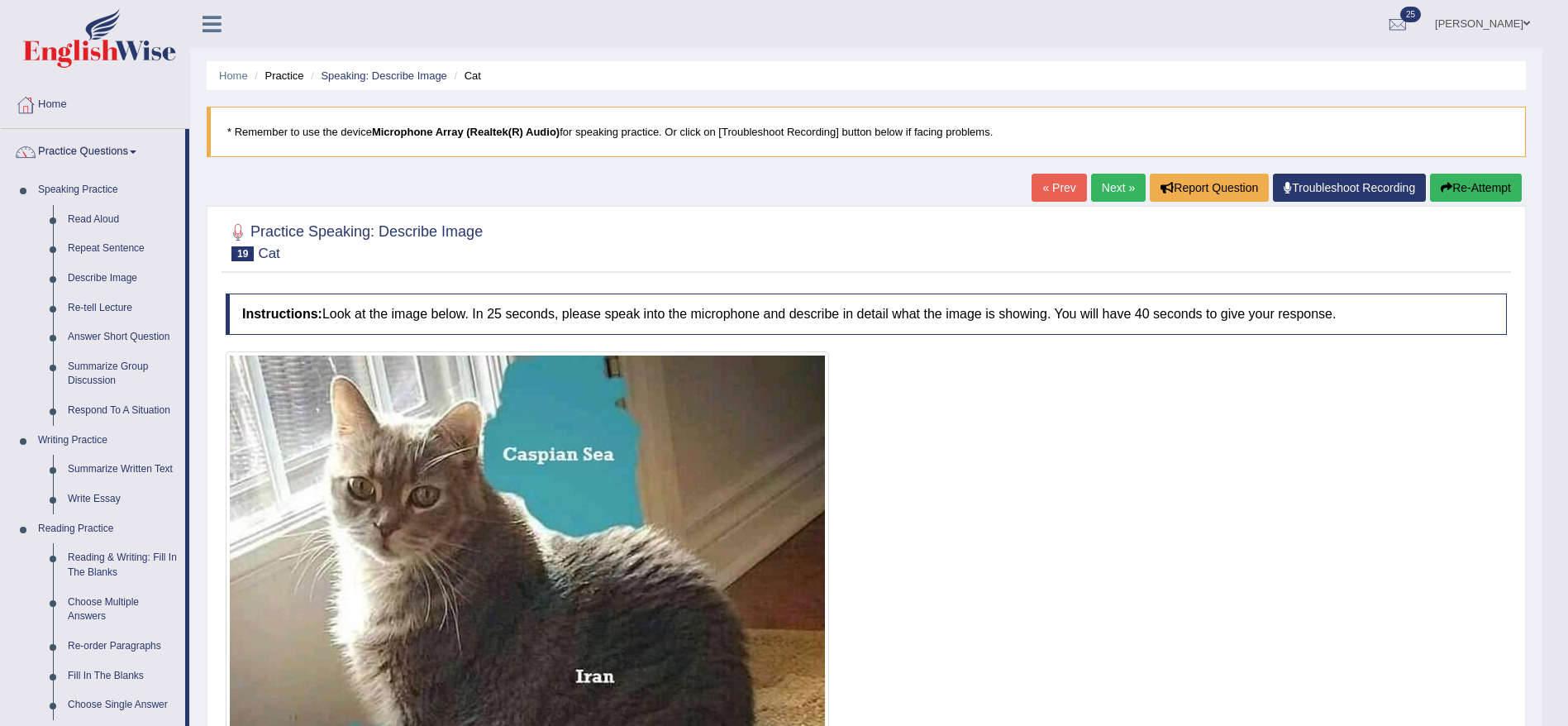
click at [857, 235] on div at bounding box center [865, 241] width 1281 height 51
click at [86, 309] on link "Re-tell Lecture" at bounding box center [122, 308] width 124 height 30
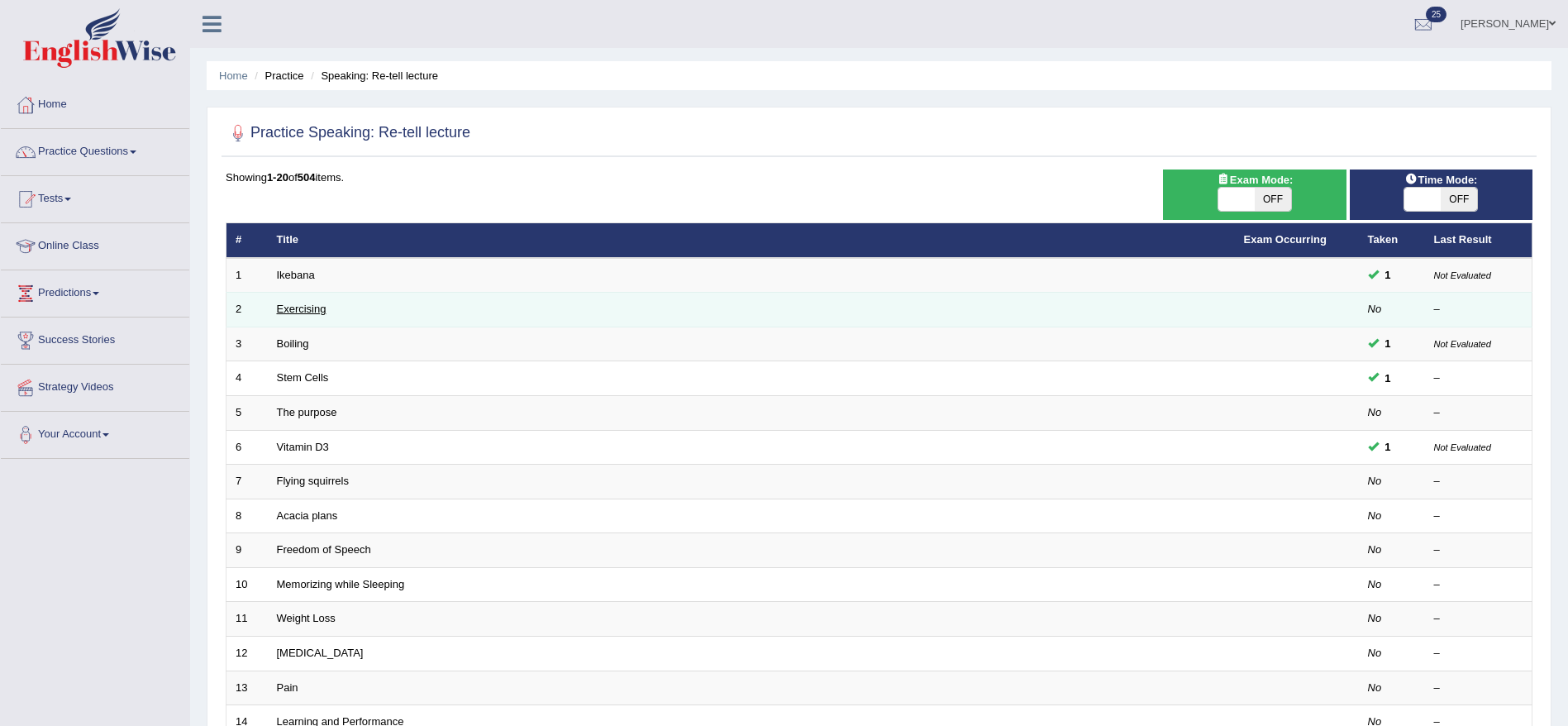
click at [302, 307] on link "Exercising" at bounding box center [301, 308] width 50 height 13
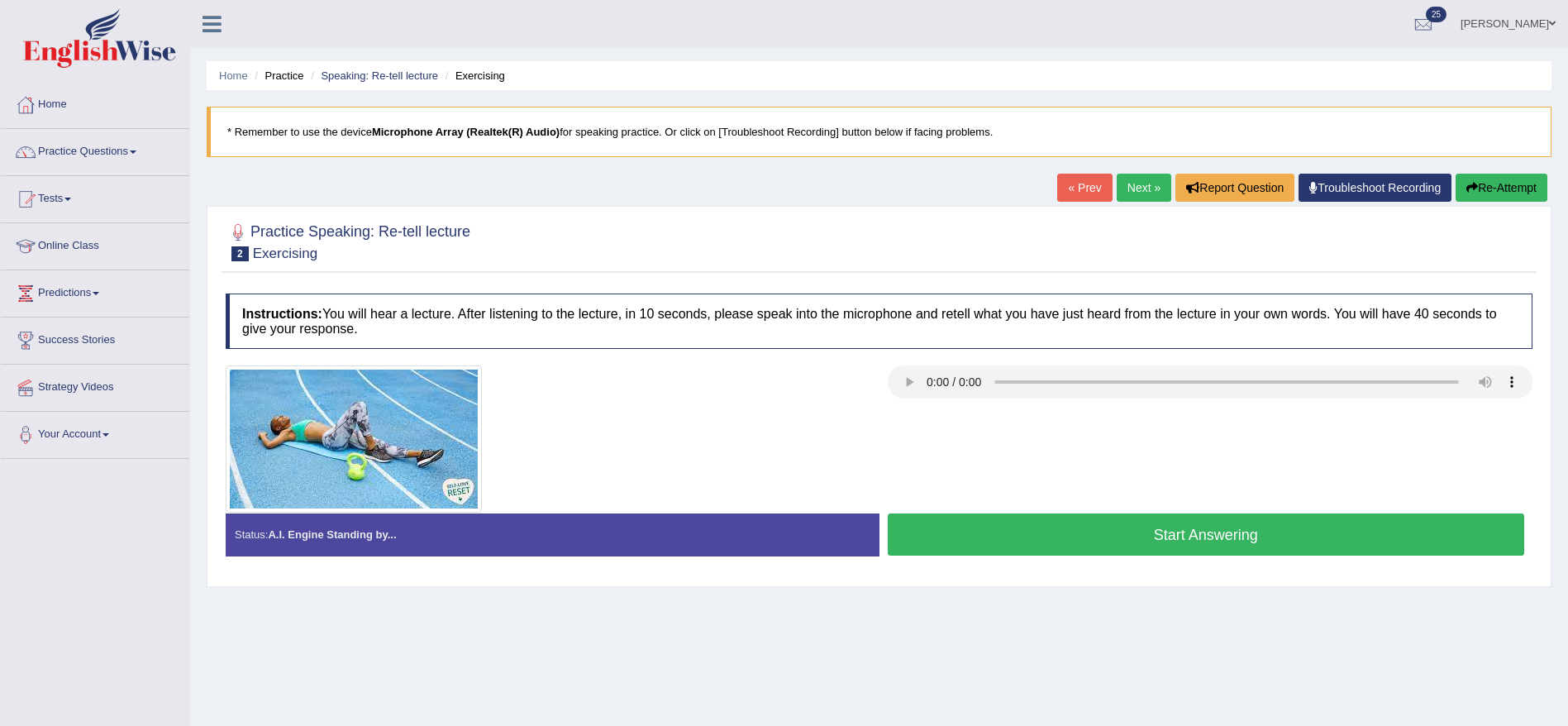
click at [1340, 561] on div "Stop Recording" at bounding box center [1206, 560] width 654 height 1
click at [1238, 538] on button "Start Answering" at bounding box center [1206, 535] width 638 height 42
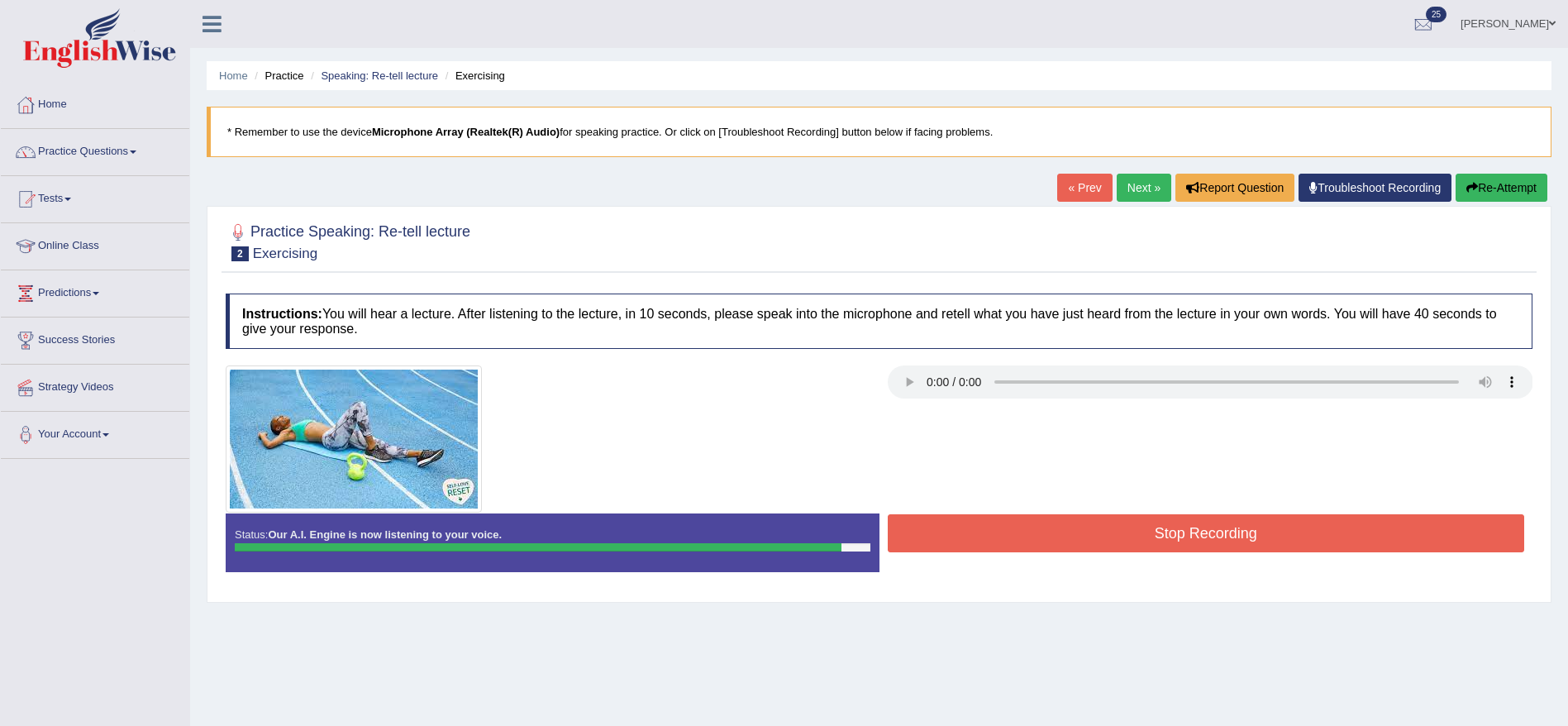
click at [1285, 542] on button "Stop Recording" at bounding box center [1206, 533] width 638 height 38
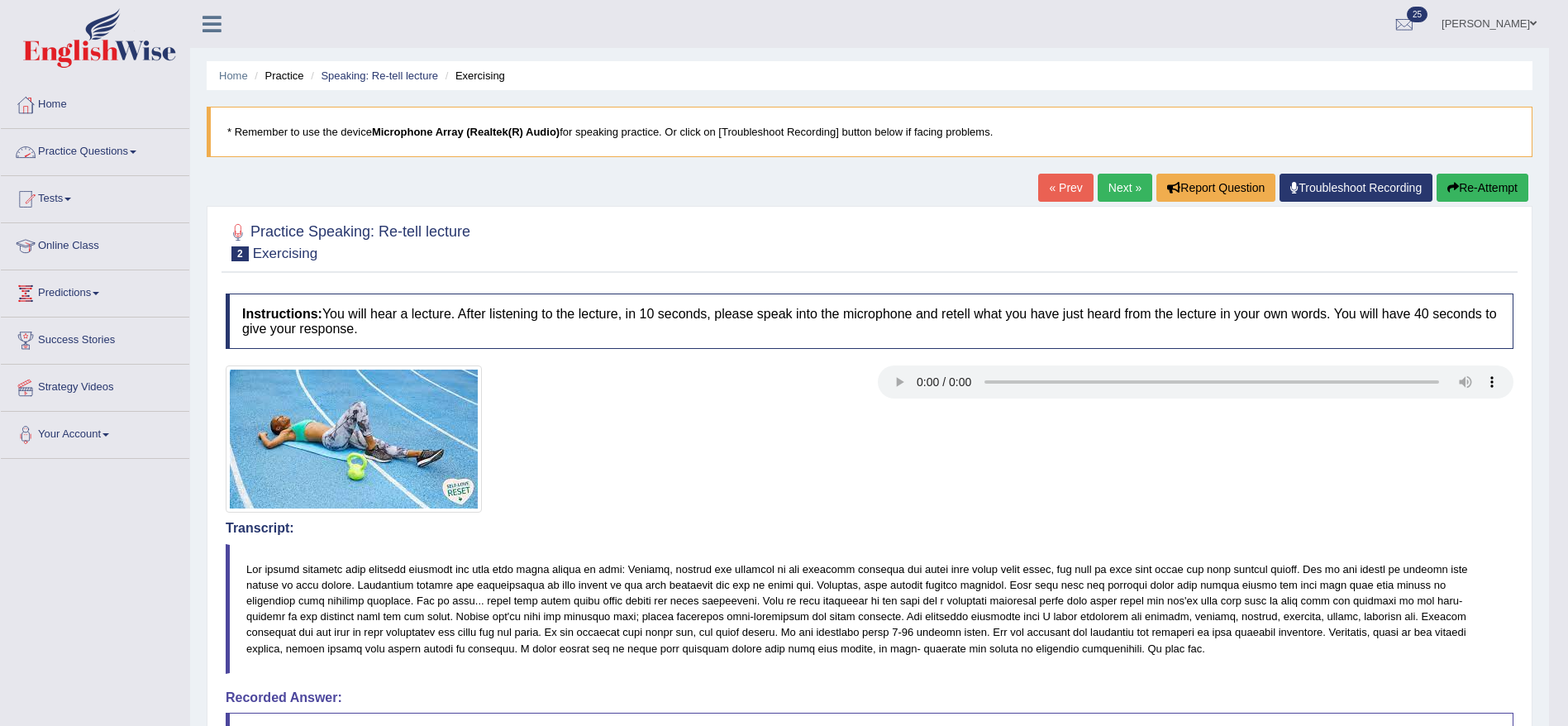
click at [127, 143] on link "Practice Questions" at bounding box center [95, 149] width 189 height 42
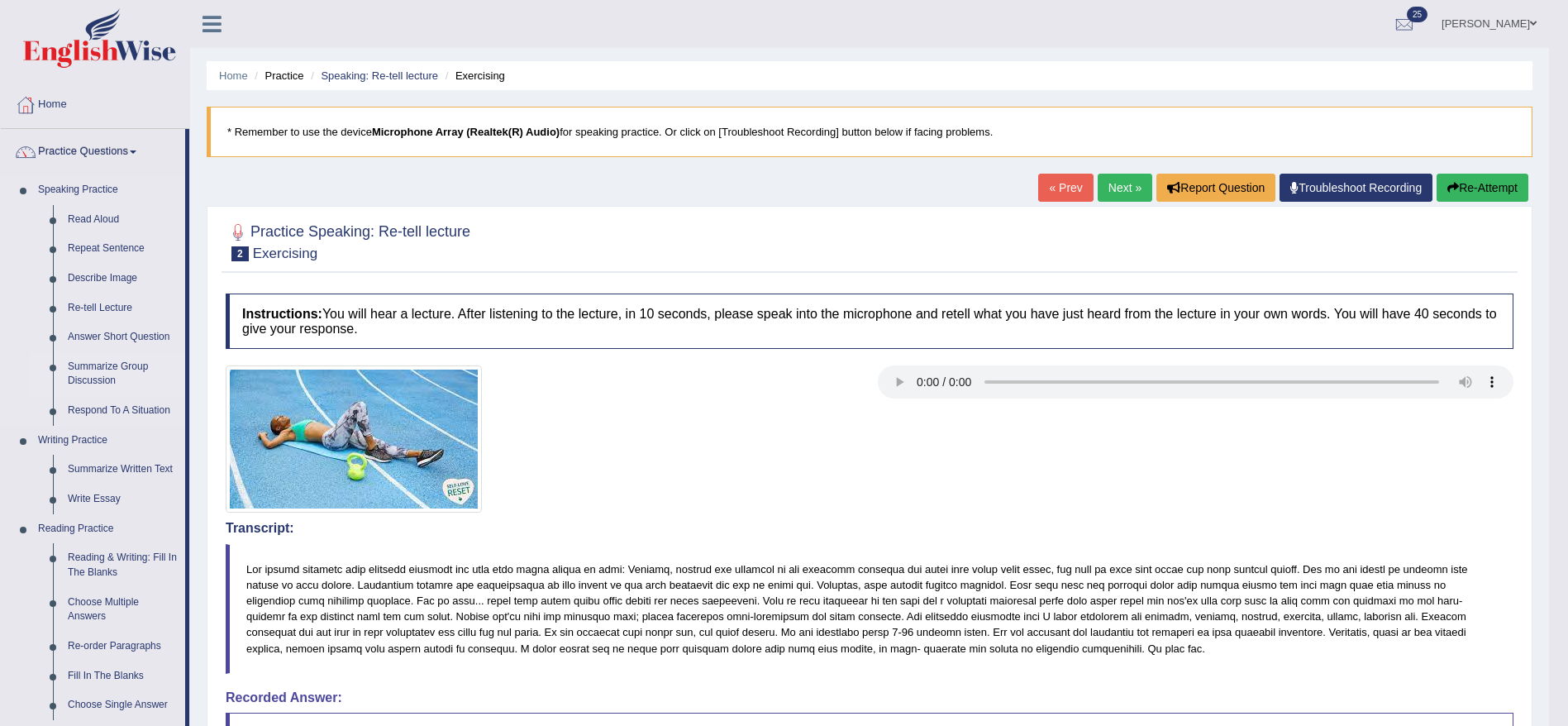
click at [108, 371] on link "Summarize Group Discussion" at bounding box center [122, 374] width 124 height 44
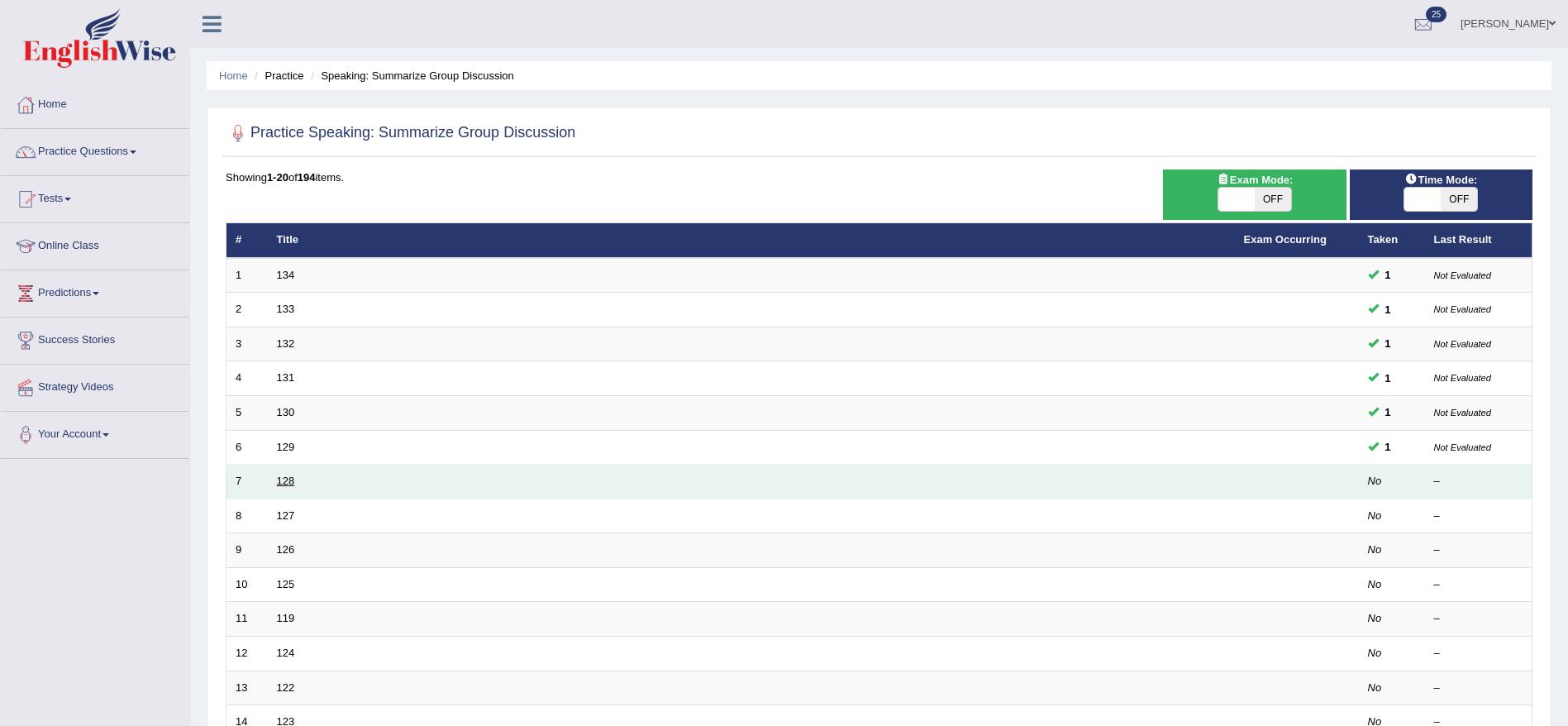
click at [290, 485] on link "128" at bounding box center [285, 480] width 18 height 13
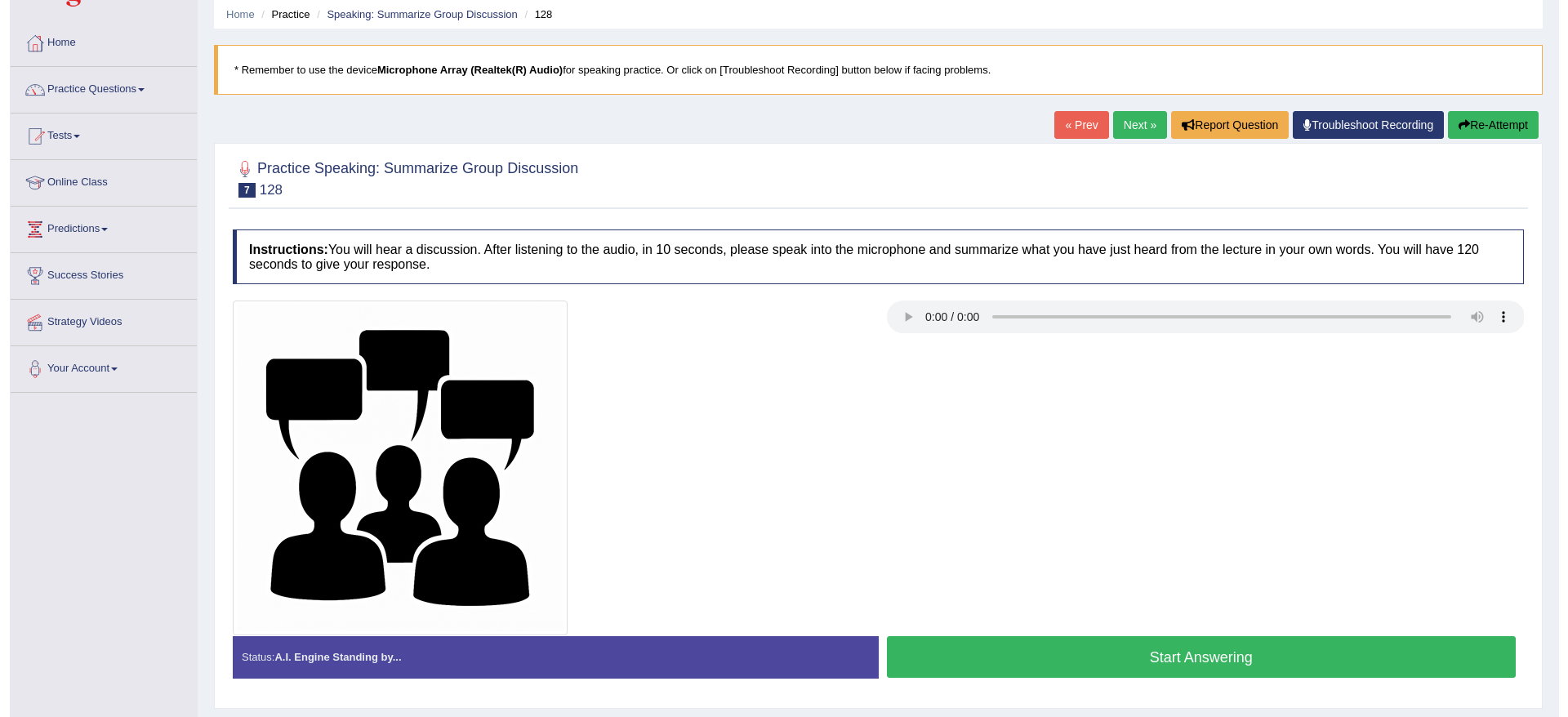
scroll to position [73, 0]
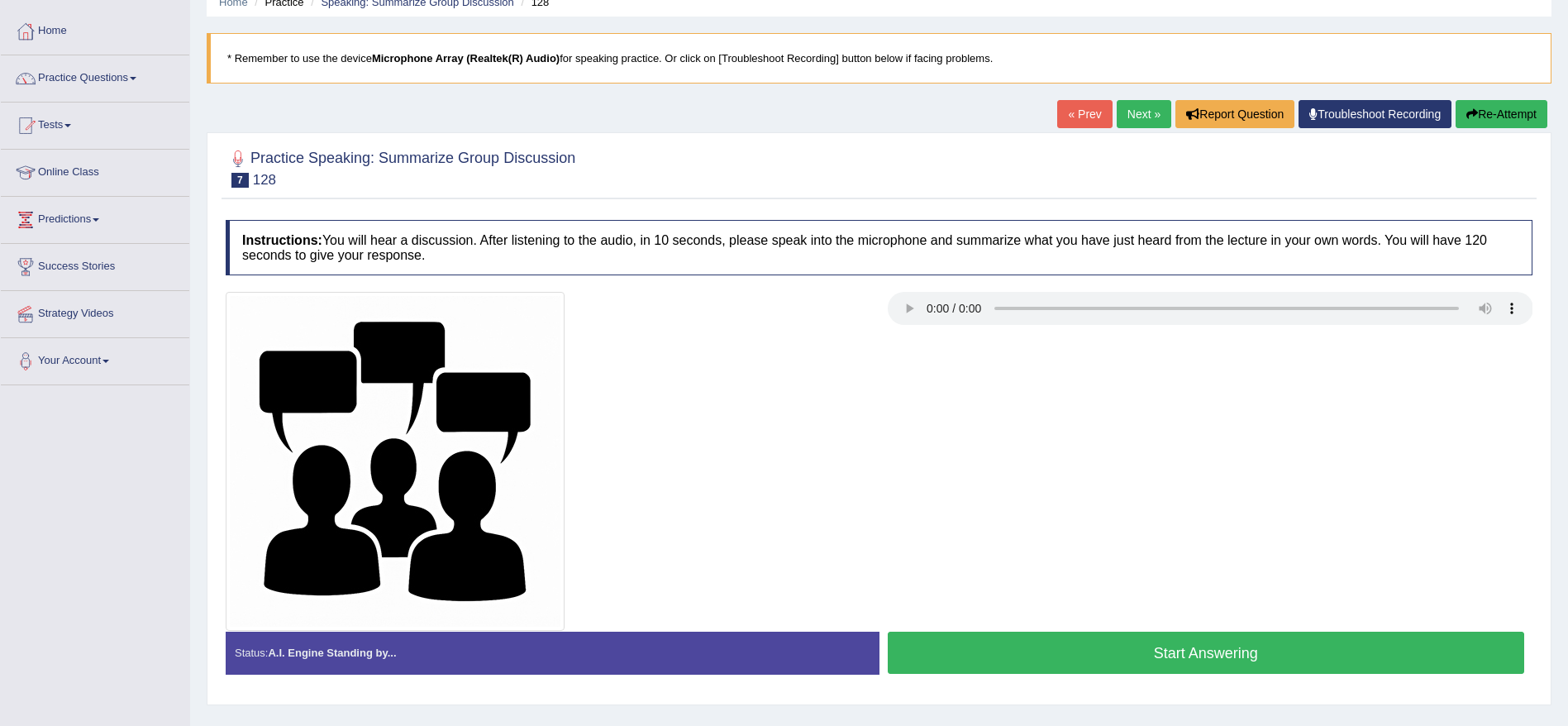
click at [1260, 669] on button "Start Answering" at bounding box center [1206, 653] width 638 height 42
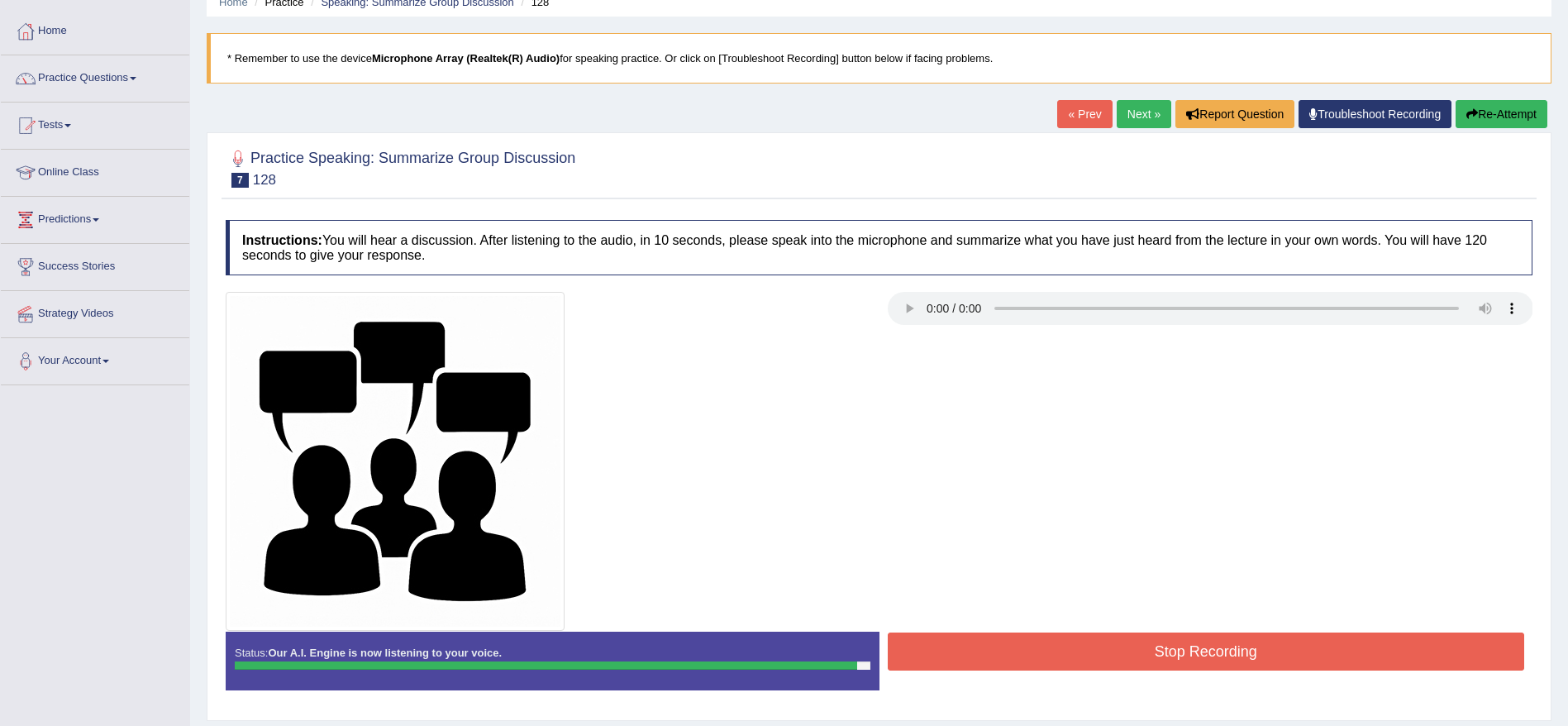
click at [1280, 632] on div "Start Answering" at bounding box center [1206, 632] width 654 height 1
click at [1338, 659] on button "Stop Recording" at bounding box center [1206, 651] width 638 height 38
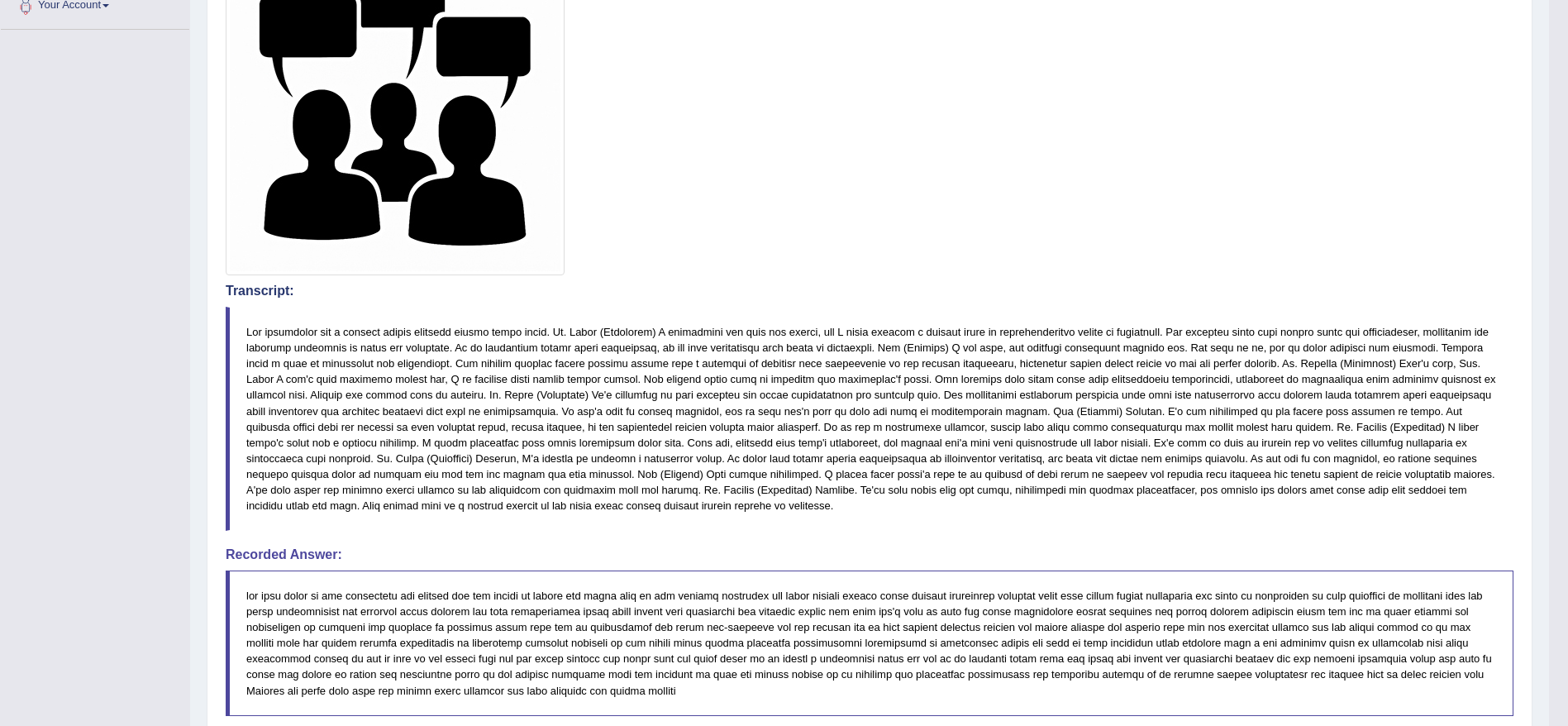
scroll to position [413, 0]
